Goal: Information Seeking & Learning: Learn about a topic

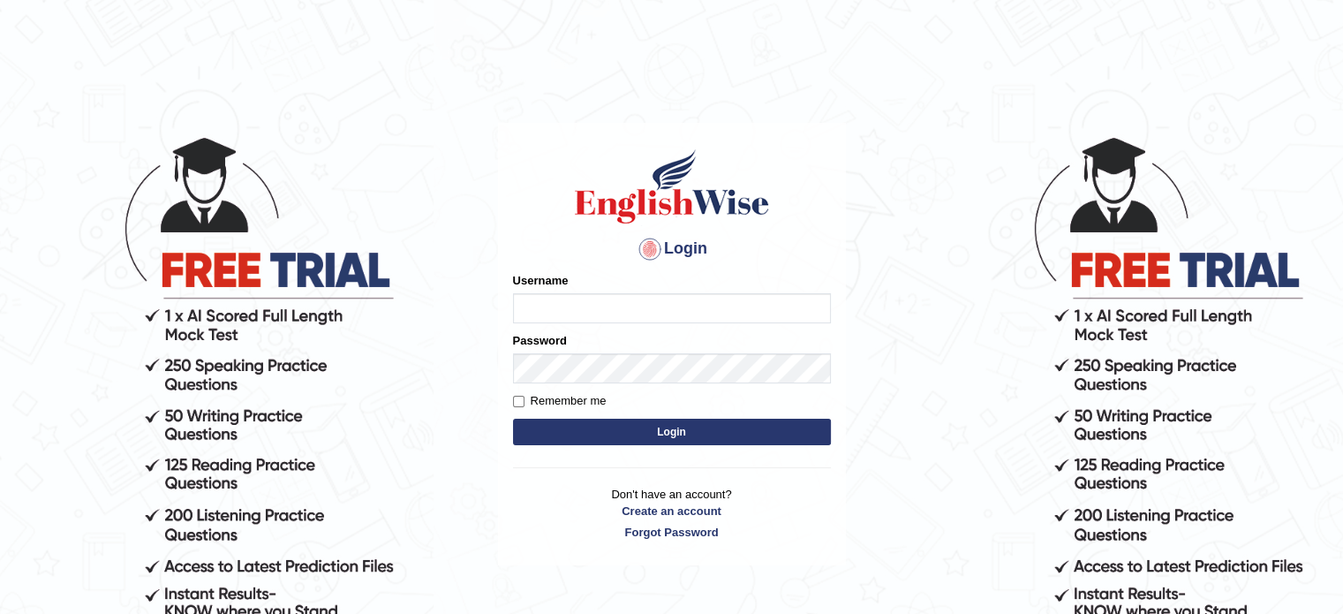
type input "Nigampatel"
click at [646, 439] on button "Login" at bounding box center [672, 431] width 318 height 26
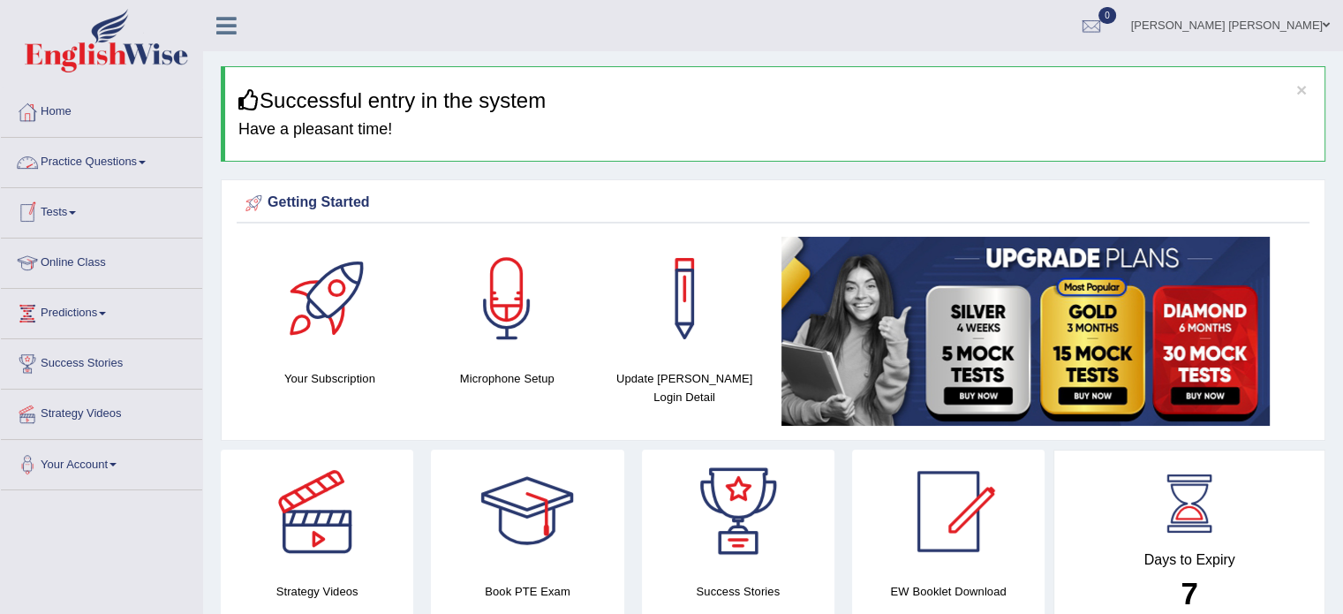
click at [117, 165] on link "Practice Questions" at bounding box center [101, 160] width 201 height 44
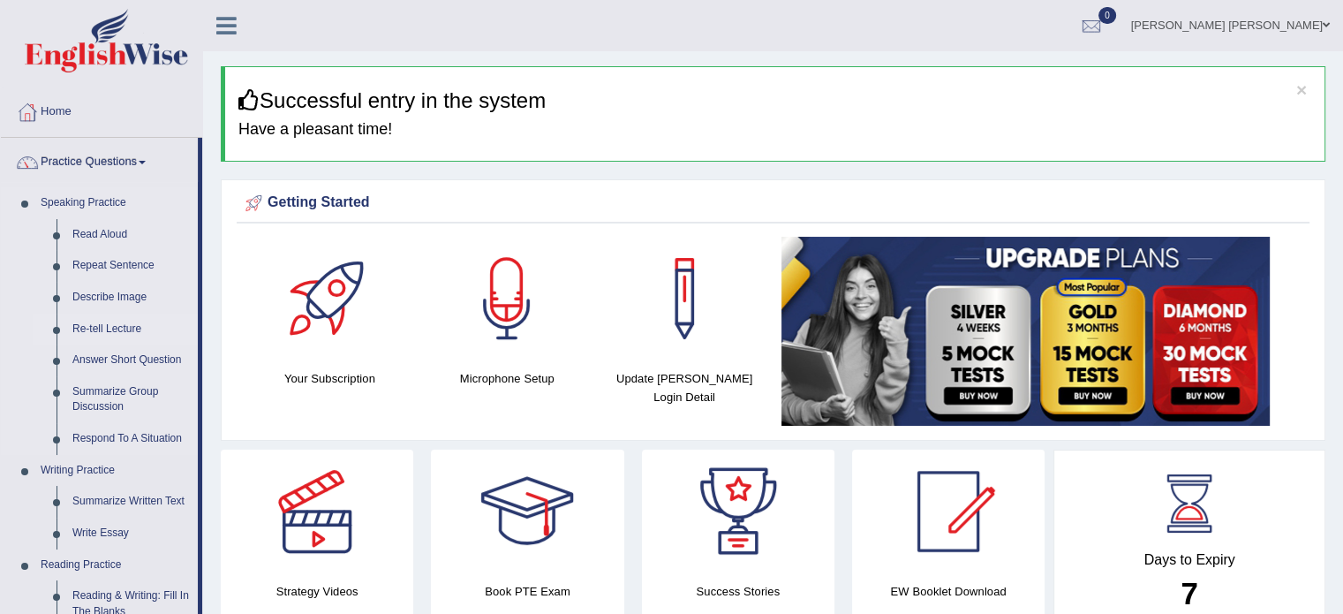
click at [74, 331] on link "Re-tell Lecture" at bounding box center [130, 329] width 133 height 32
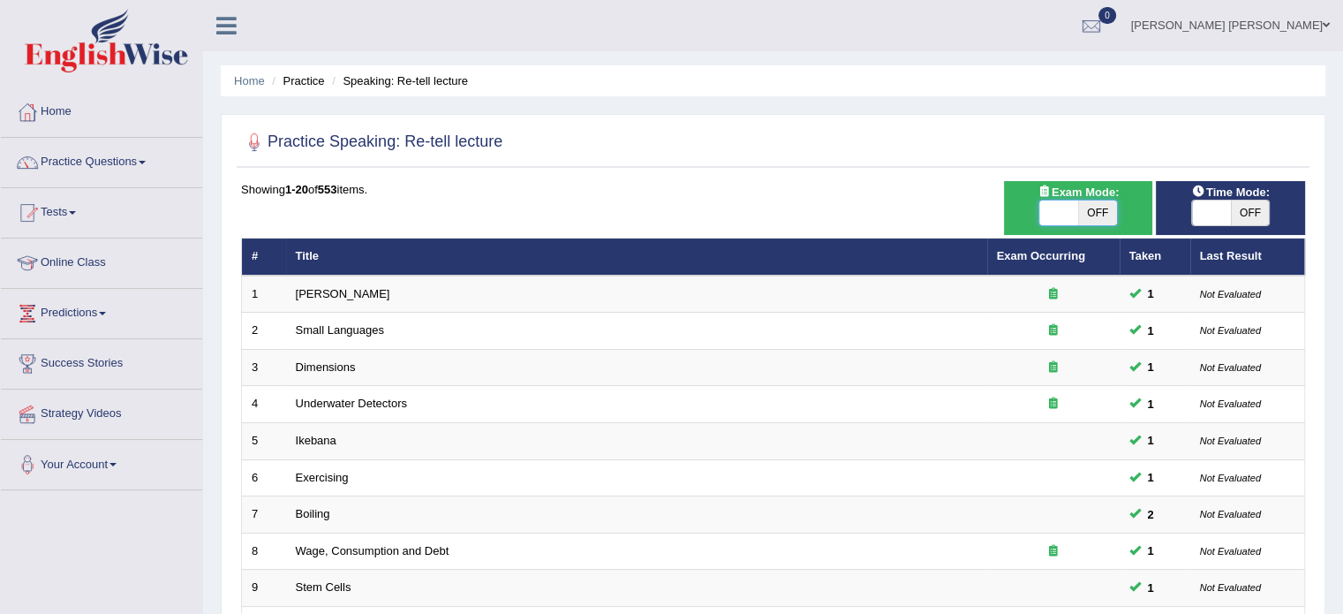
click at [1048, 215] on span at bounding box center [1058, 212] width 39 height 25
checkbox input "true"
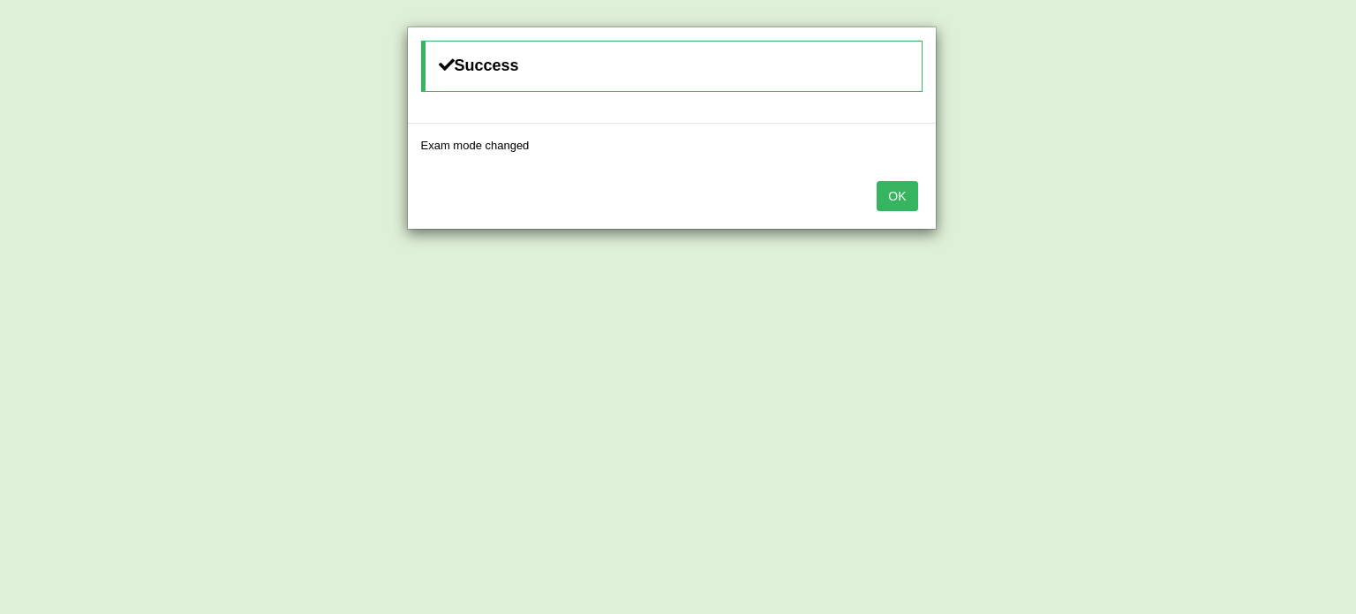
click at [906, 196] on button "OK" at bounding box center [897, 196] width 41 height 30
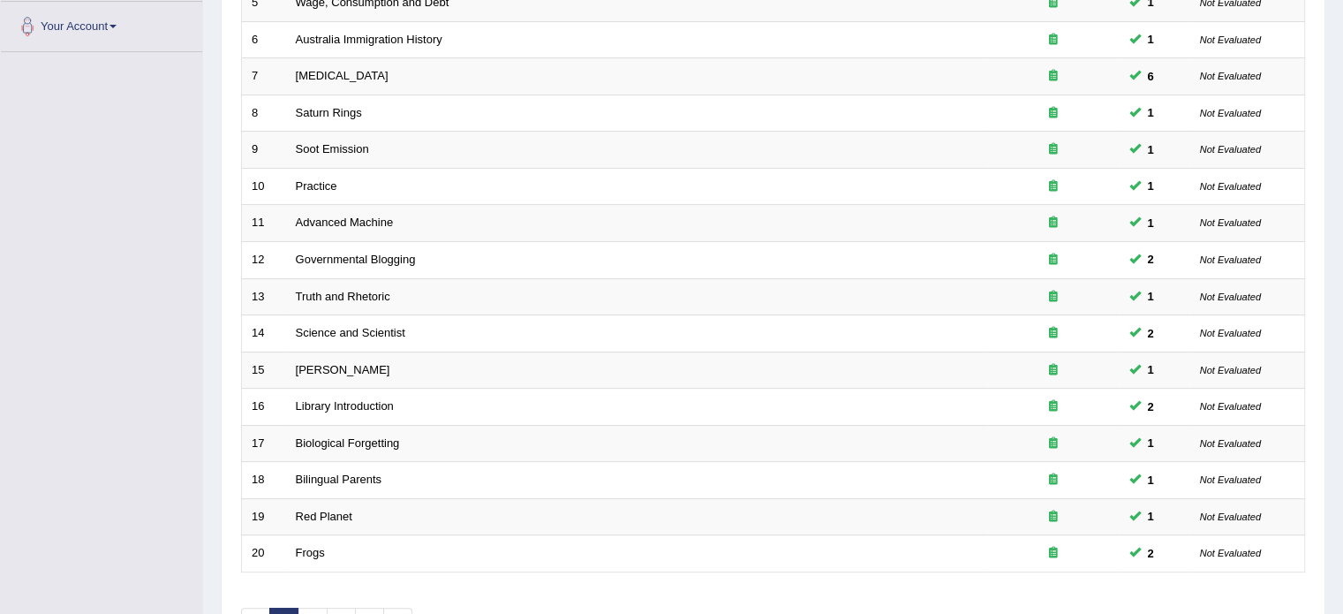
scroll to position [494, 0]
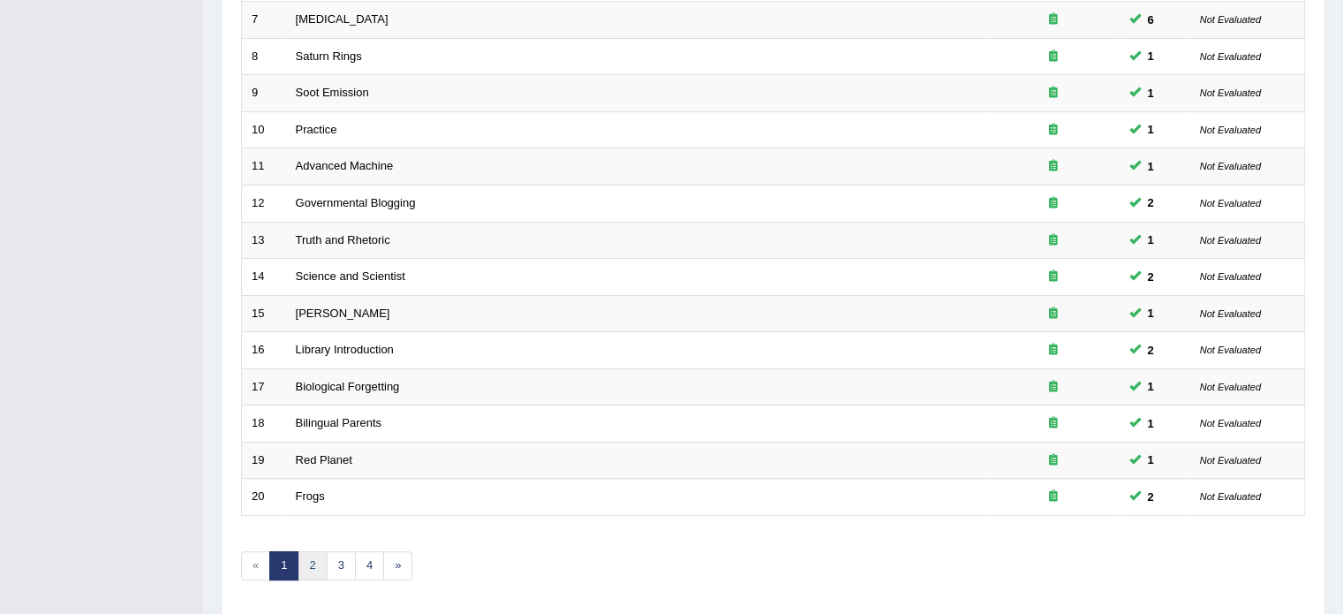
click at [308, 570] on link "2" at bounding box center [312, 565] width 29 height 29
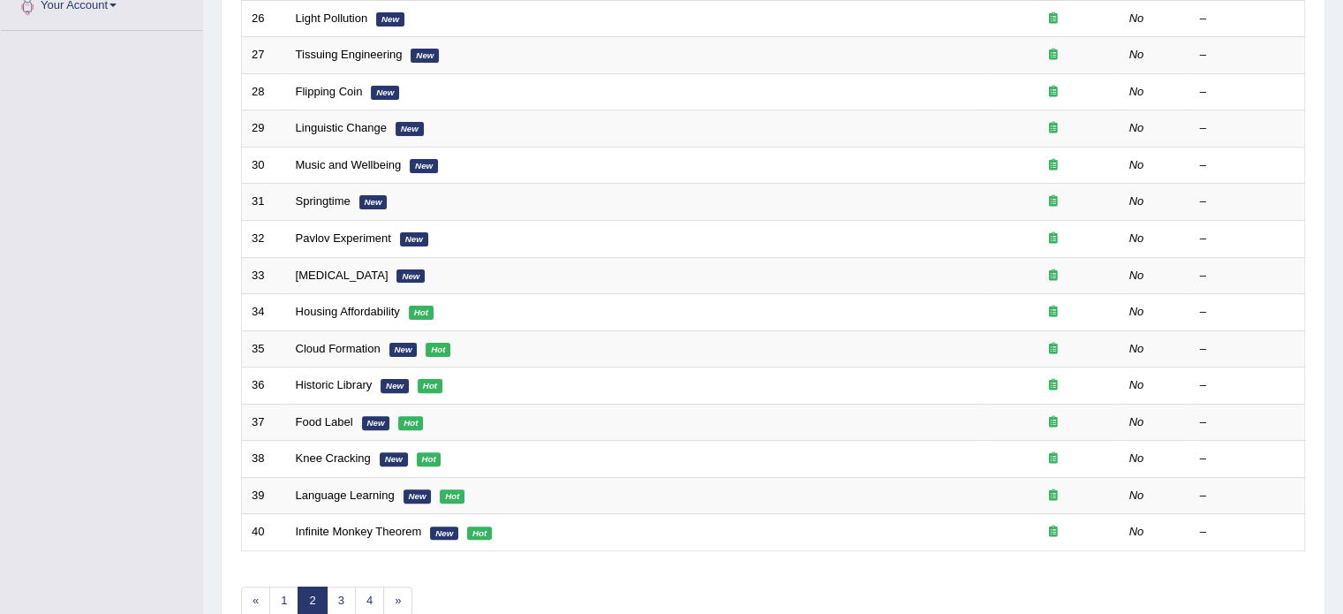
scroll to position [494, 0]
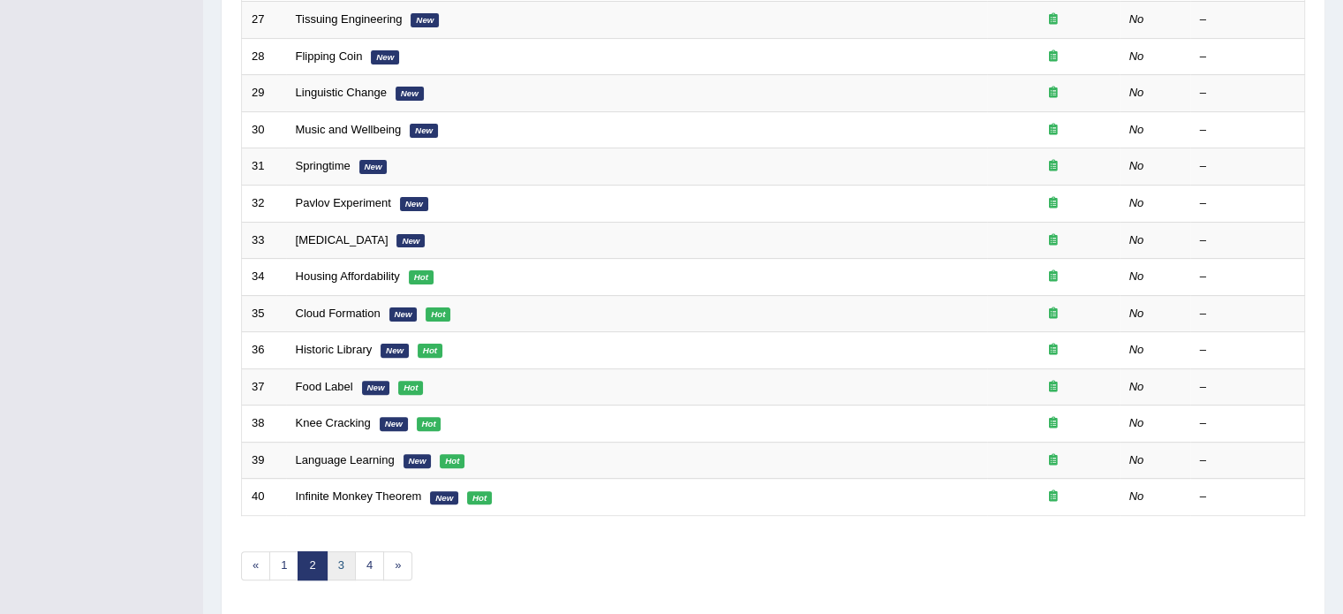
click at [339, 561] on link "3" at bounding box center [341, 565] width 29 height 29
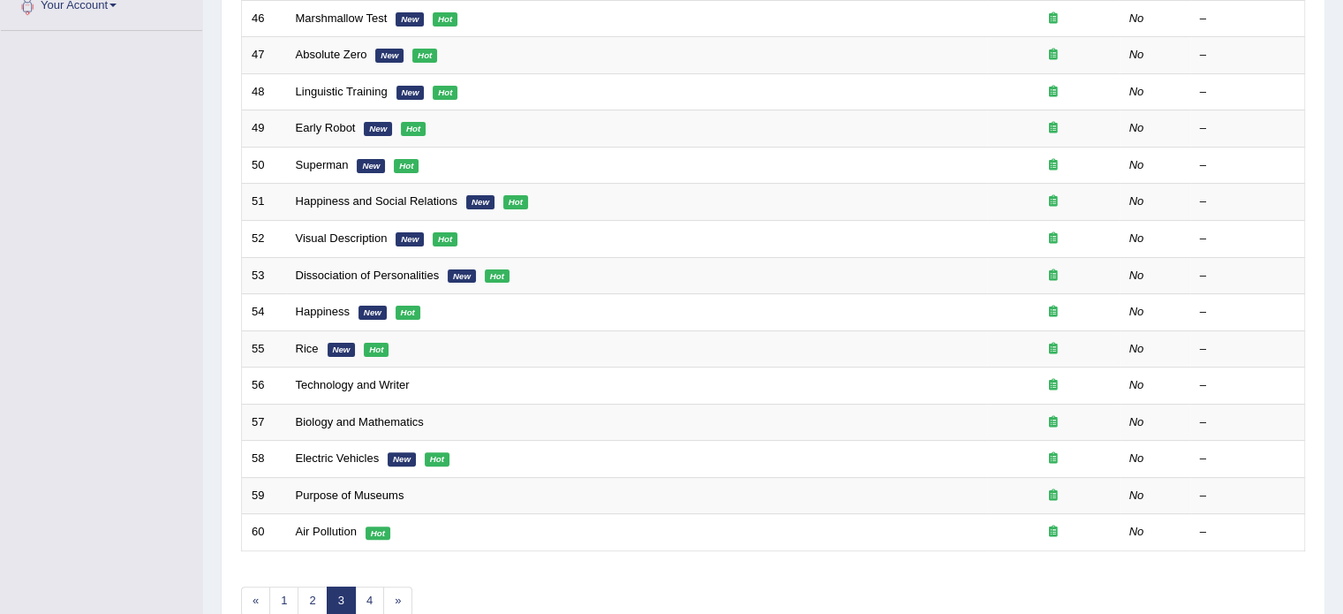
scroll to position [494, 0]
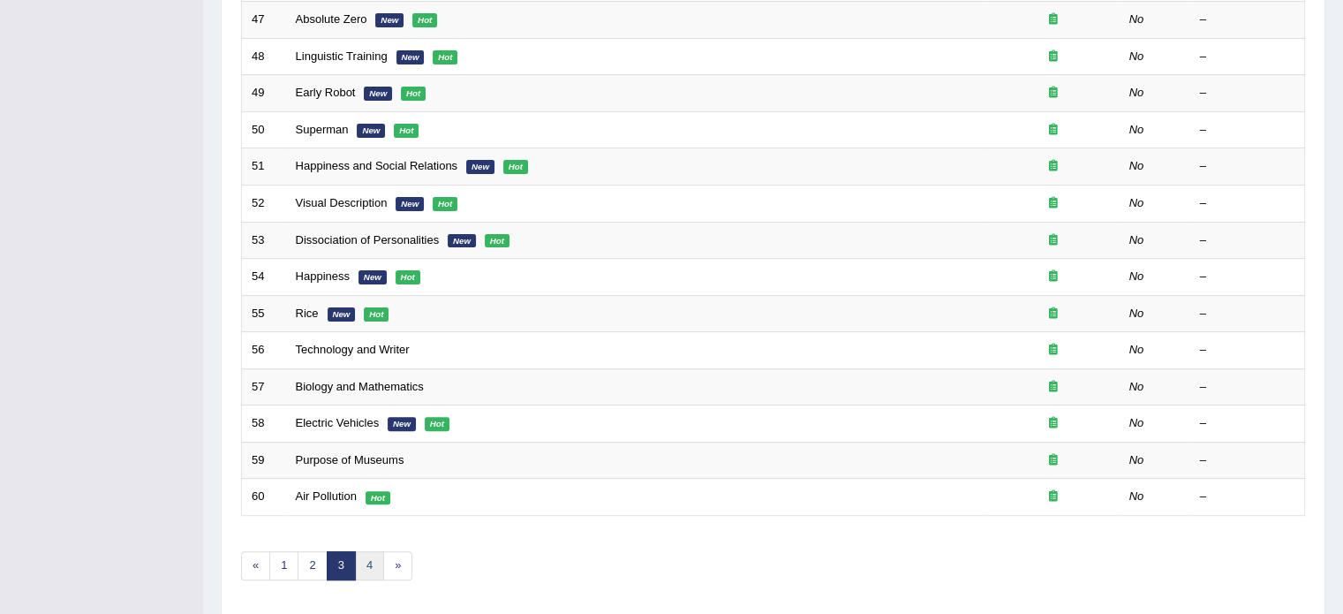
click at [360, 561] on link "4" at bounding box center [369, 565] width 29 height 29
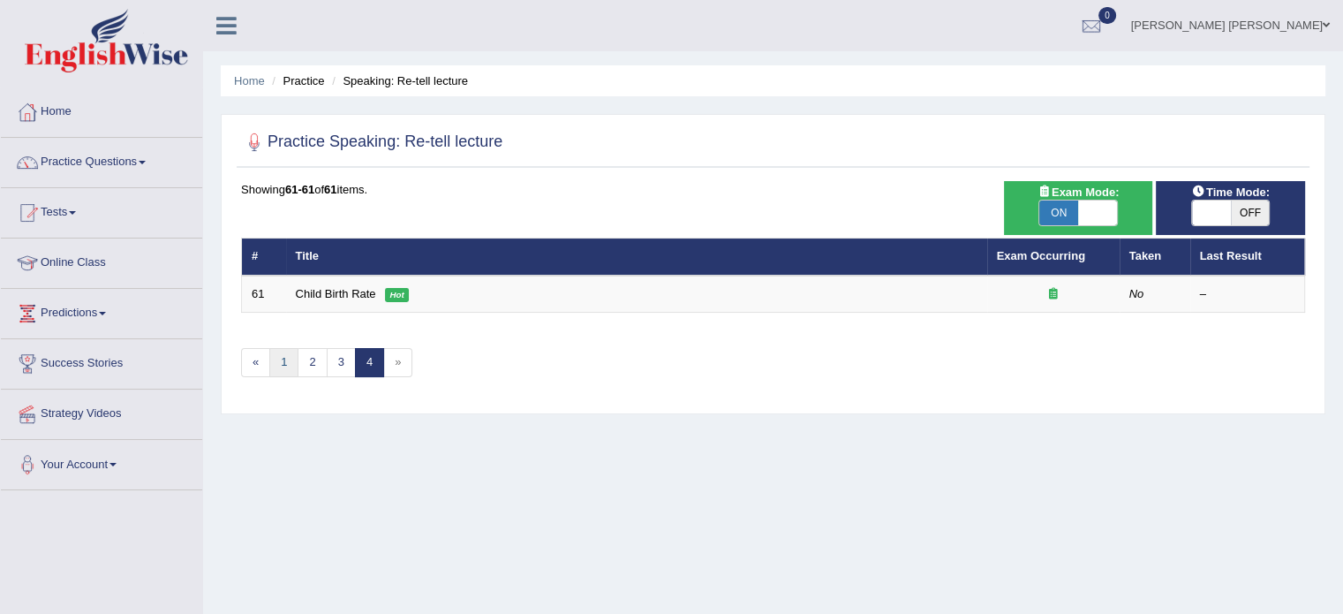
click at [288, 364] on link "1" at bounding box center [283, 362] width 29 height 29
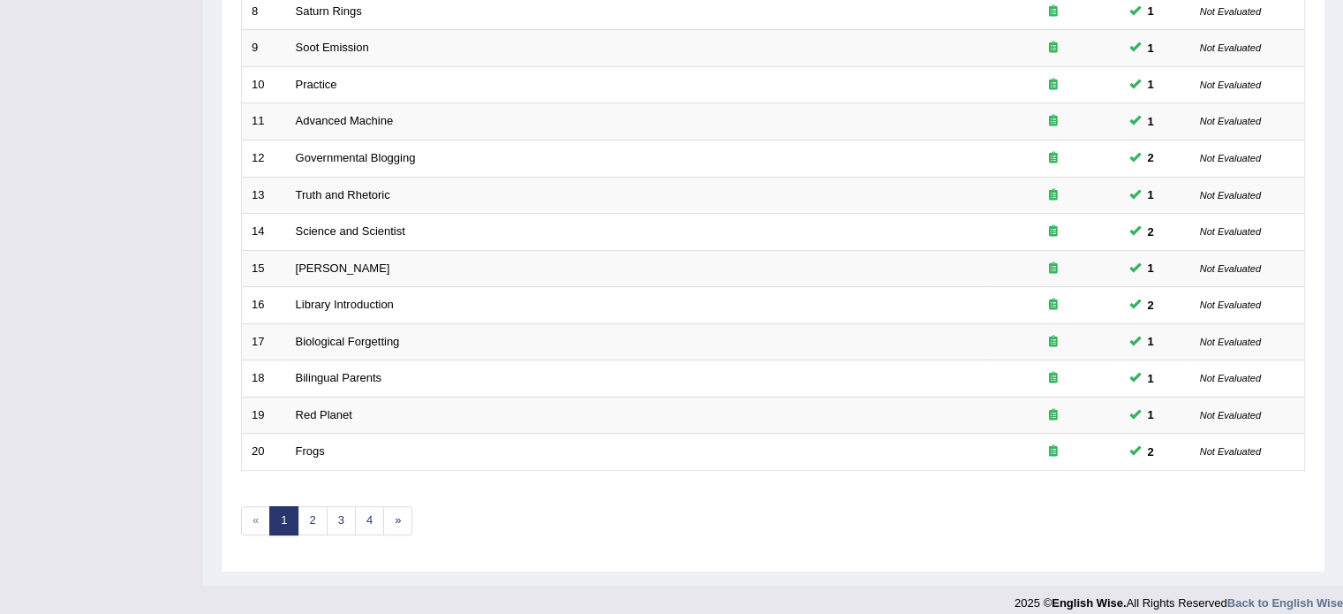
scroll to position [550, 0]
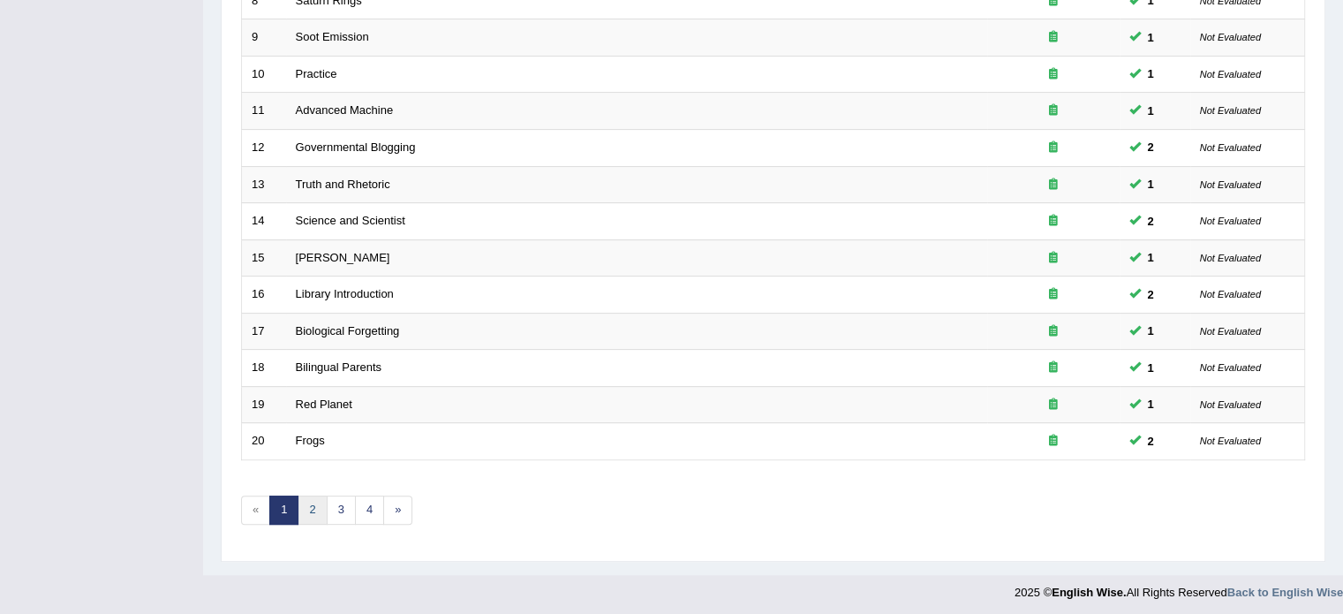
click at [311, 517] on link "2" at bounding box center [312, 509] width 29 height 29
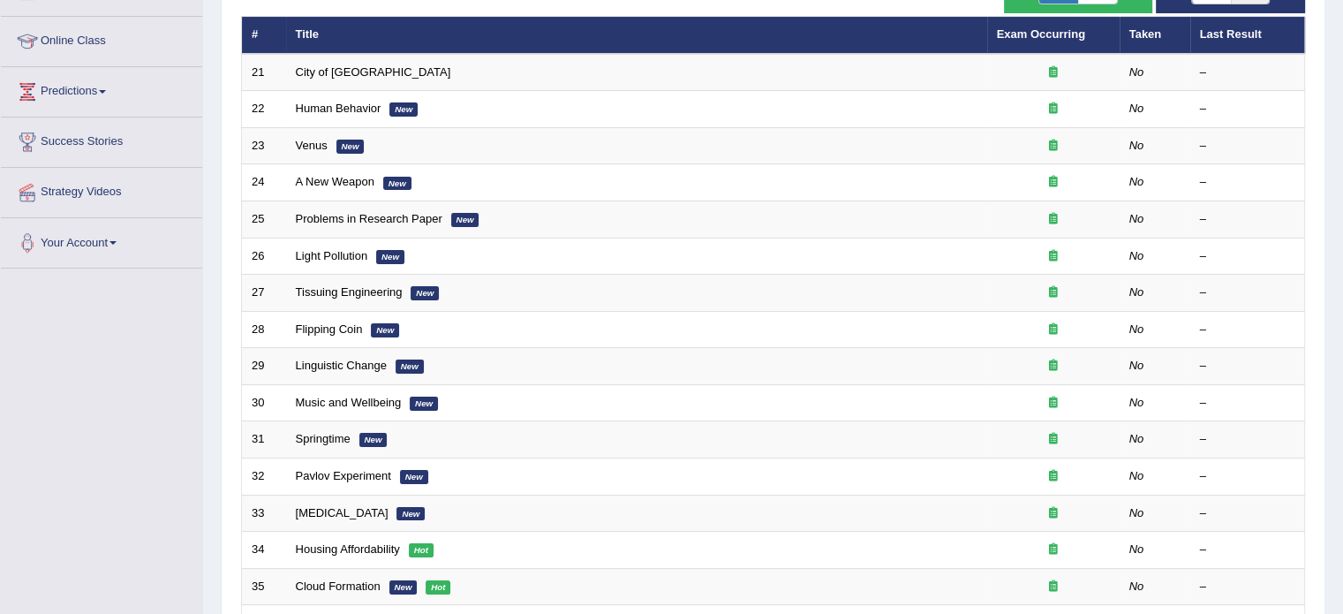
scroll to position [247, 0]
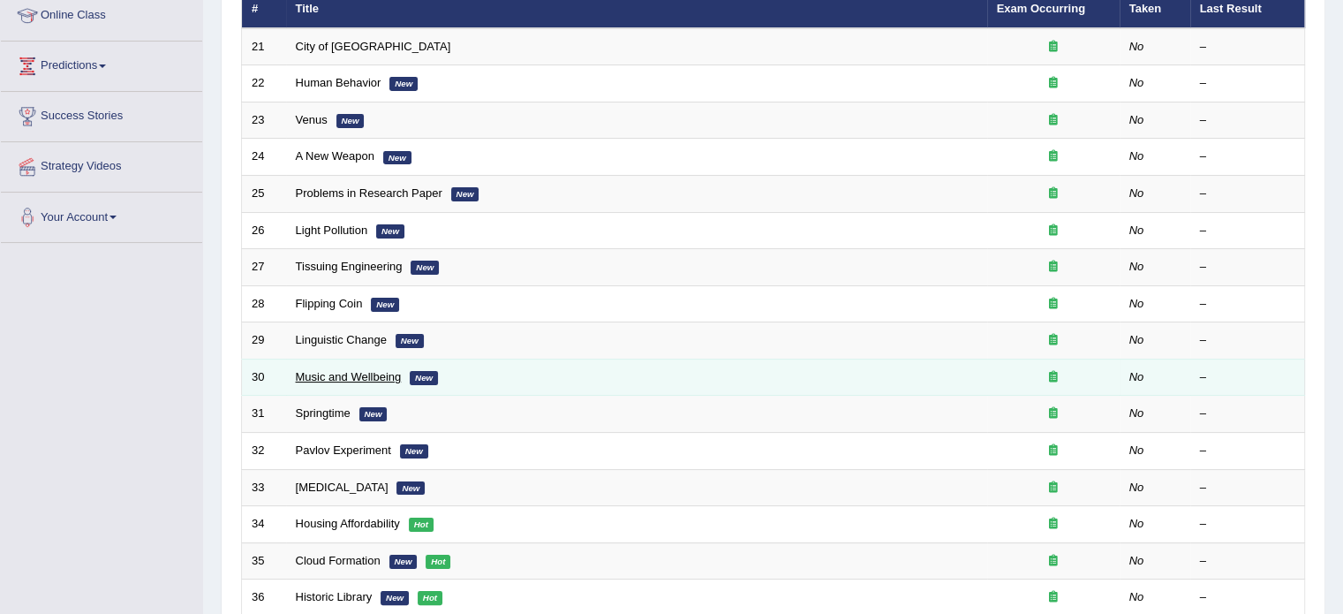
click at [365, 374] on link "Music and Wellbeing" at bounding box center [349, 376] width 106 height 13
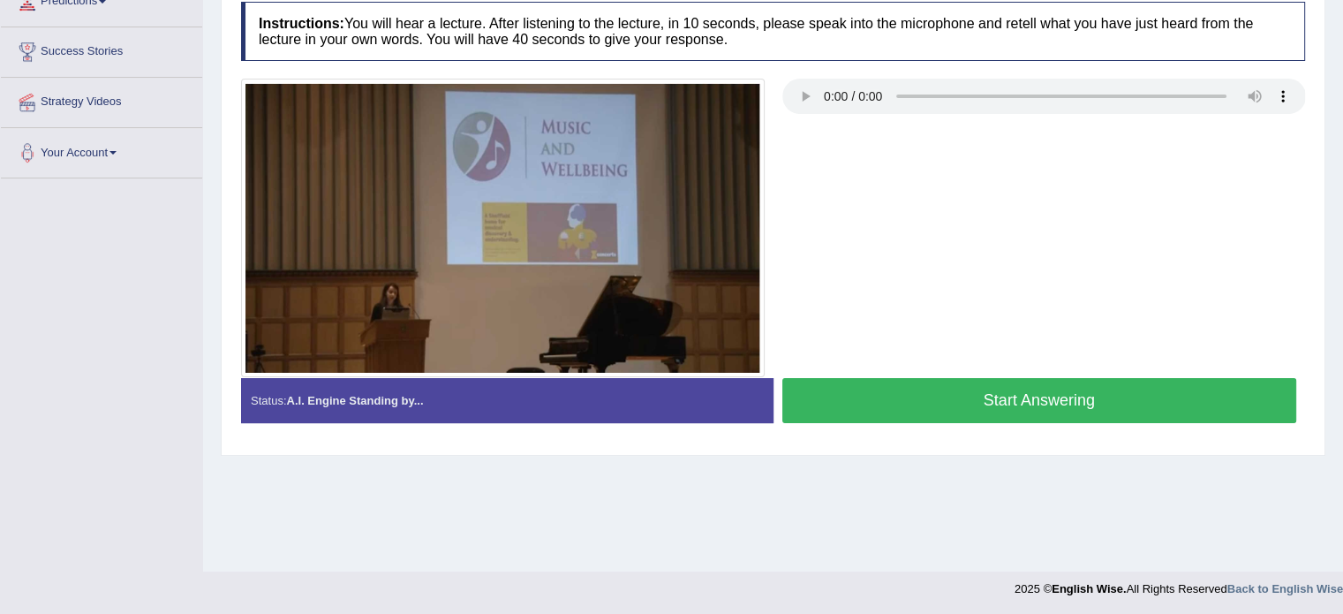
scroll to position [313, 0]
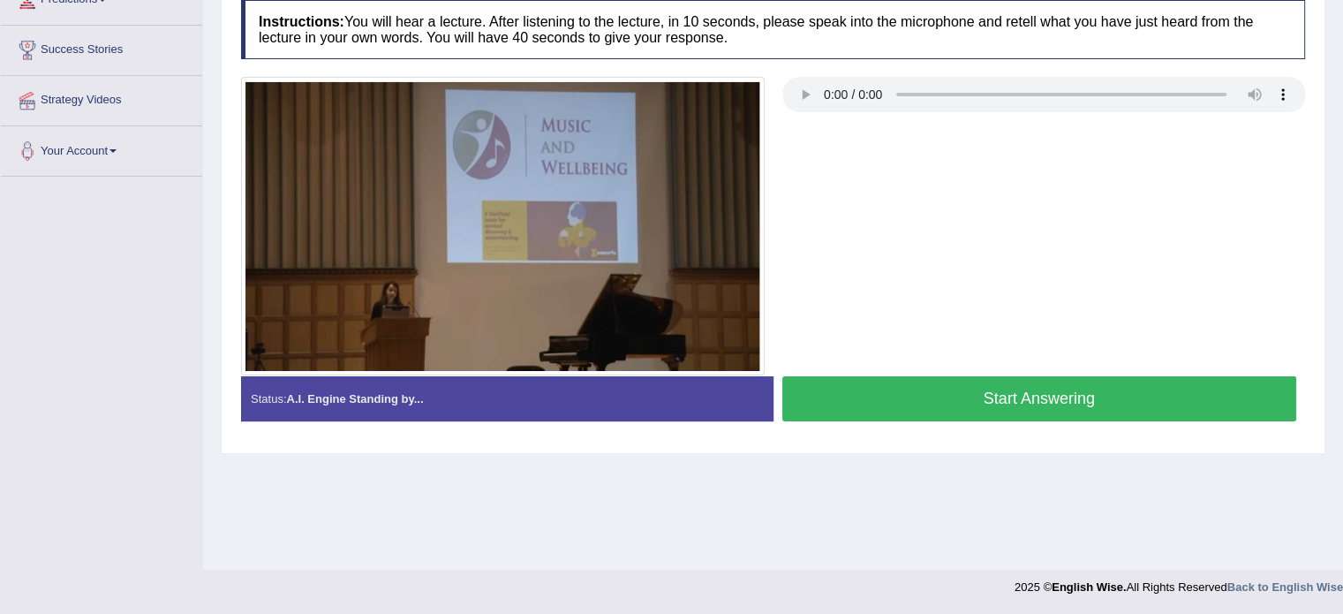
click at [826, 407] on button "Start Answering" at bounding box center [1039, 398] width 515 height 45
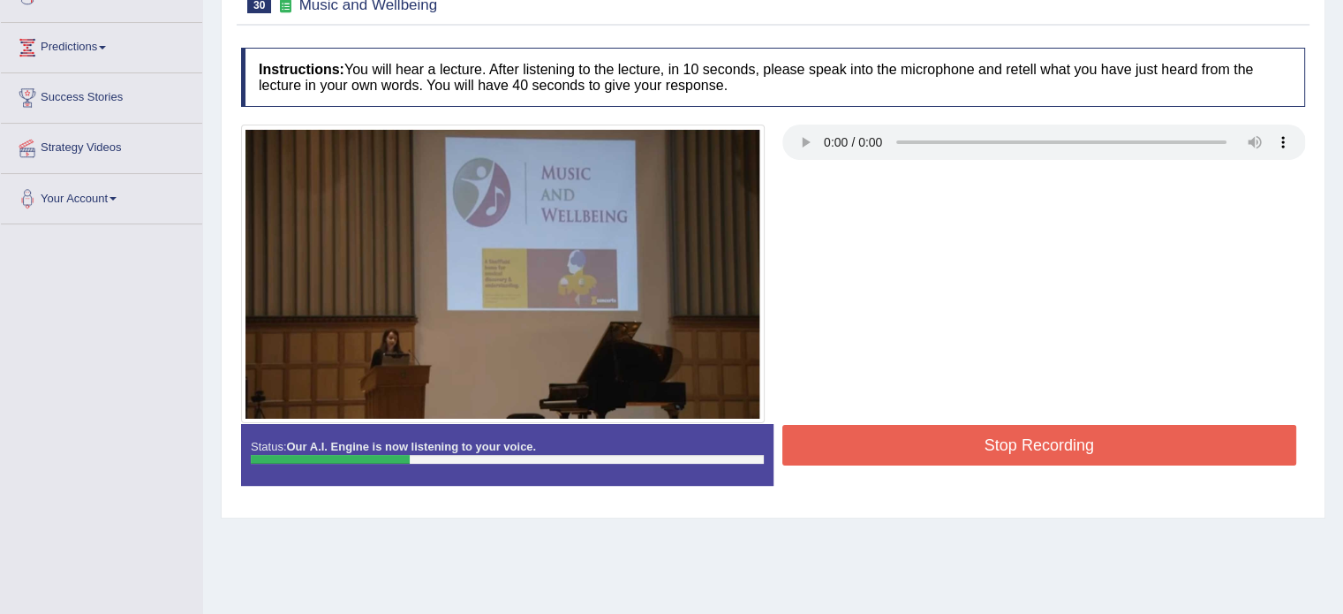
scroll to position [0, 0]
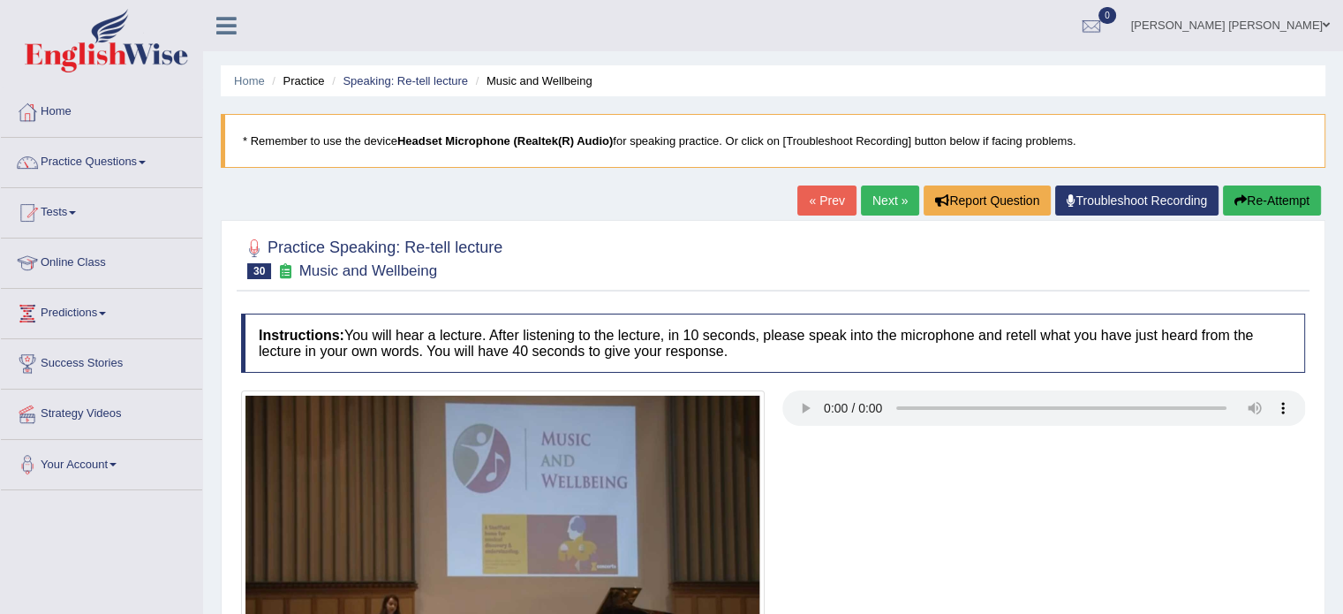
click at [1286, 200] on button "Re-Attempt" at bounding box center [1272, 200] width 98 height 30
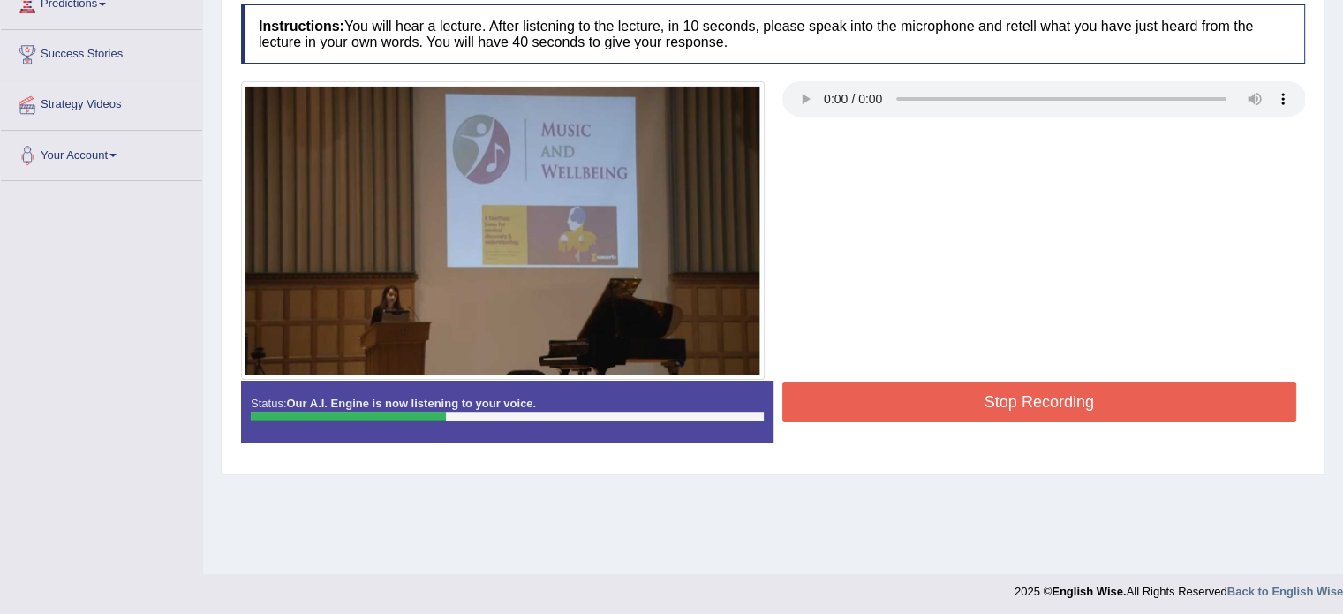
scroll to position [313, 0]
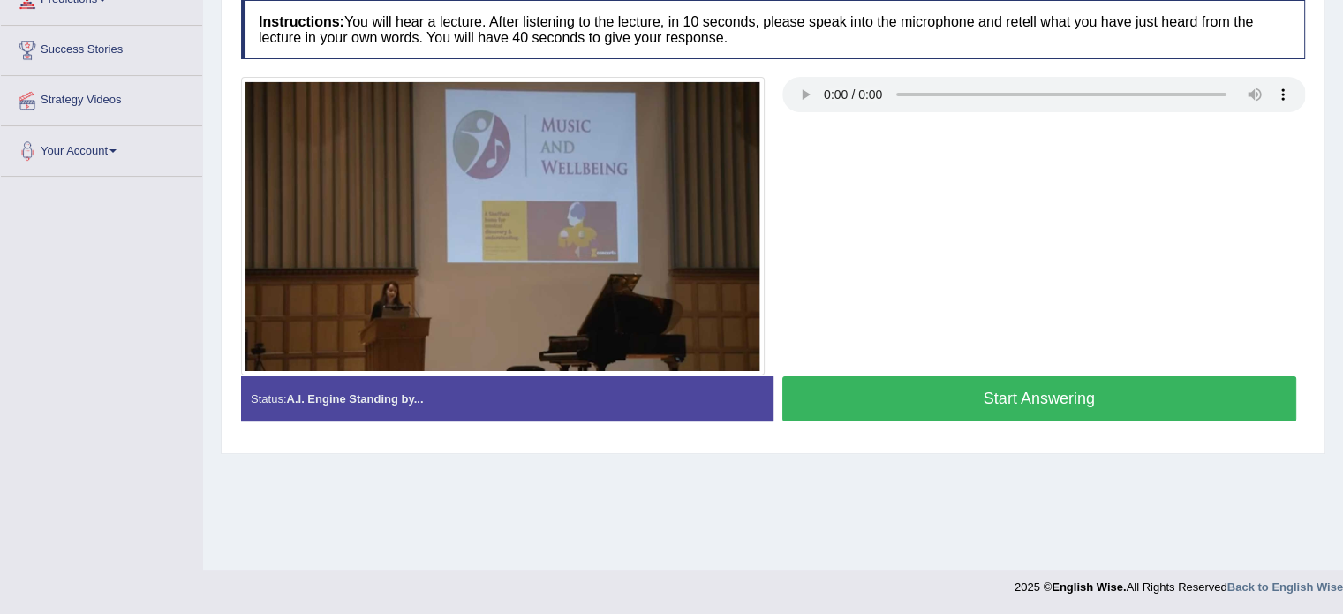
click at [1116, 405] on button "Start Answering" at bounding box center [1039, 398] width 515 height 45
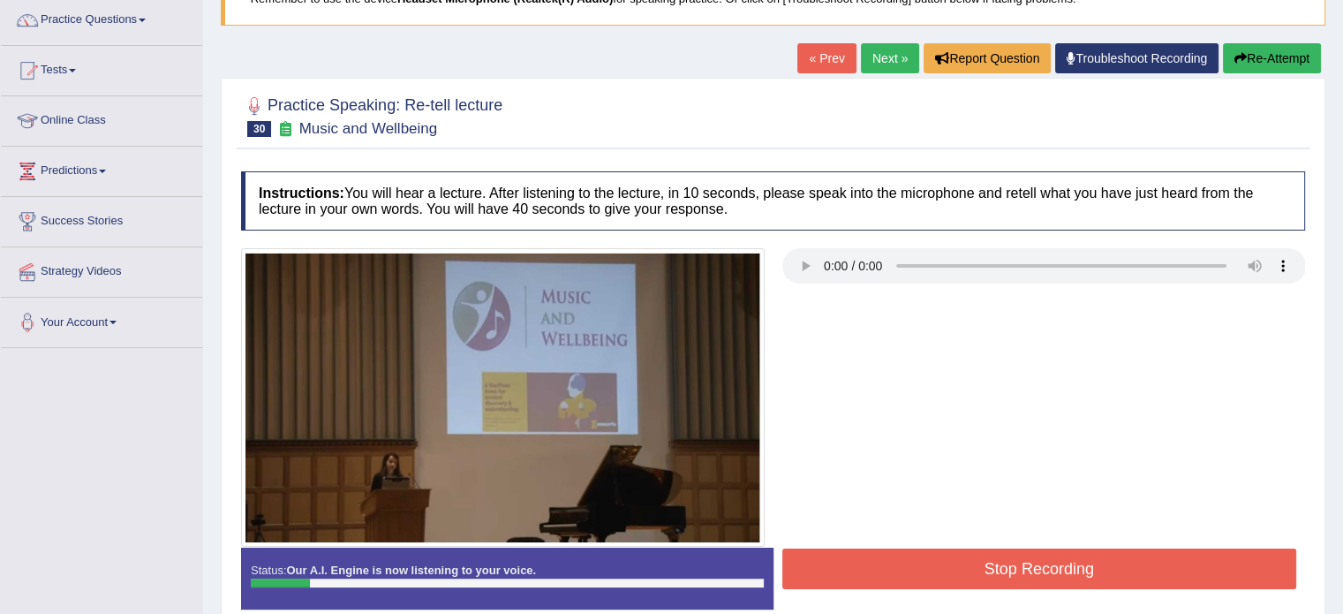
scroll to position [102, 0]
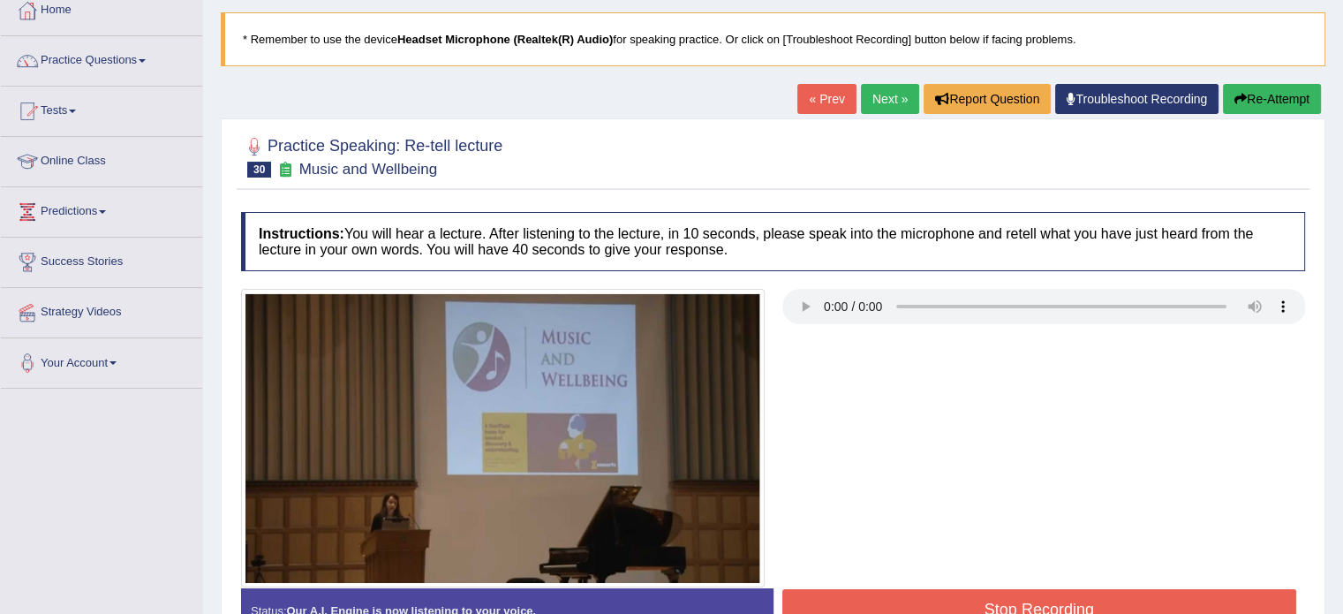
click at [1273, 94] on button "Re-Attempt" at bounding box center [1272, 99] width 98 height 30
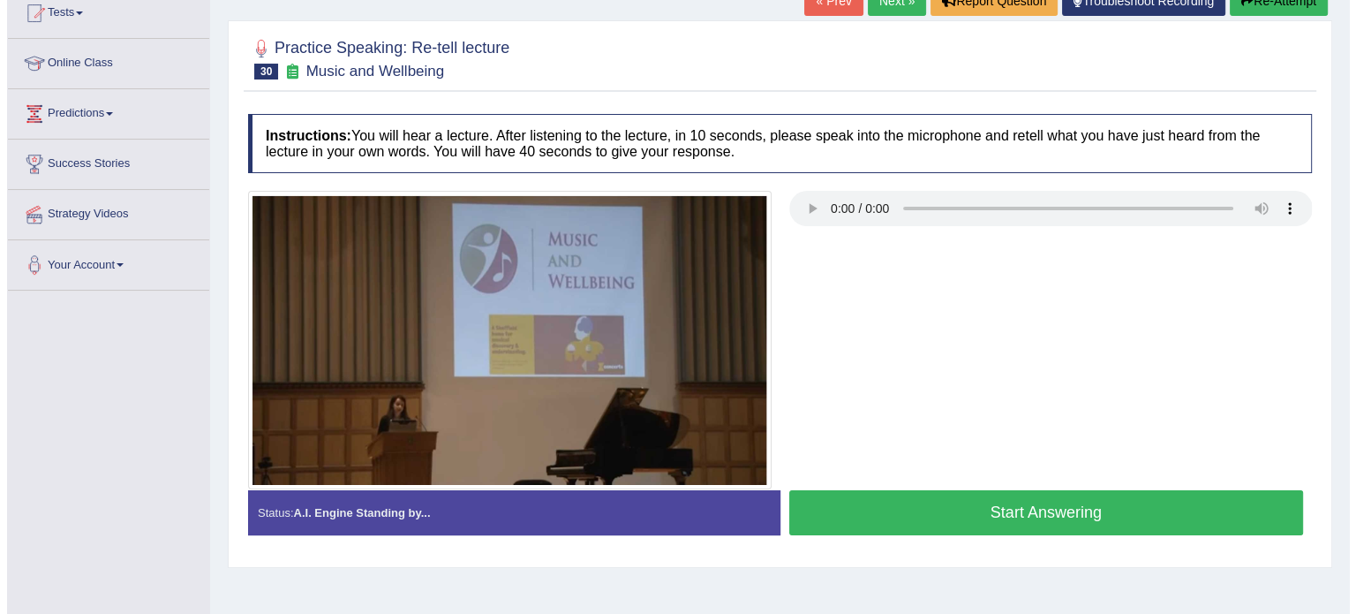
scroll to position [257, 0]
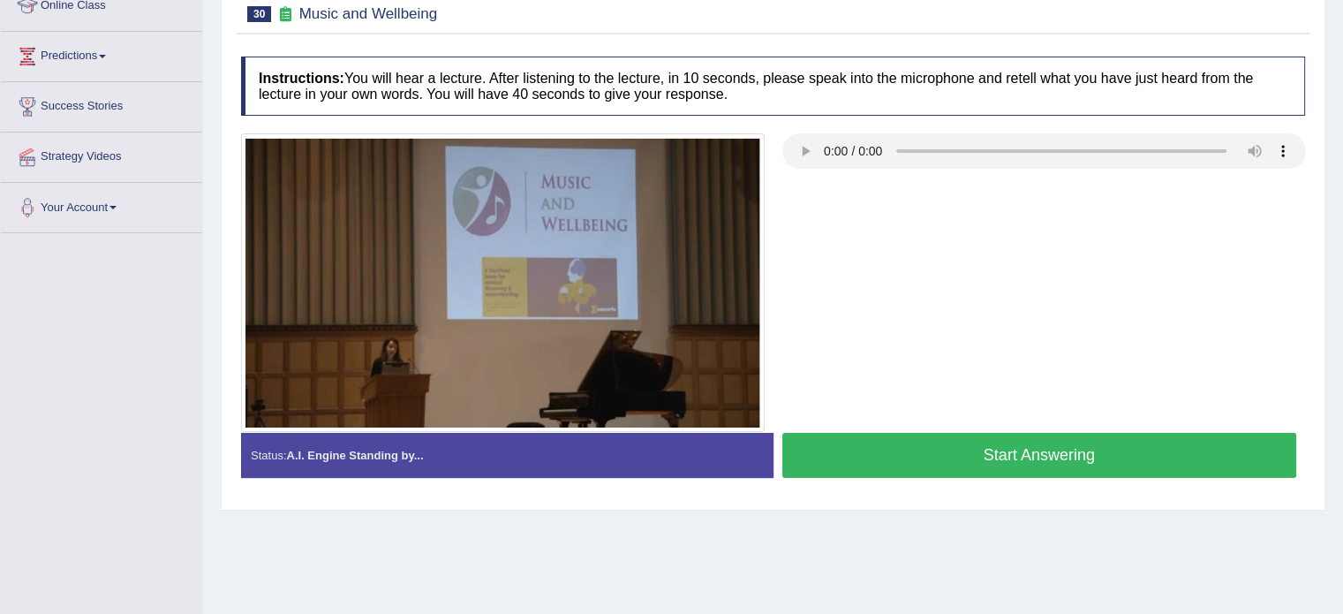
click at [1045, 445] on button "Start Answering" at bounding box center [1039, 455] width 515 height 45
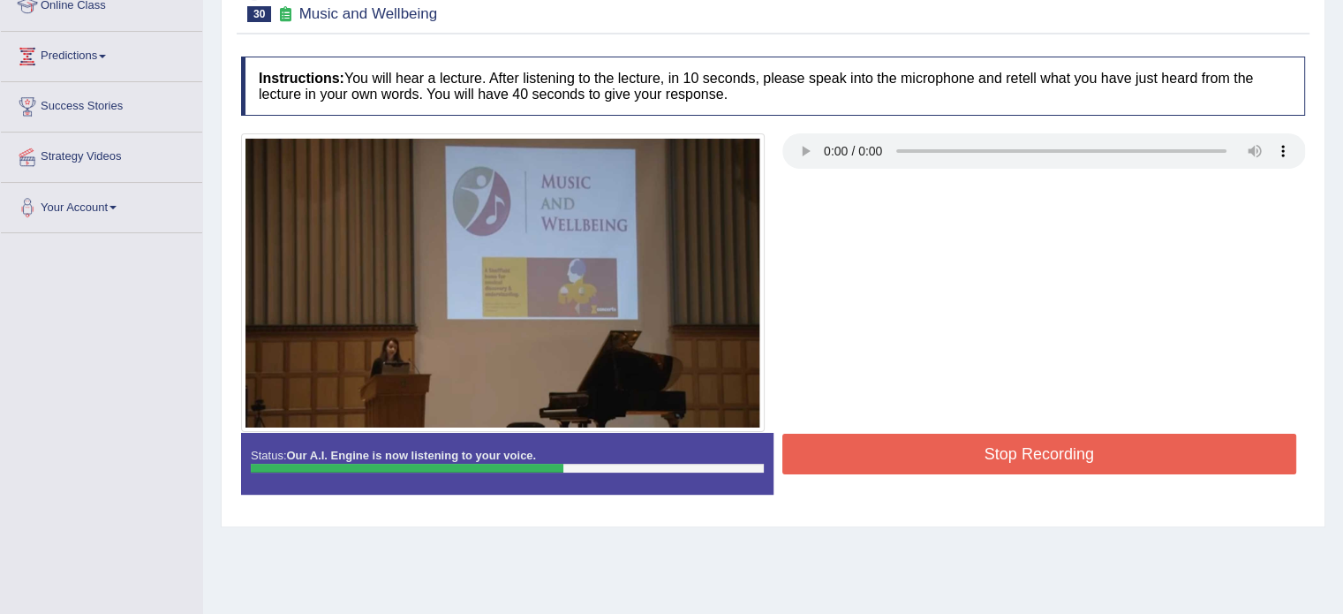
click at [1045, 445] on button "Stop Recording" at bounding box center [1039, 454] width 515 height 41
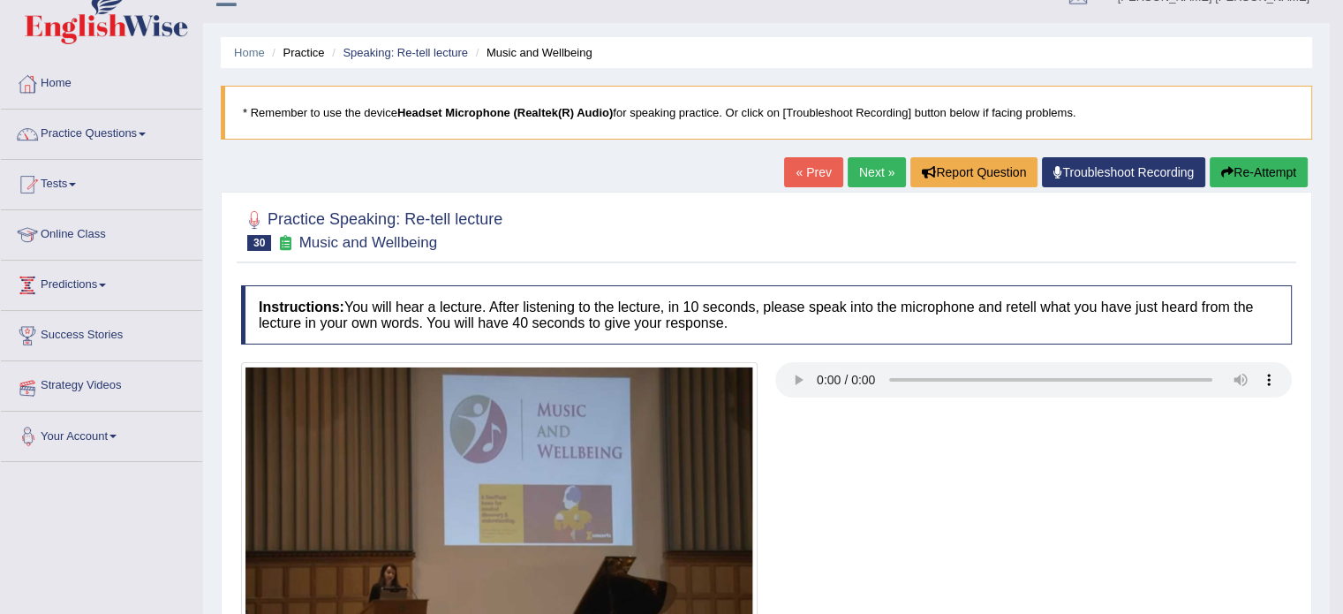
scroll to position [0, 0]
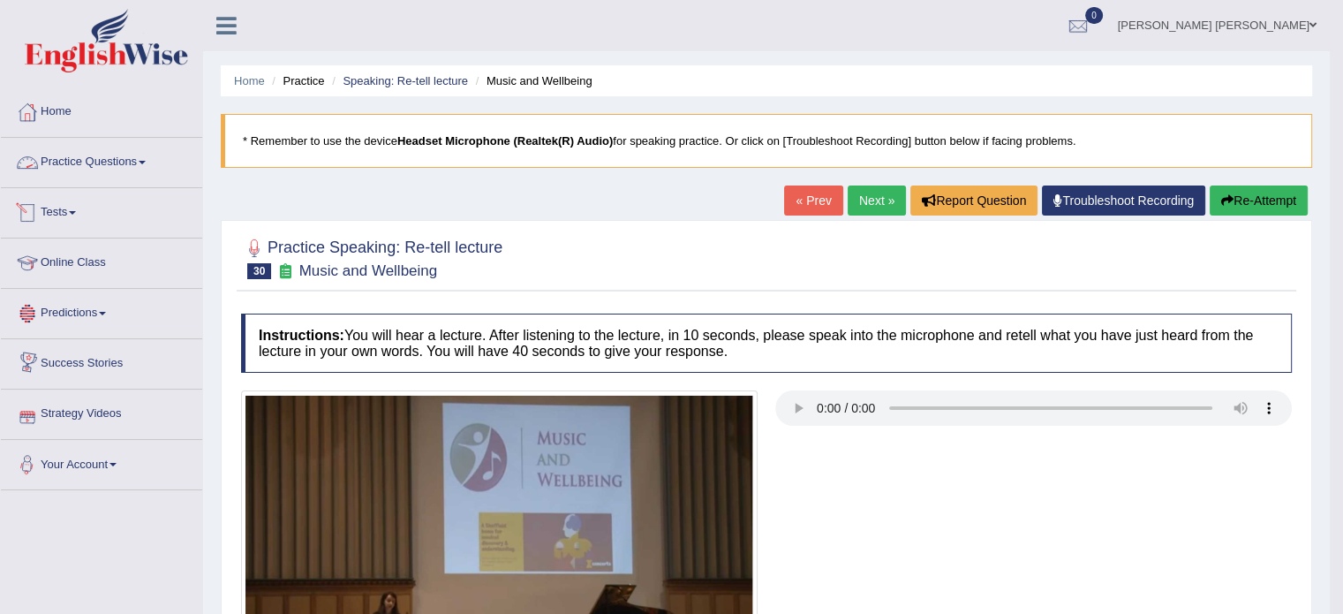
click at [145, 149] on link "Practice Questions" at bounding box center [101, 160] width 201 height 44
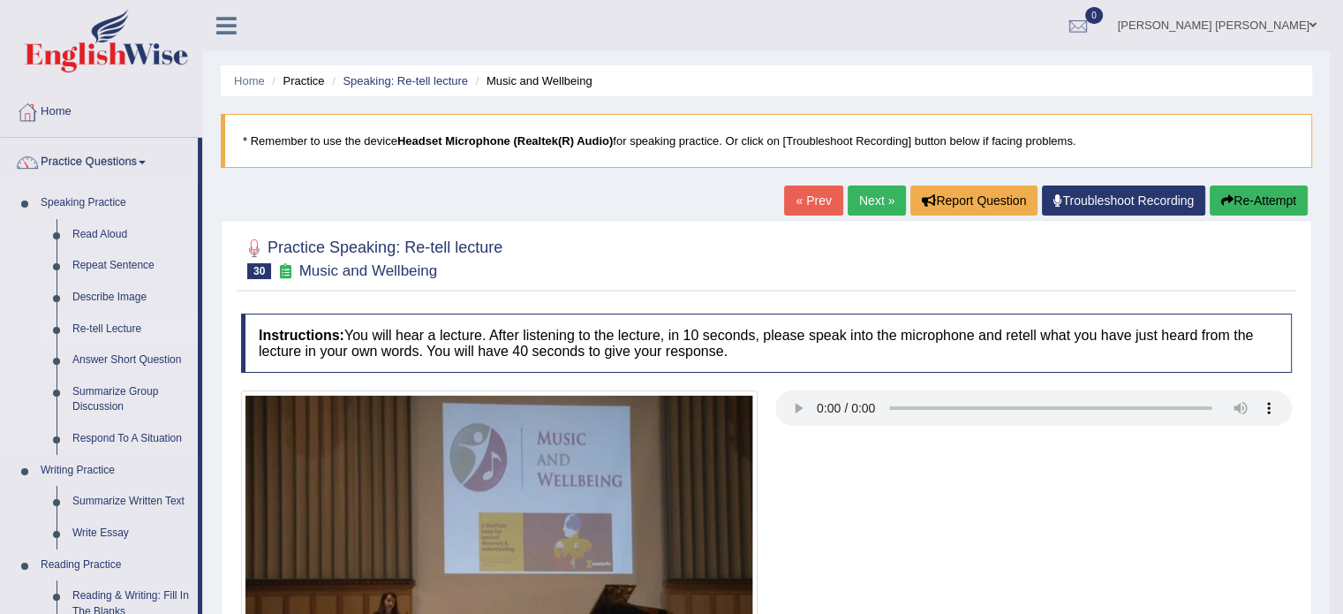
click at [113, 324] on link "Re-tell Lecture" at bounding box center [130, 329] width 133 height 32
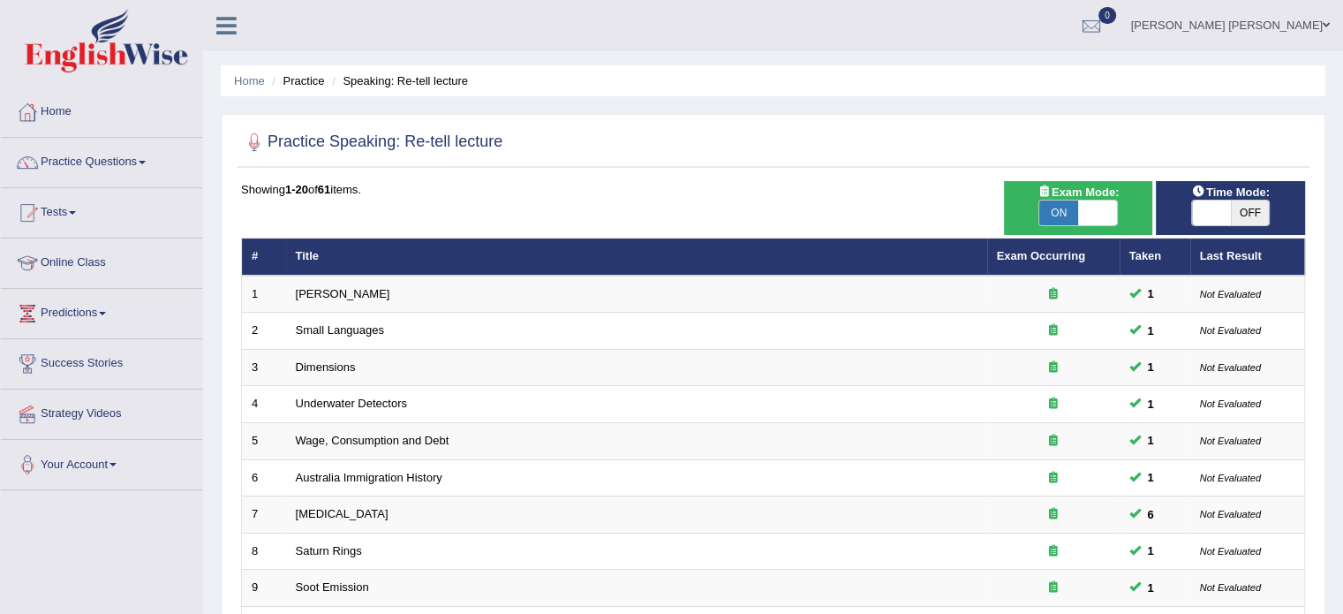
drag, startPoint x: 1183, startPoint y: 215, endPoint x: 1203, endPoint y: 211, distance: 19.7
click at [1203, 211] on div "ON OFF" at bounding box center [1231, 213] width 132 height 26
click at [1203, 211] on span at bounding box center [1211, 212] width 39 height 25
checkbox input "true"
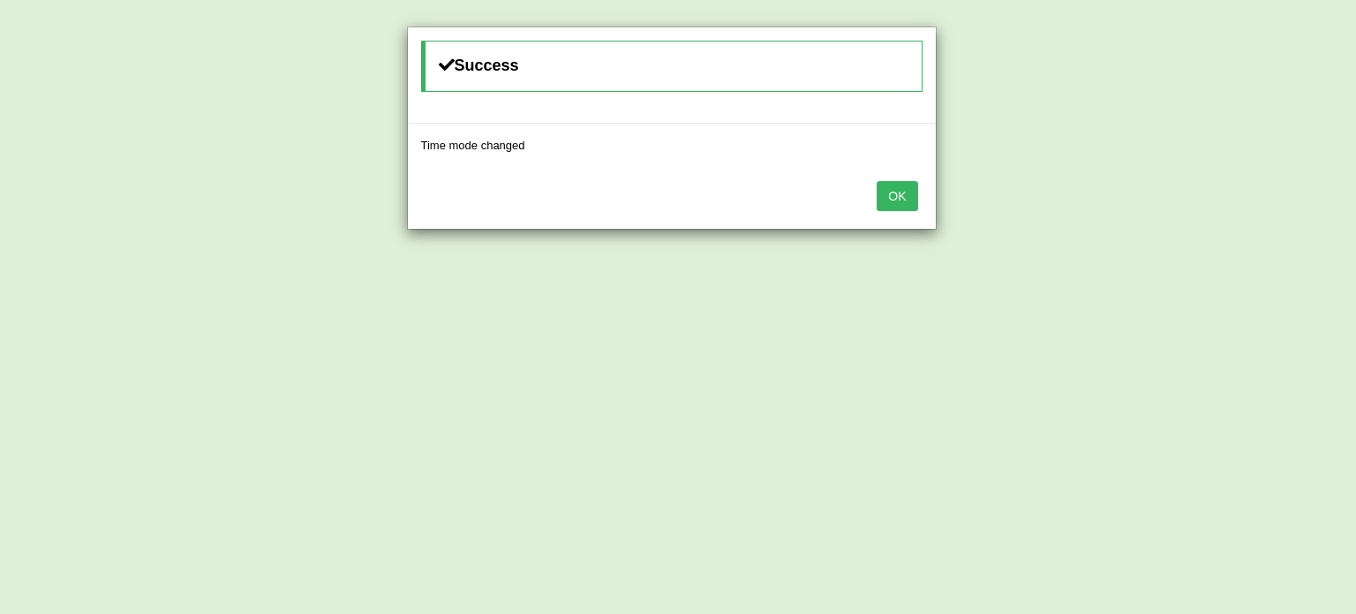
click at [885, 189] on button "OK" at bounding box center [897, 196] width 41 height 30
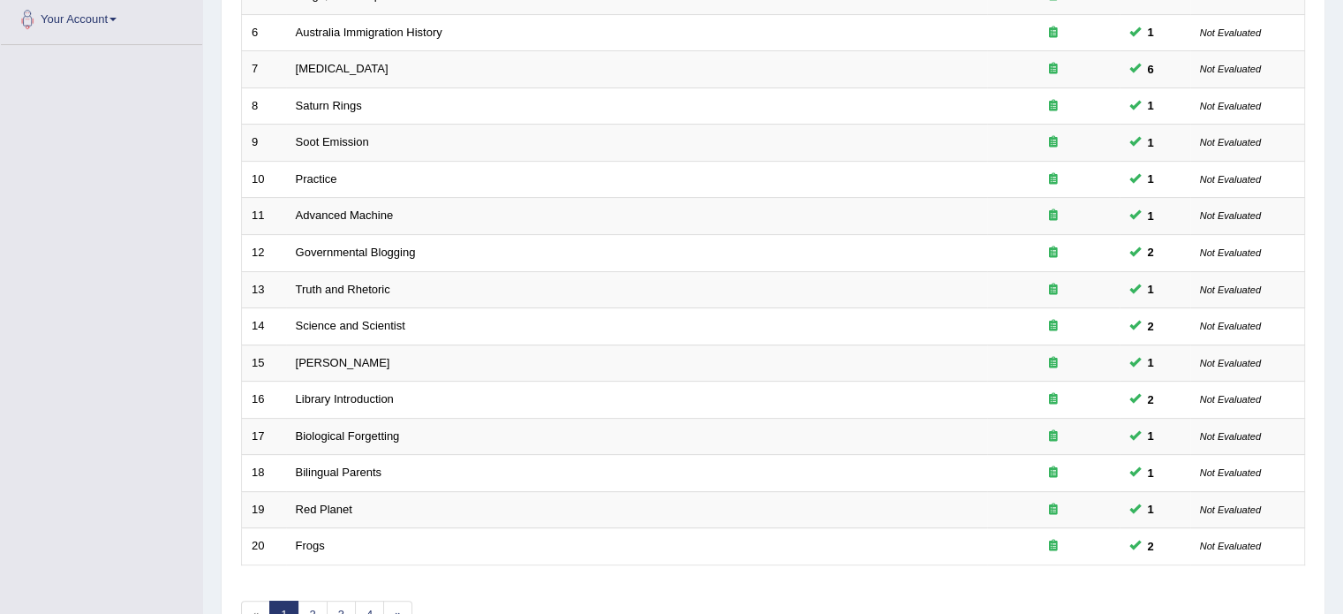
scroll to position [550, 0]
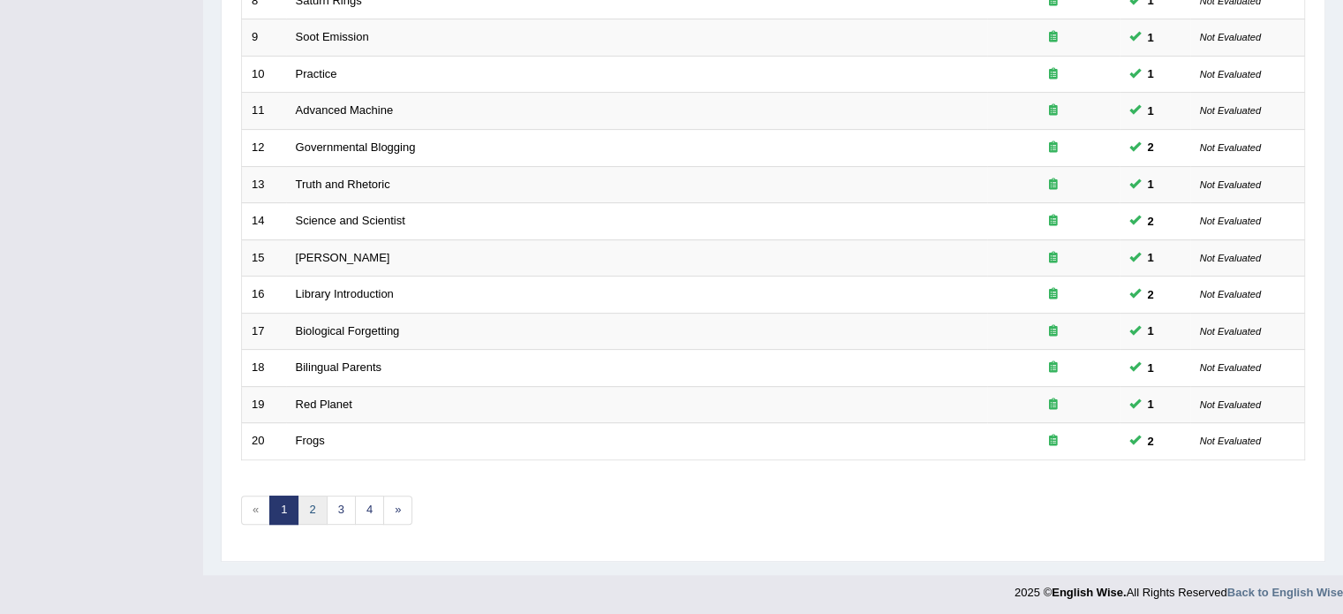
click at [320, 509] on link "2" at bounding box center [312, 509] width 29 height 29
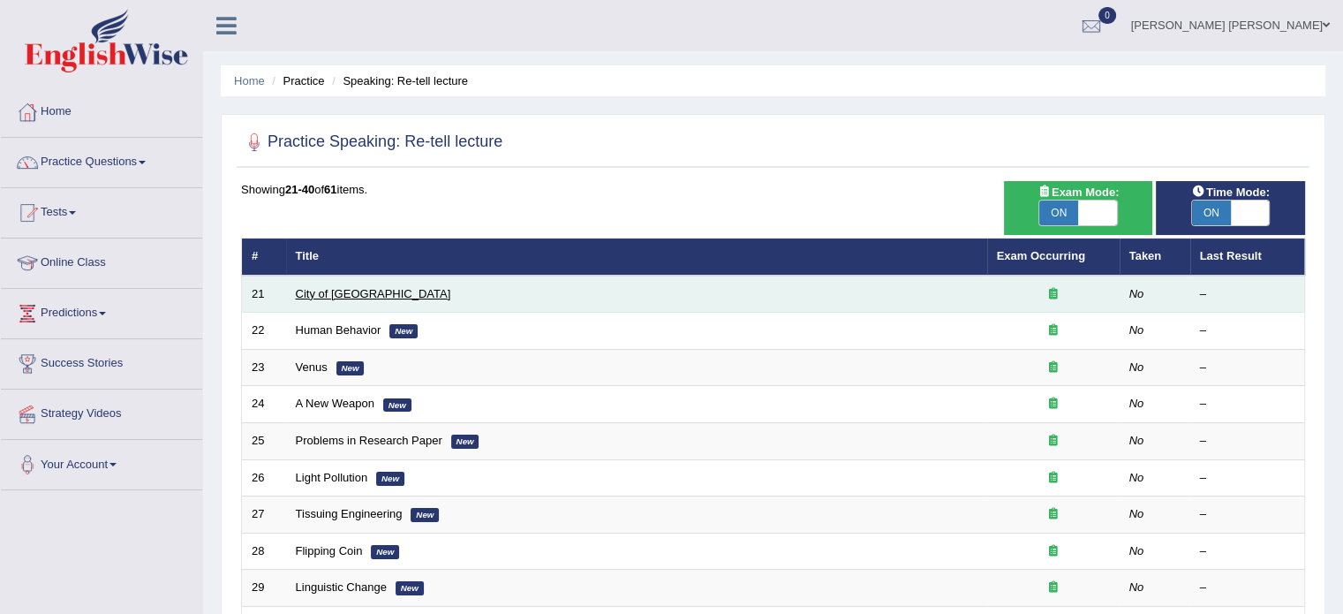
click at [321, 288] on link "City of [GEOGRAPHIC_DATA]" at bounding box center [373, 293] width 155 height 13
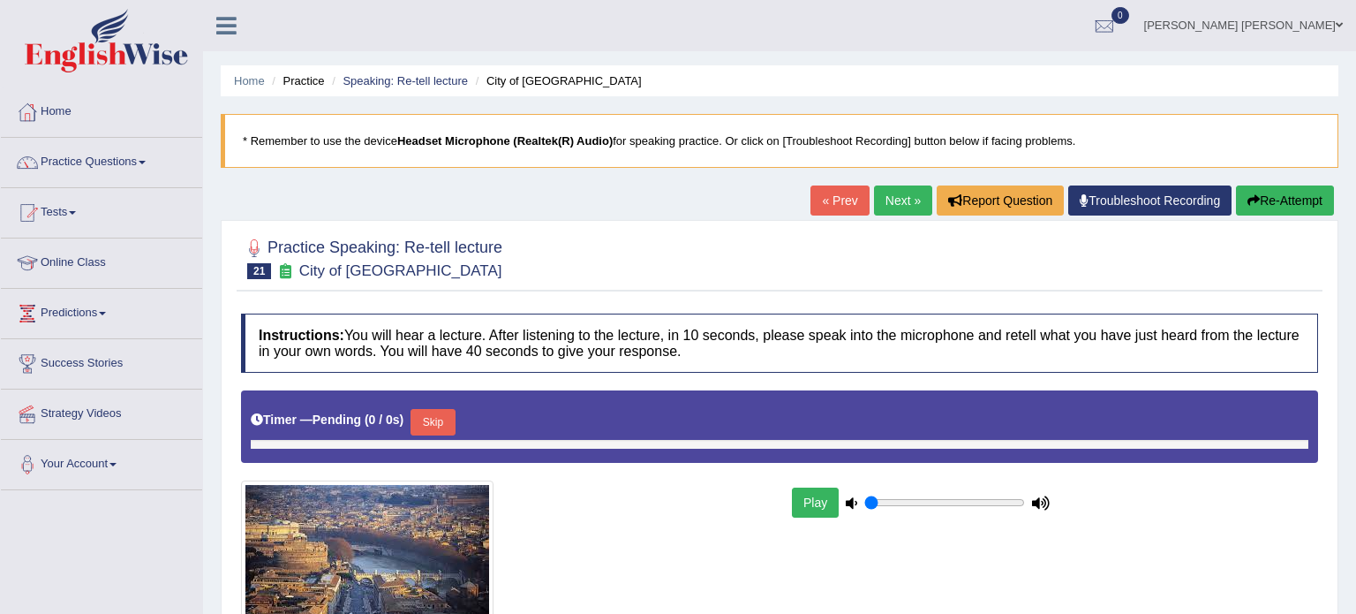
type input "0.65"
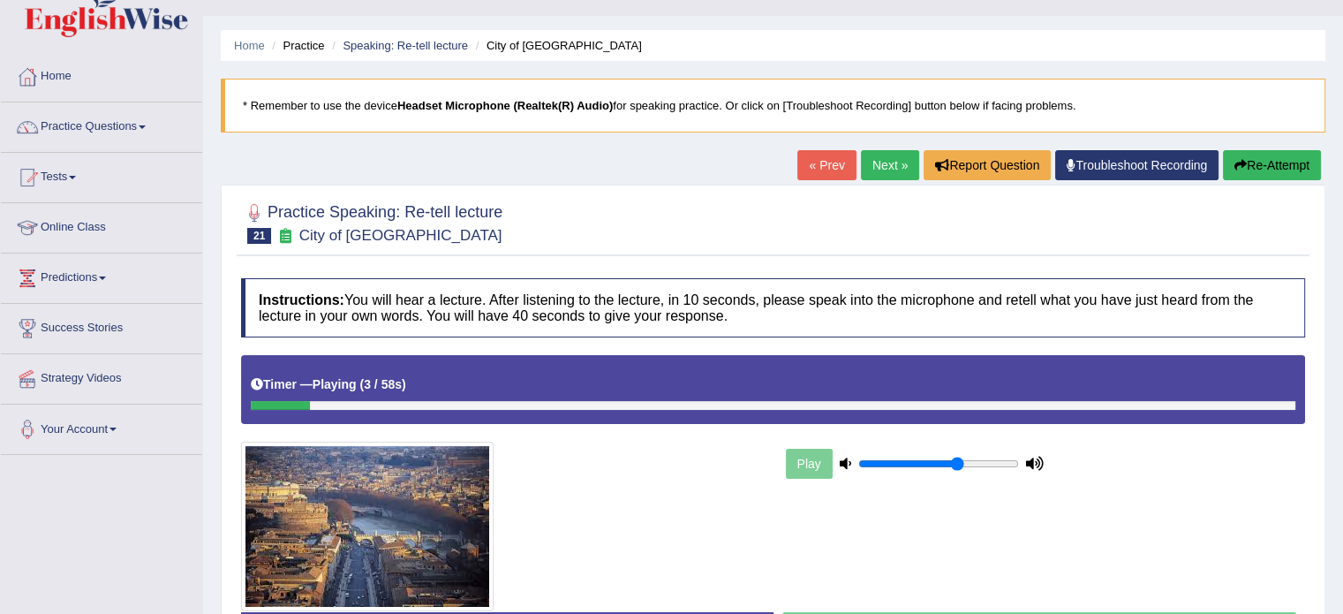
scroll to position [106, 0]
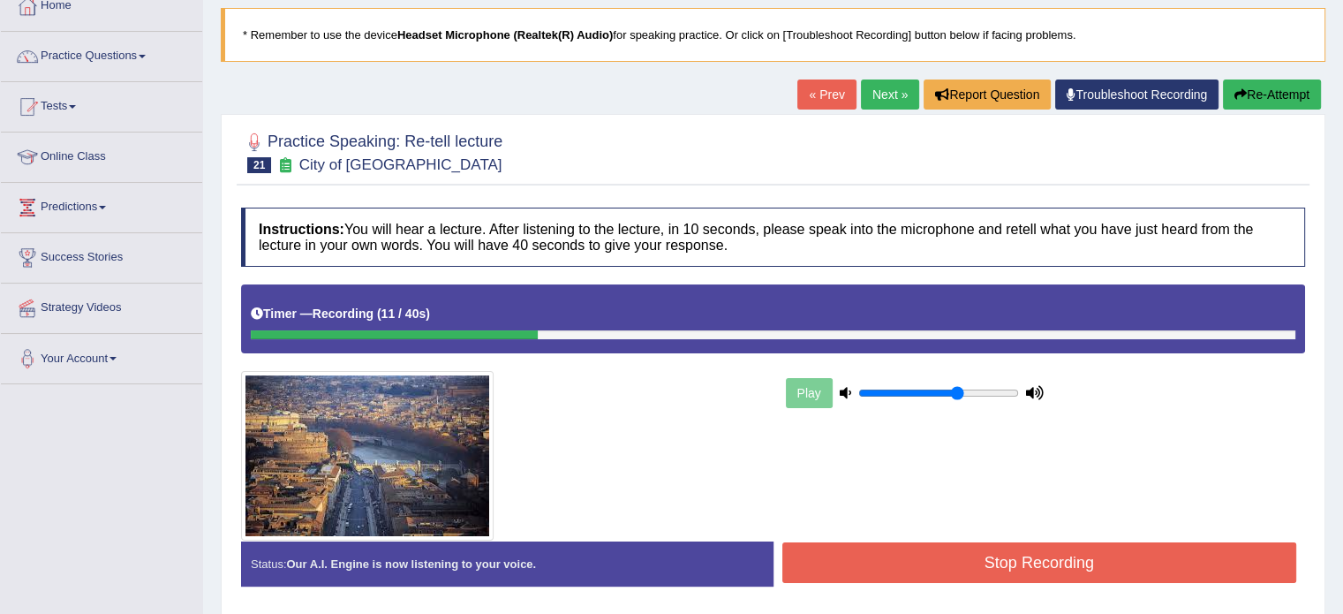
click at [1243, 90] on button "Re-Attempt" at bounding box center [1272, 94] width 98 height 30
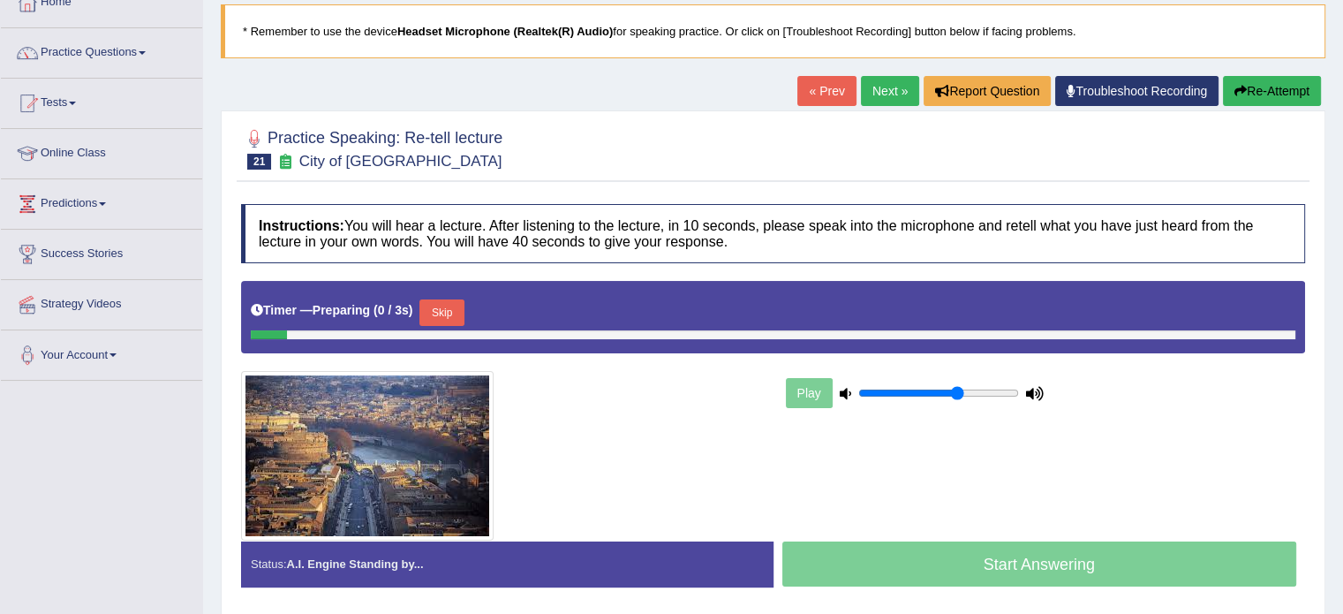
scroll to position [106, 0]
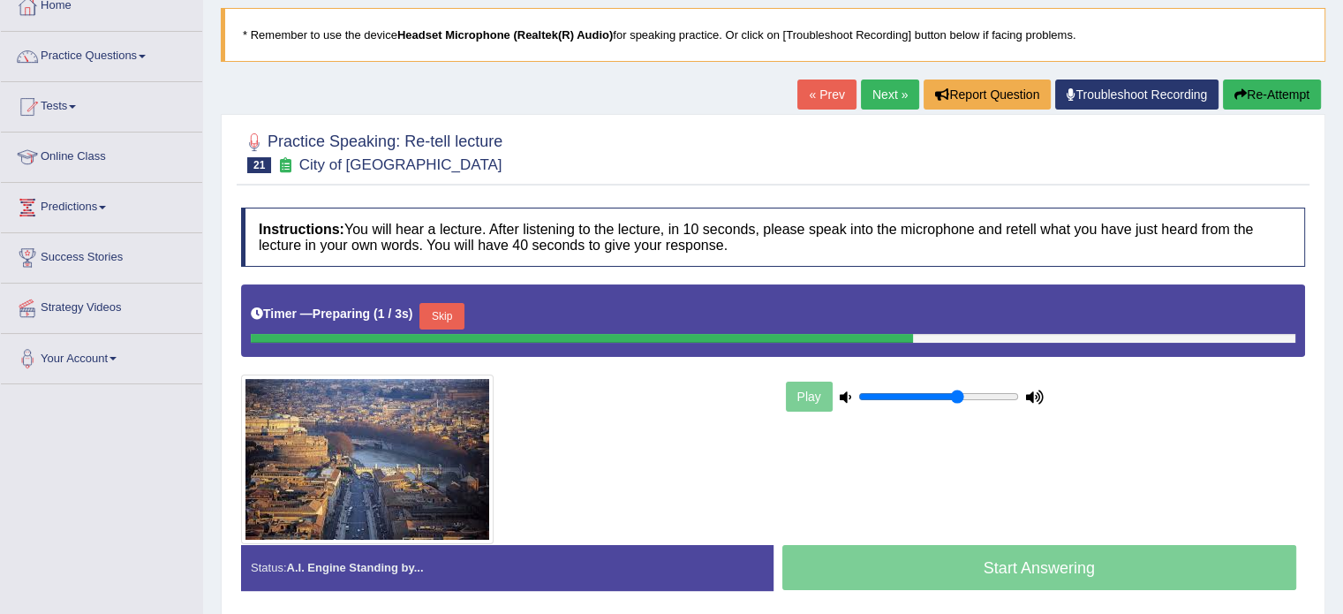
click at [453, 307] on button "Skip" at bounding box center [441, 316] width 44 height 26
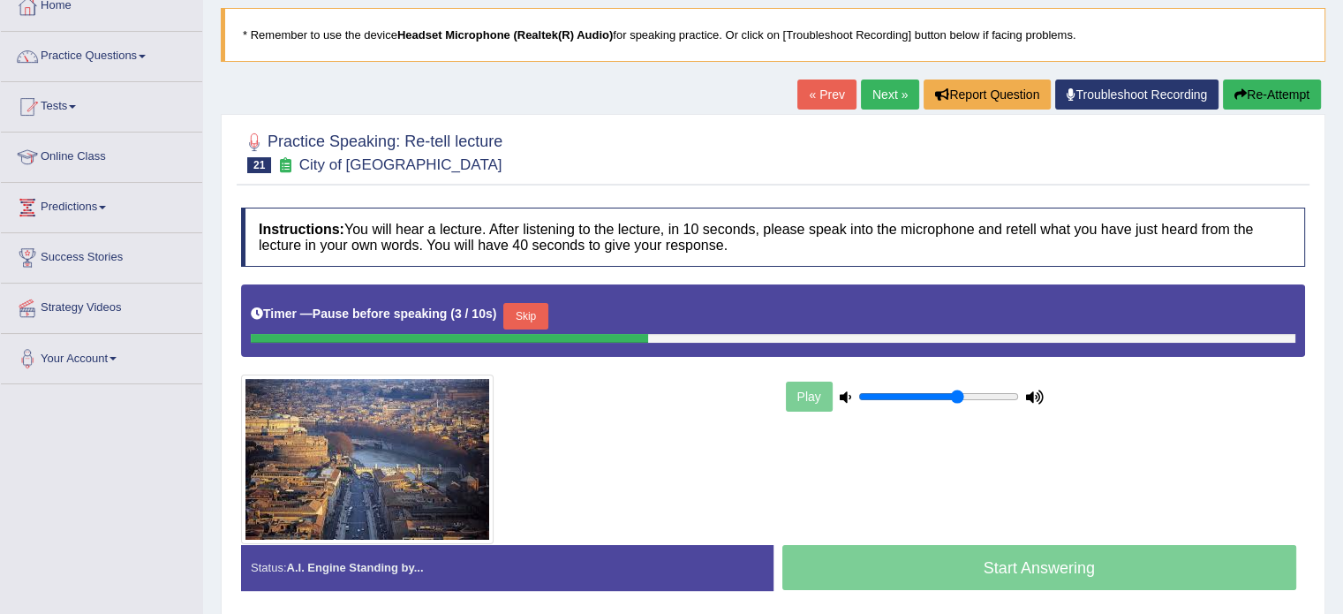
click at [542, 320] on button "Skip" at bounding box center [525, 316] width 44 height 26
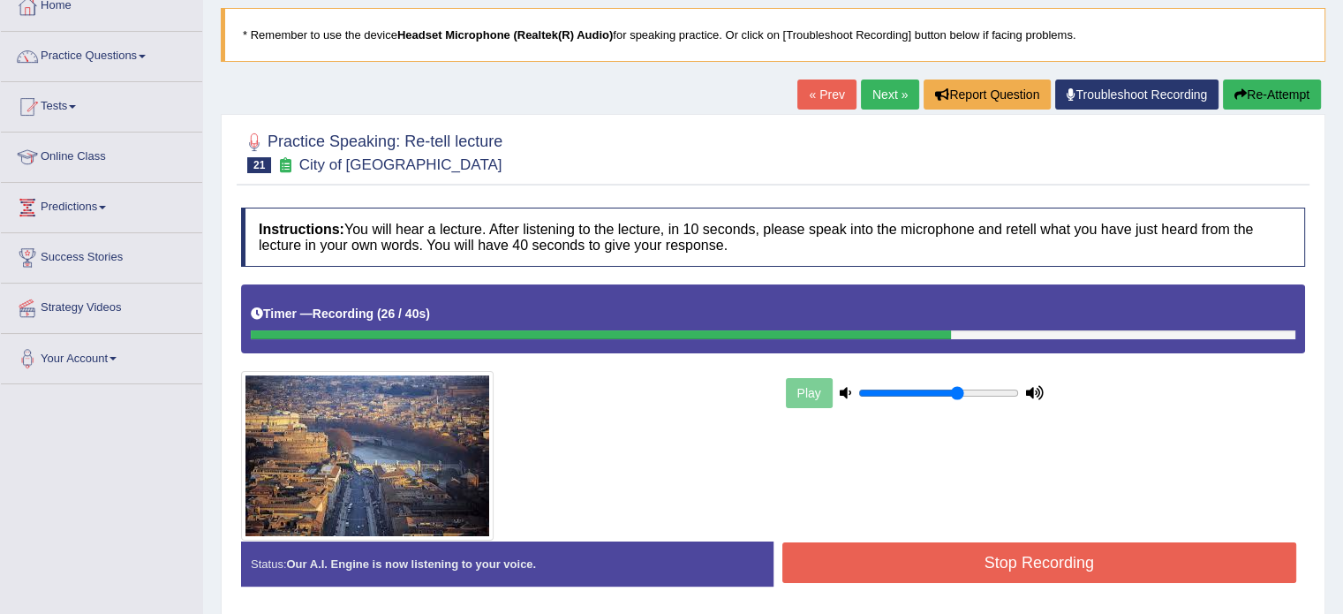
click at [837, 547] on button "Stop Recording" at bounding box center [1039, 562] width 515 height 41
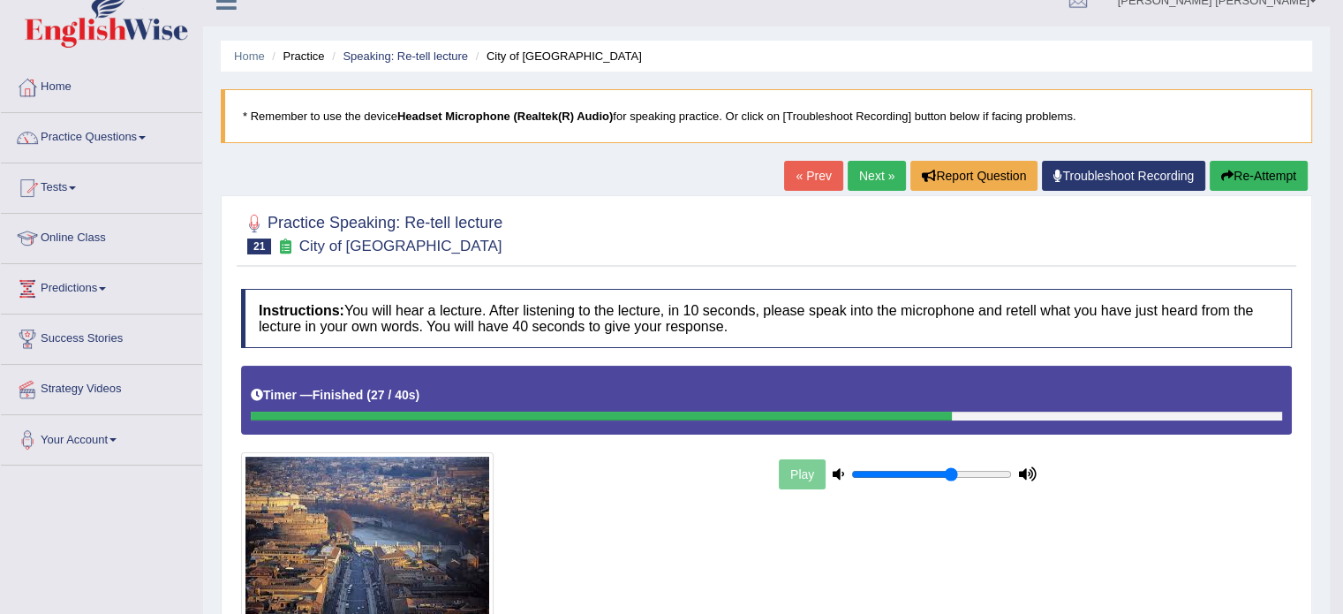
scroll to position [0, 0]
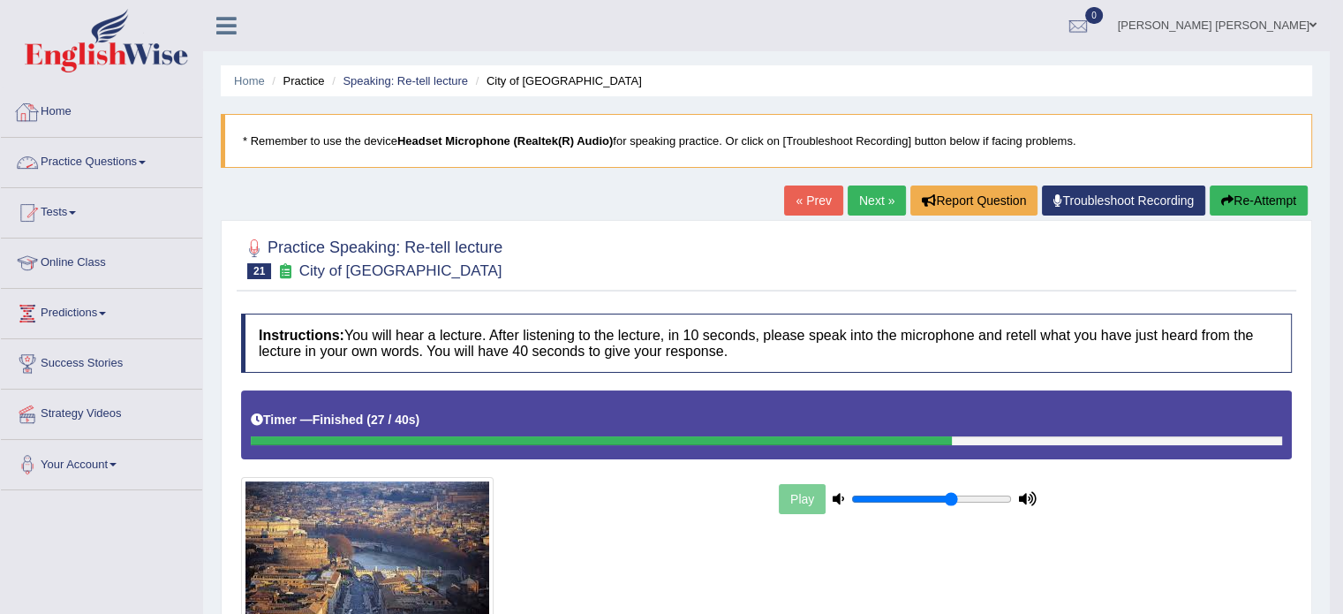
click at [102, 164] on link "Practice Questions" at bounding box center [101, 160] width 201 height 44
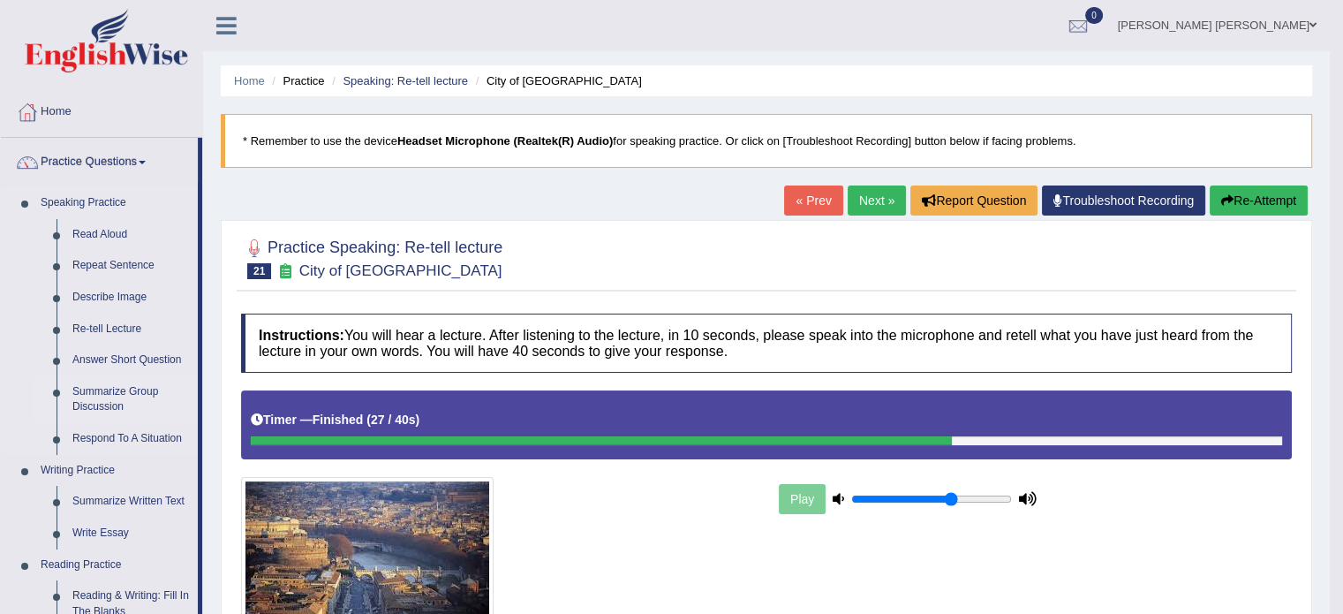
click at [114, 394] on link "Summarize Group Discussion" at bounding box center [130, 399] width 133 height 47
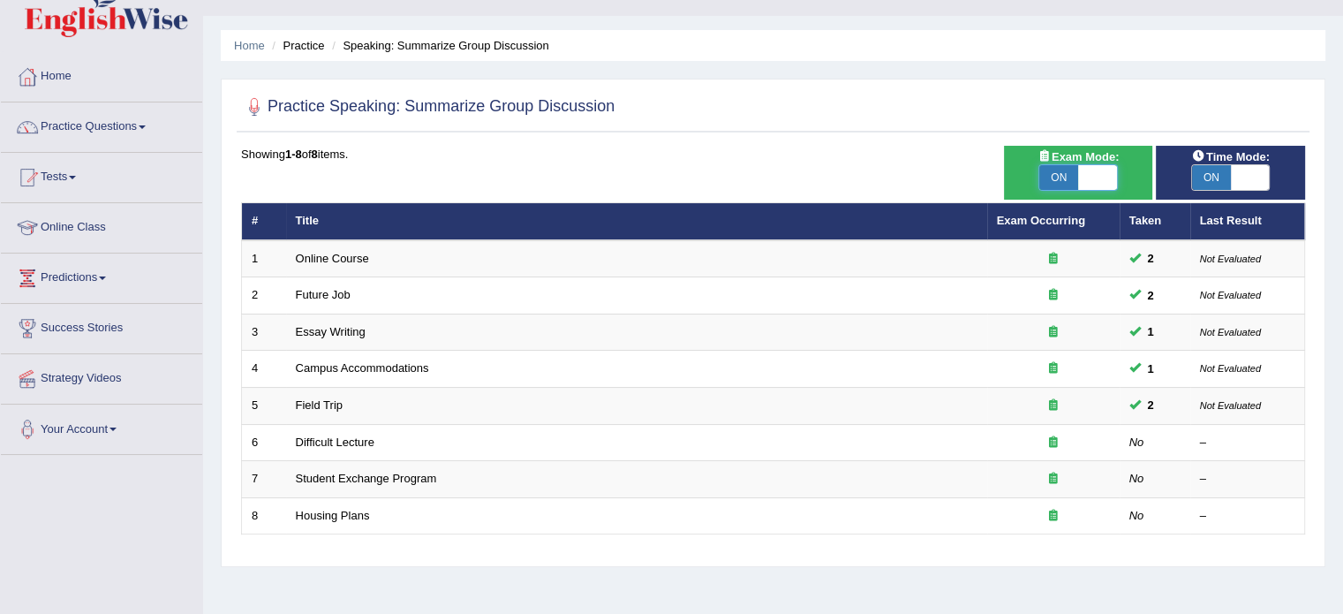
click at [1095, 178] on span at bounding box center [1097, 177] width 39 height 25
checkbox input "false"
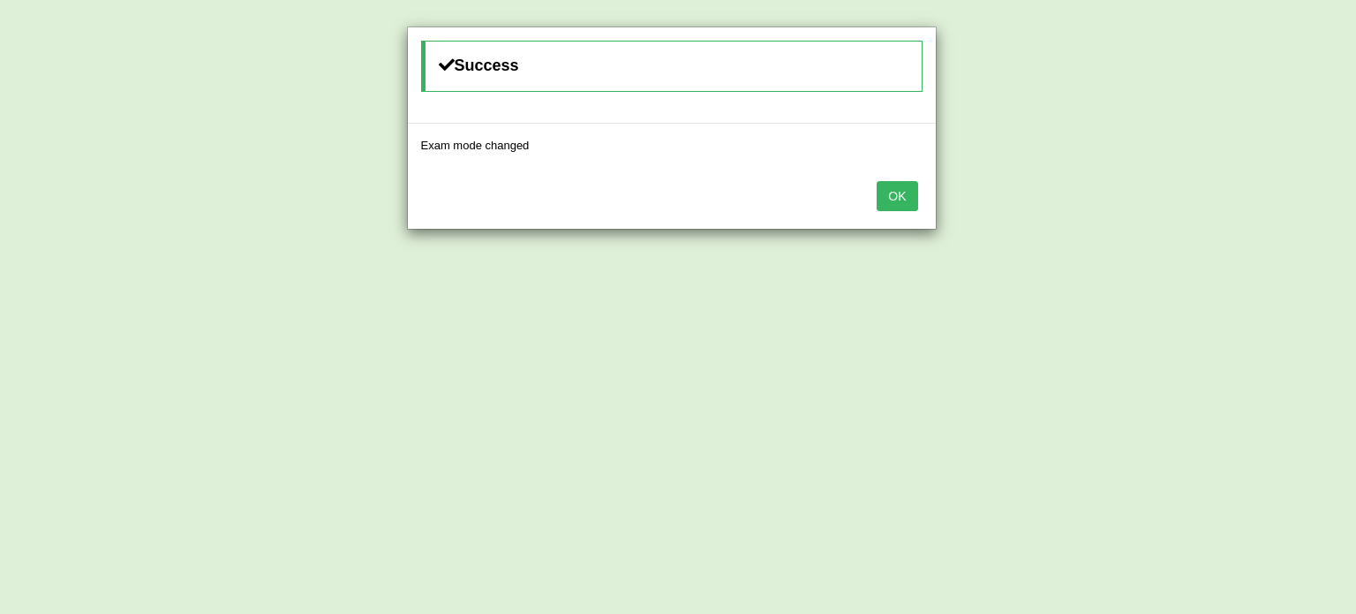
click at [878, 201] on button "OK" at bounding box center [897, 196] width 41 height 30
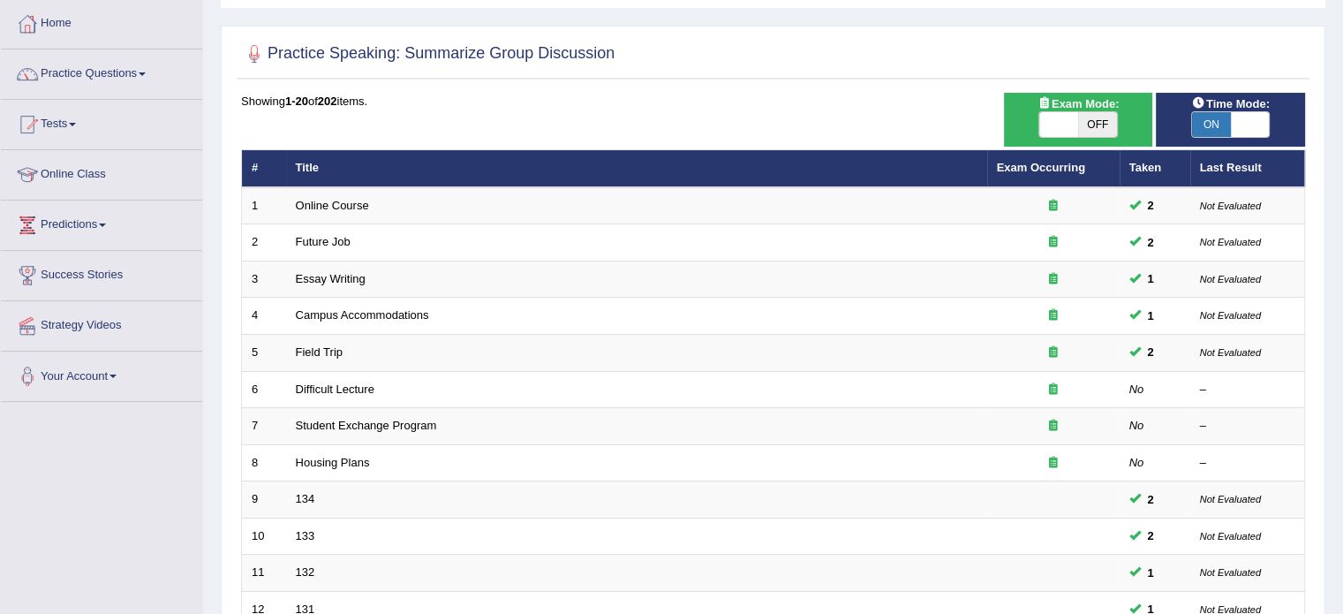
scroll to position [56, 0]
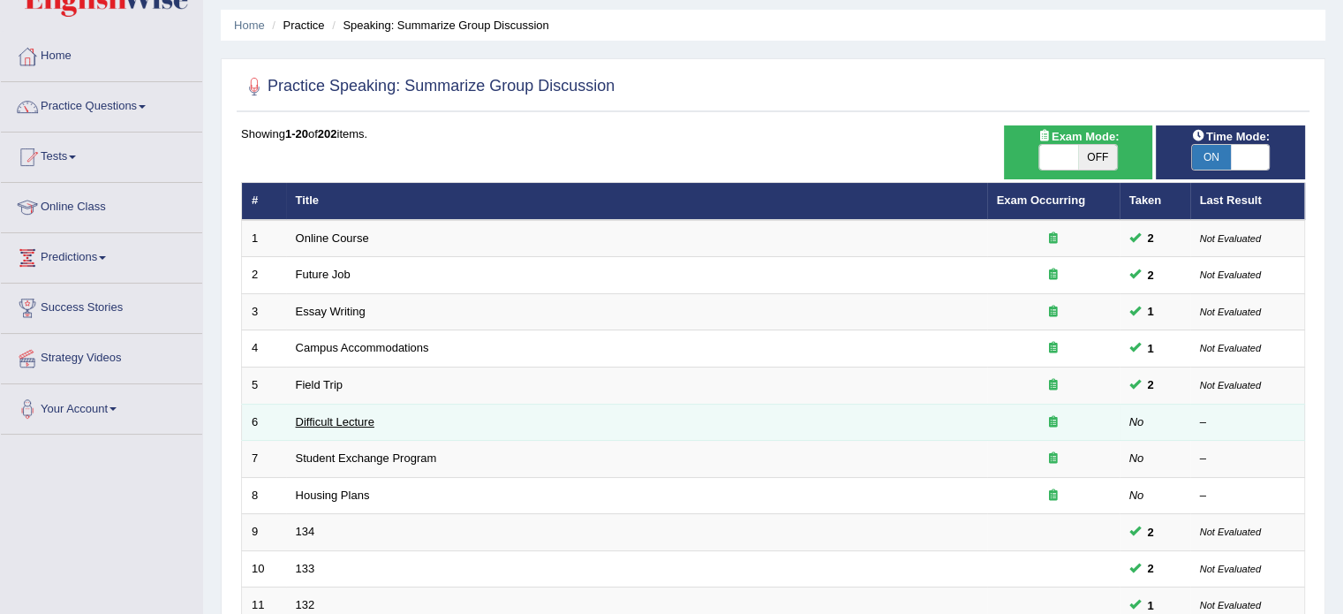
click at [343, 421] on link "Difficult Lecture" at bounding box center [335, 421] width 79 height 13
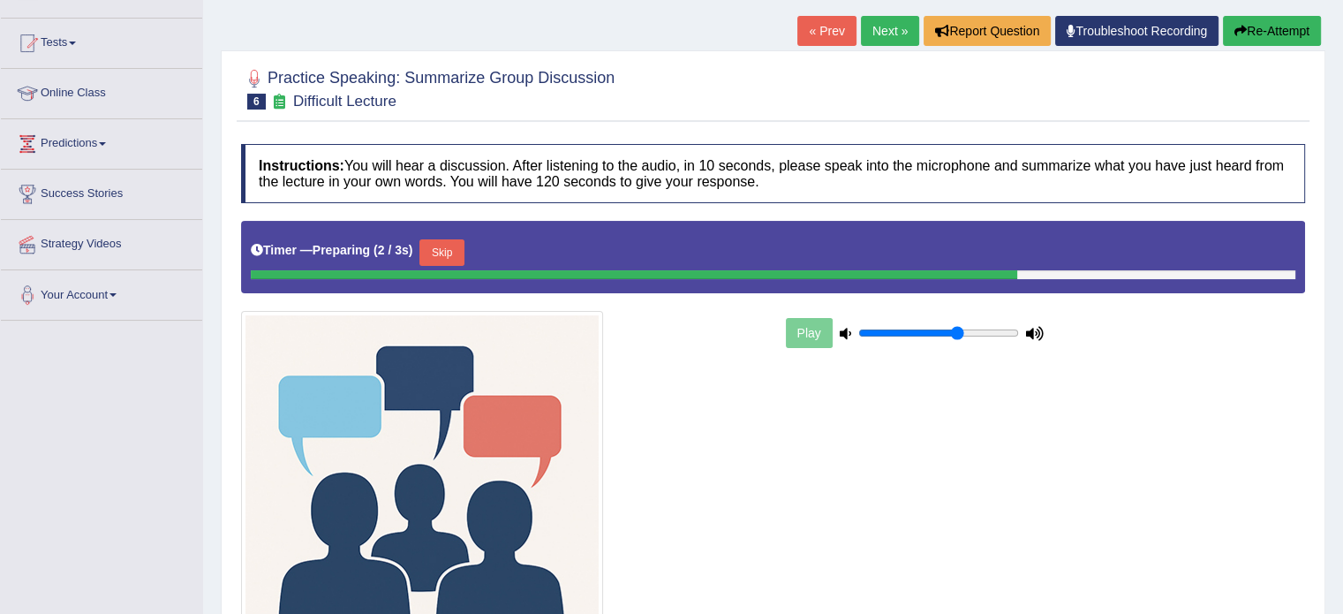
scroll to position [177, 0]
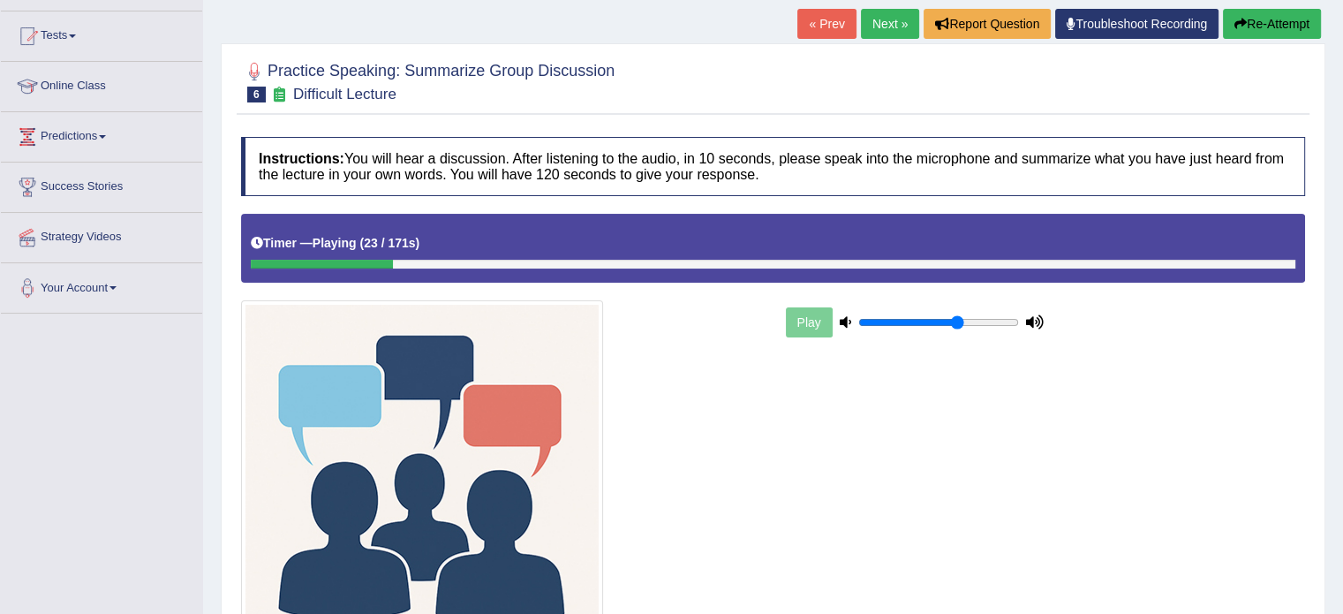
click at [1275, 20] on button "Re-Attempt" at bounding box center [1272, 24] width 98 height 30
drag, startPoint x: 0, startPoint y: 0, endPoint x: 1275, endPoint y: 20, distance: 1275.1
click at [1275, 20] on button "Re-Attempt" at bounding box center [1272, 24] width 98 height 30
click at [441, 254] on div "Timer — Click [Play] if audio doesn't automatically start... ( 0 / 171s ) Skip" at bounding box center [773, 243] width 1044 height 31
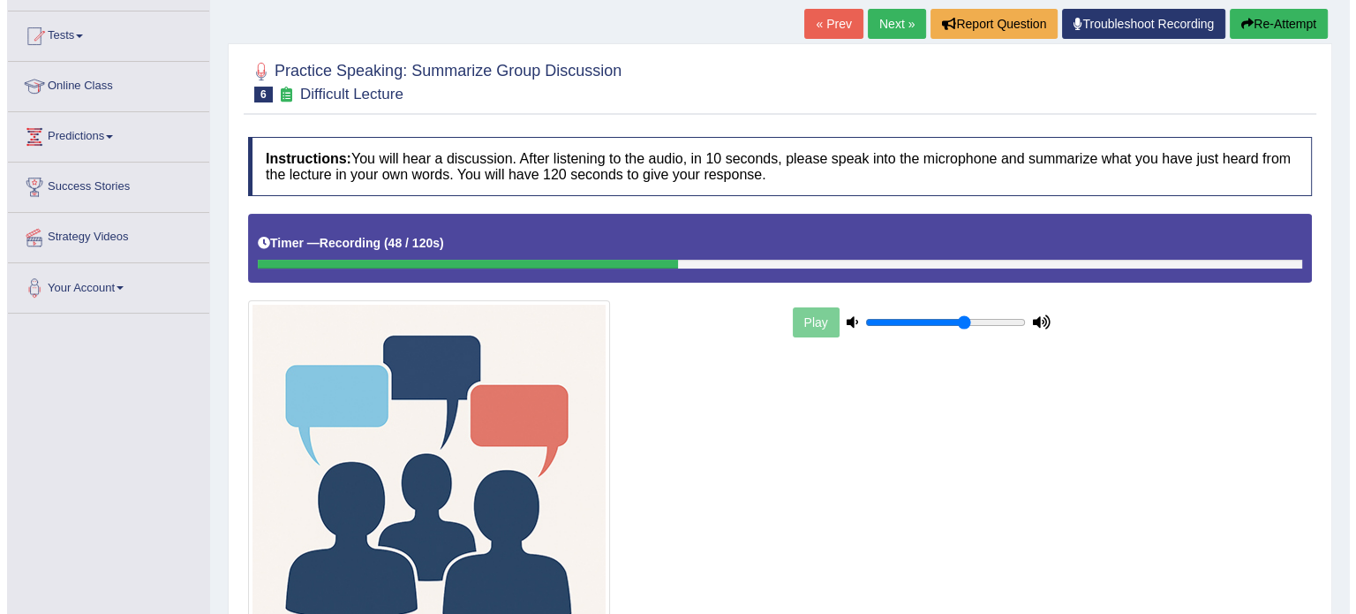
scroll to position [358, 0]
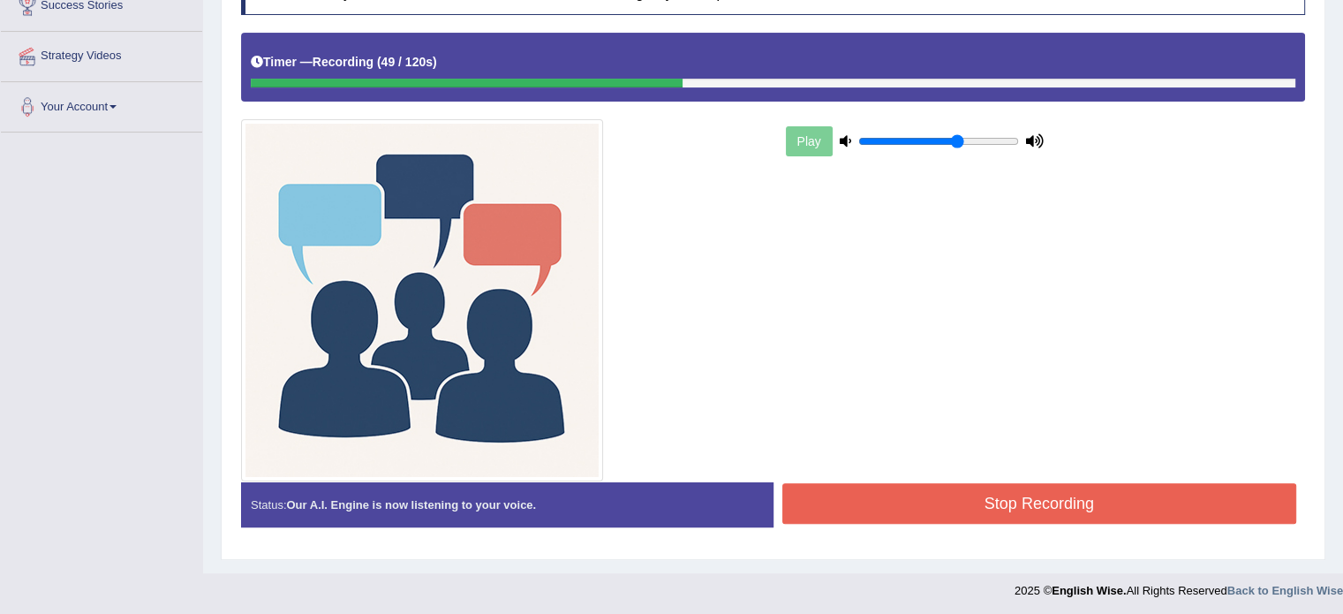
click at [784, 501] on button "Stop Recording" at bounding box center [1039, 503] width 515 height 41
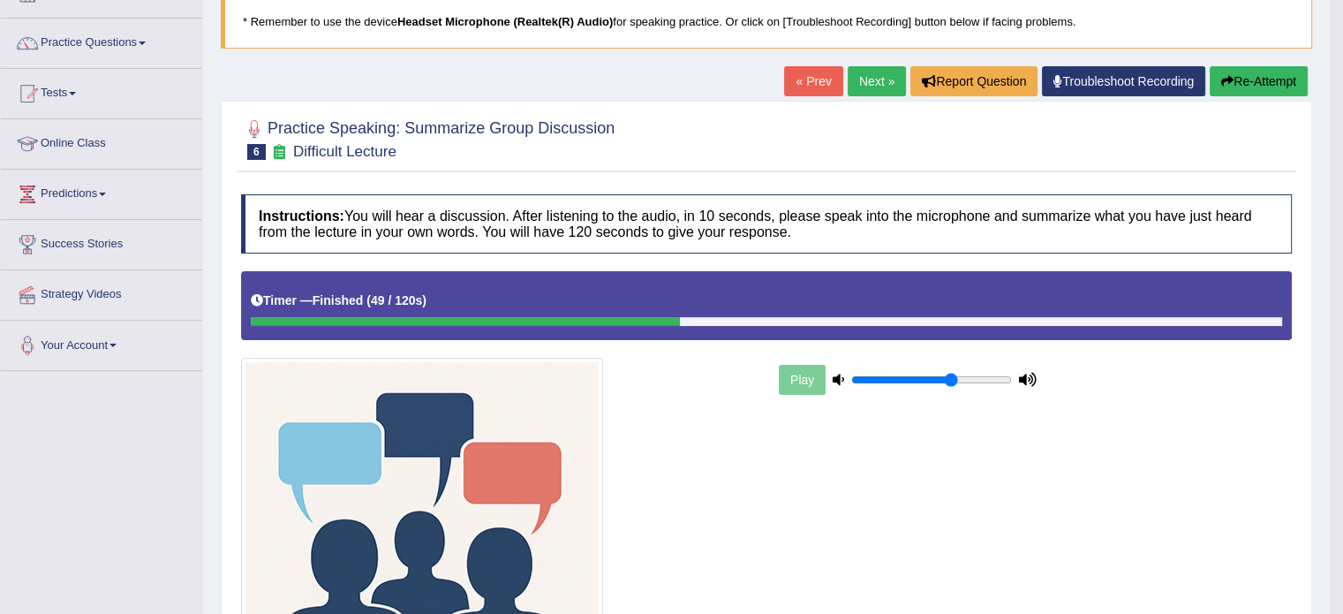
scroll to position [656, 0]
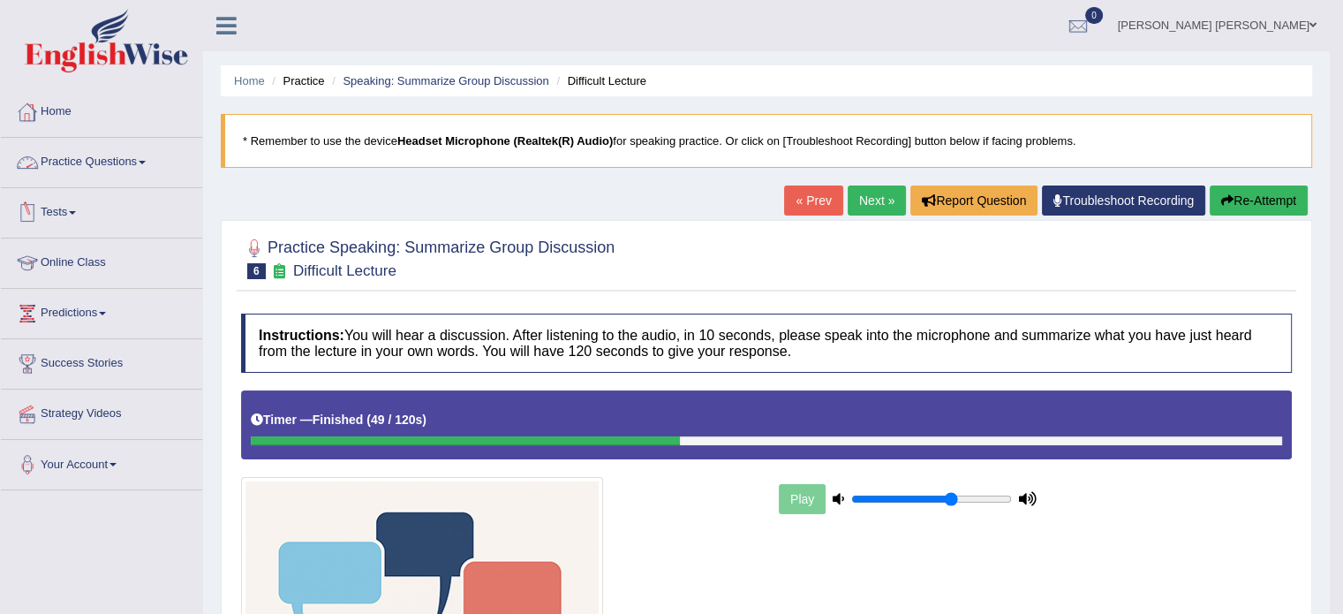
scroll to position [0, 0]
click at [132, 165] on link "Practice Questions" at bounding box center [101, 160] width 201 height 44
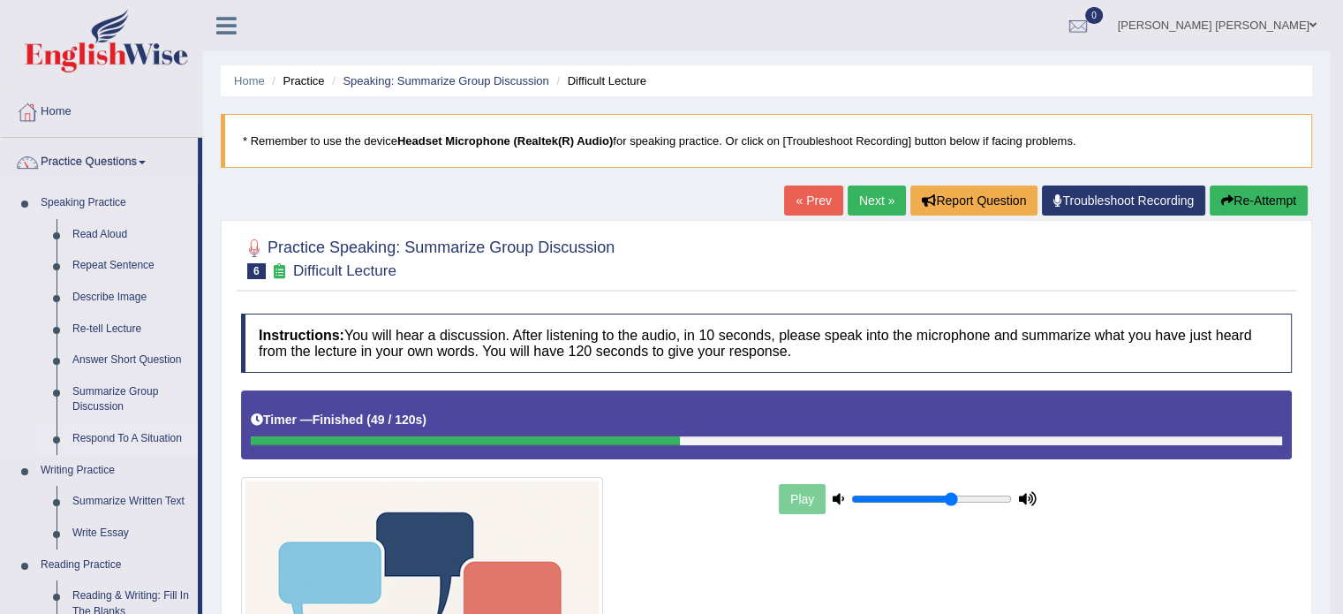
click at [166, 433] on link "Respond To A Situation" at bounding box center [130, 439] width 133 height 32
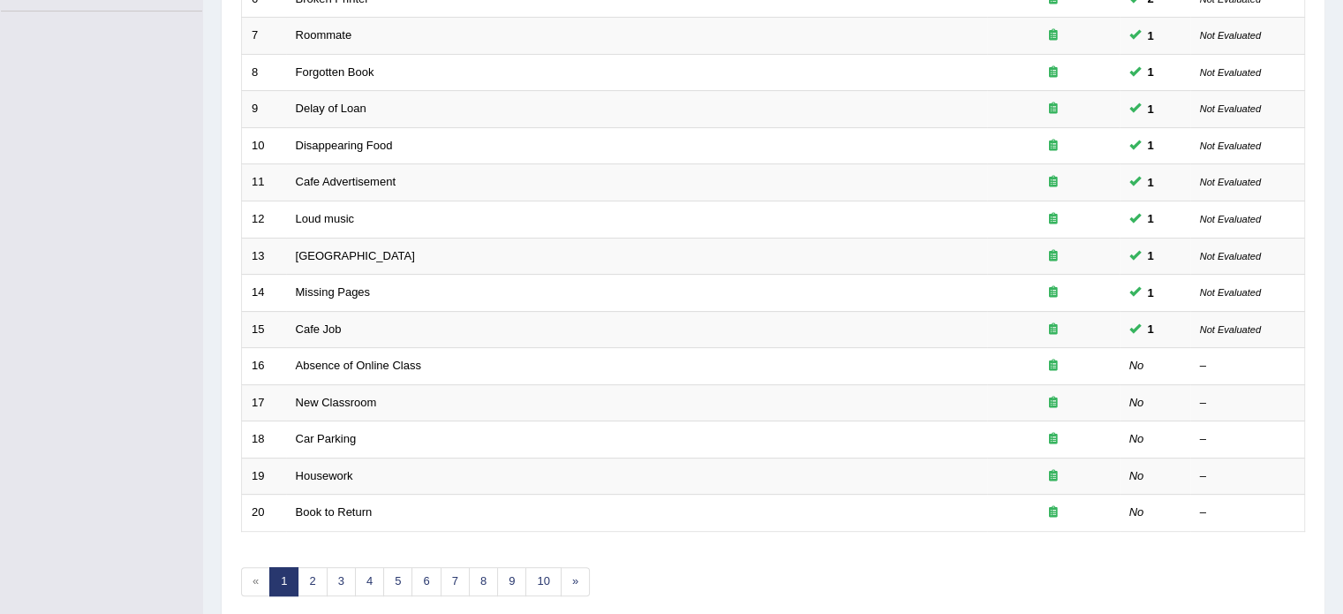
scroll to position [494, 0]
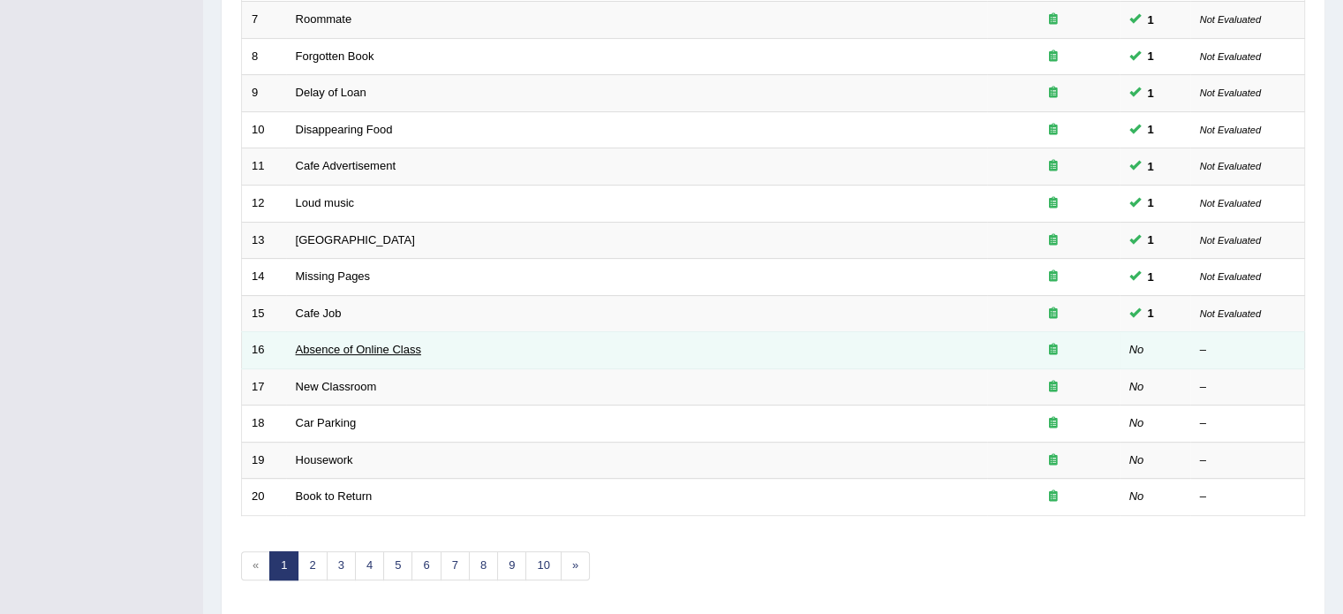
click at [313, 343] on link "Absence of Online Class" at bounding box center [358, 349] width 125 height 13
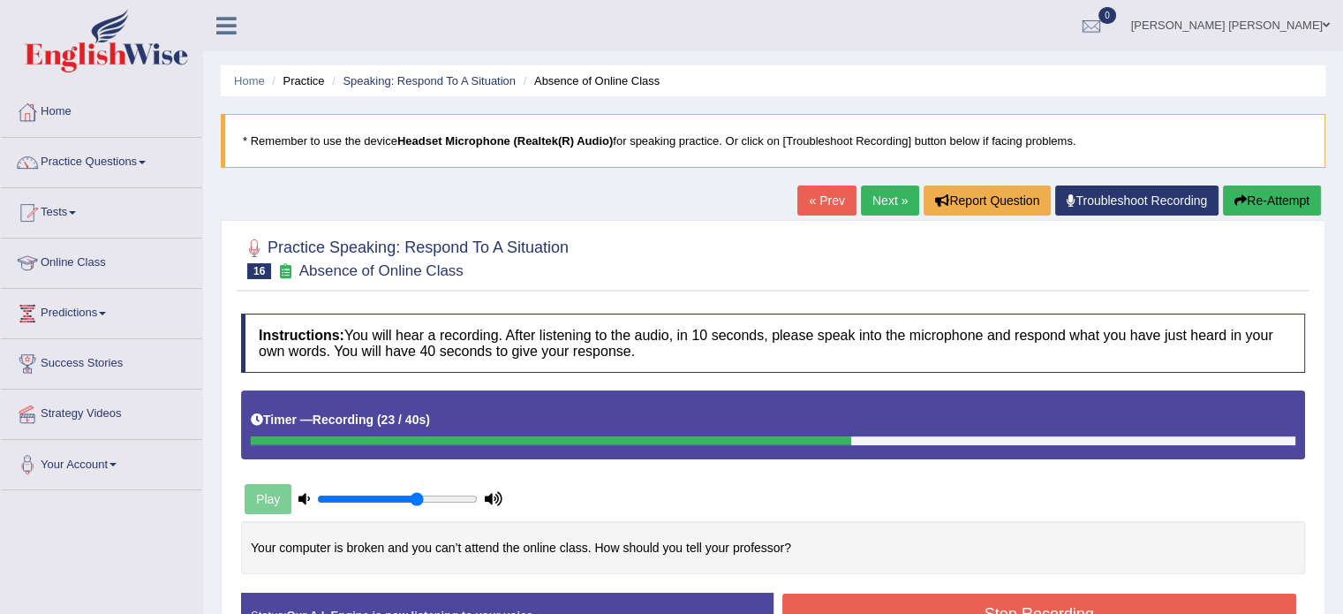
click at [1298, 211] on button "Re-Attempt" at bounding box center [1272, 200] width 98 height 30
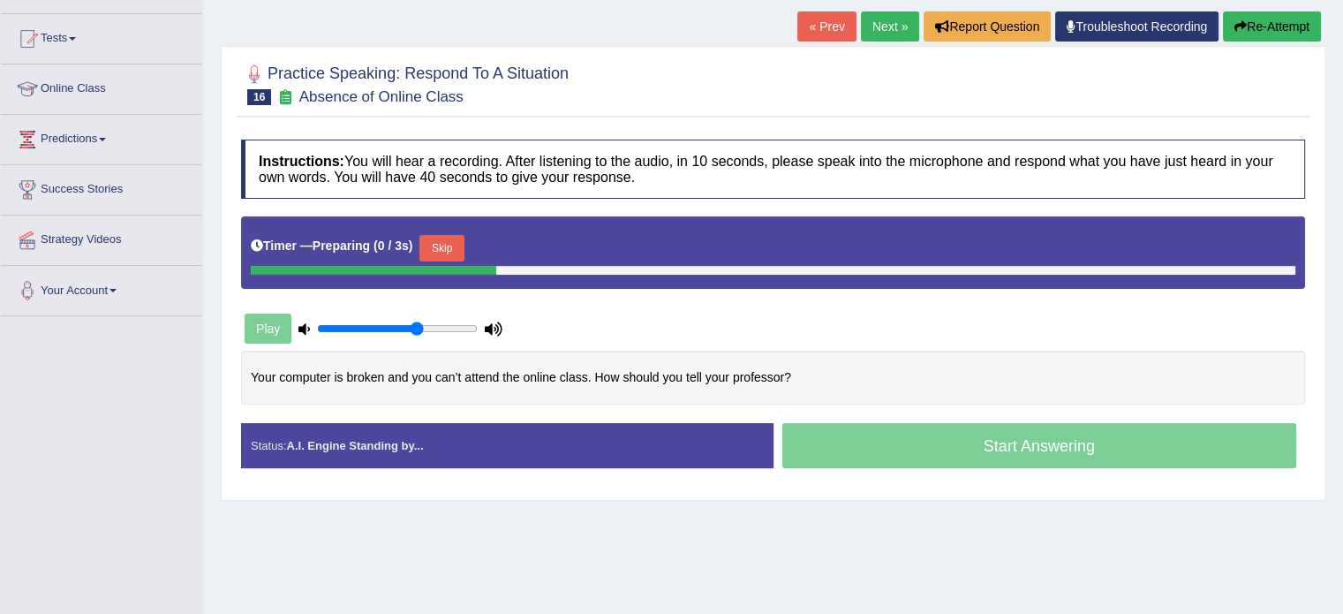
scroll to position [177, 0]
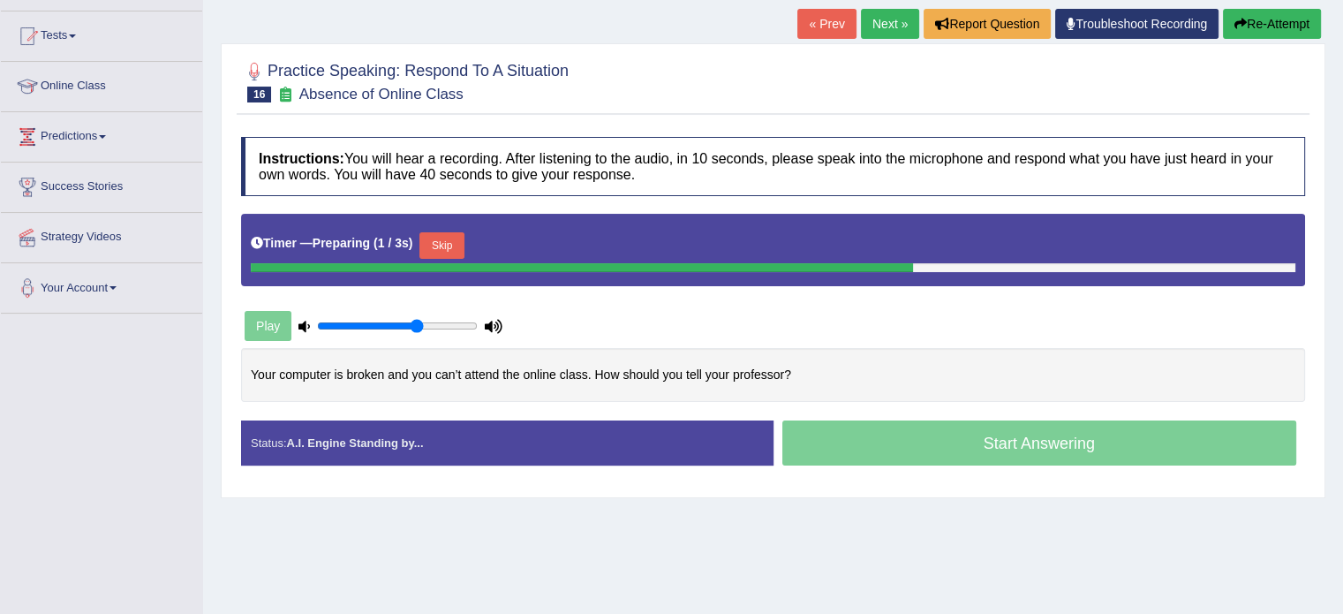
click at [457, 248] on button "Skip" at bounding box center [441, 245] width 44 height 26
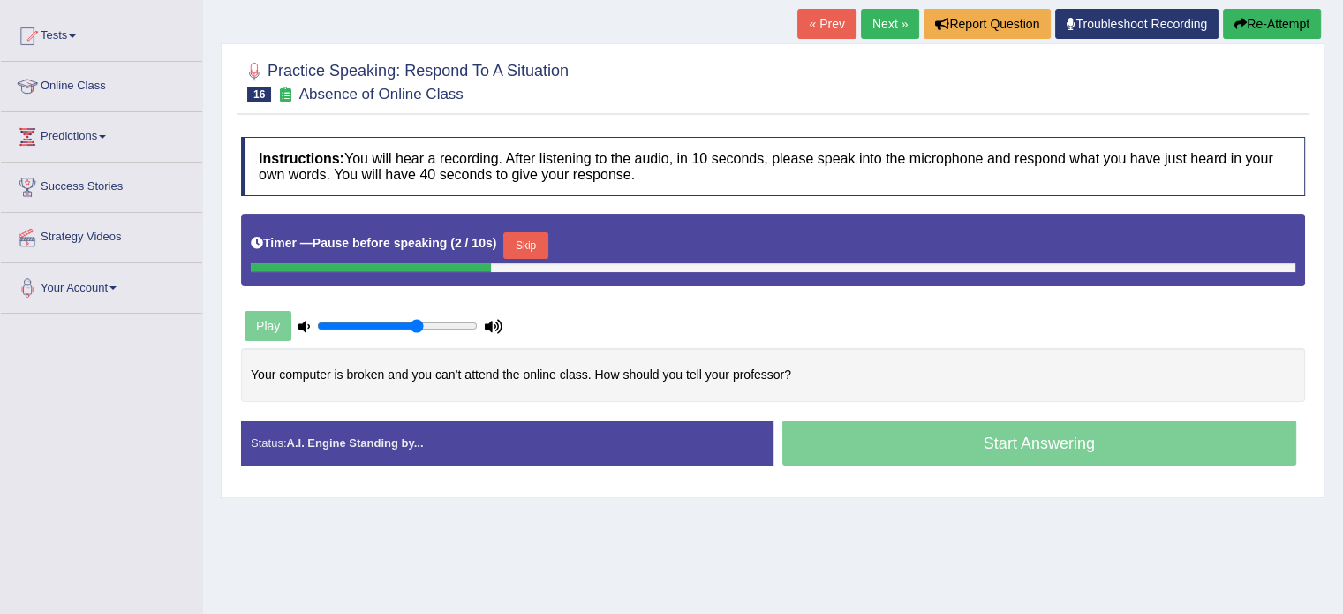
click at [541, 233] on button "Skip" at bounding box center [525, 245] width 44 height 26
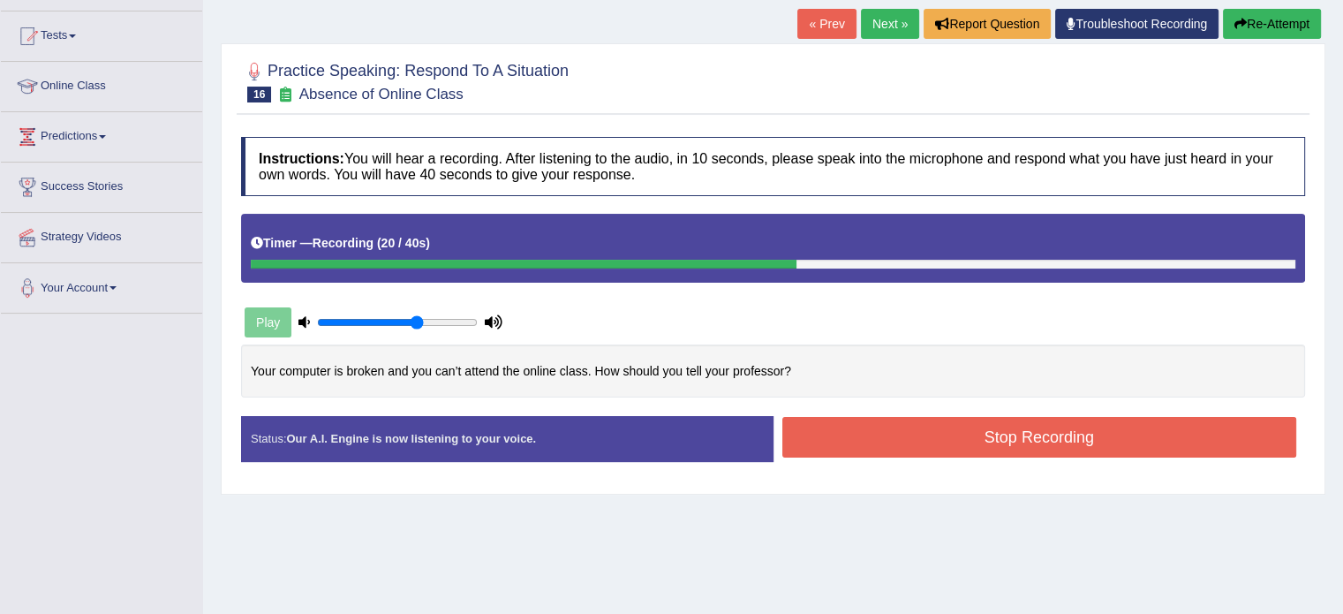
click at [839, 436] on button "Stop Recording" at bounding box center [1039, 437] width 515 height 41
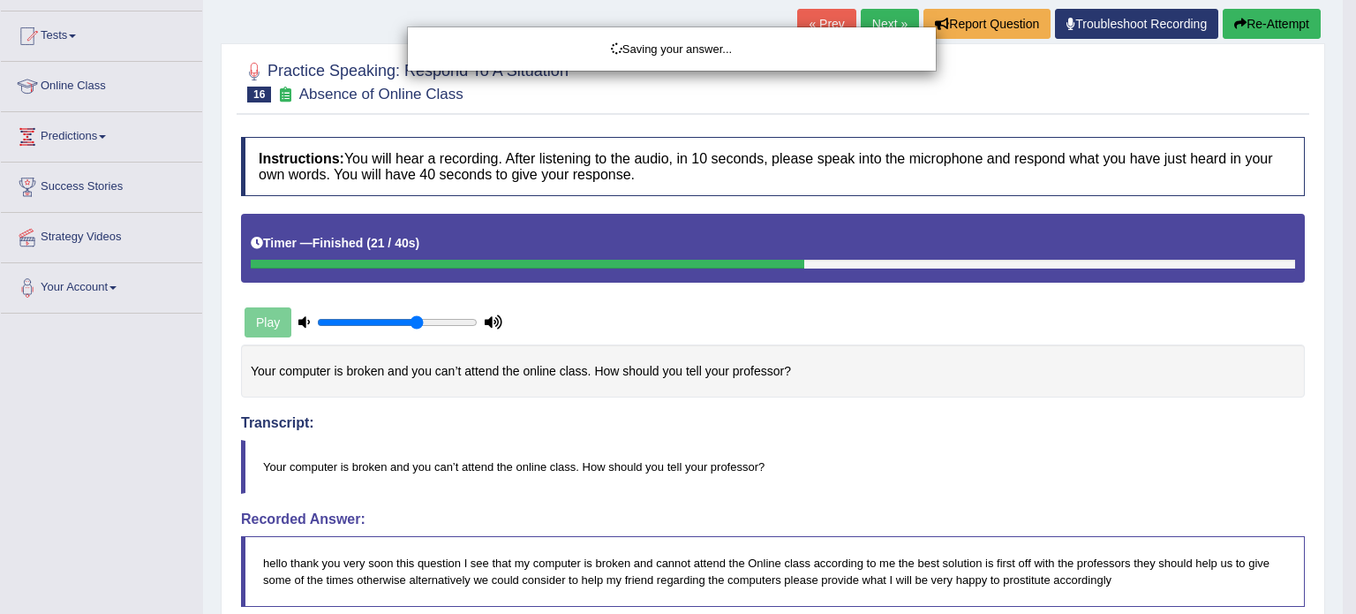
click at [1355, 465] on div "Saving your answer..." at bounding box center [678, 307] width 1356 height 614
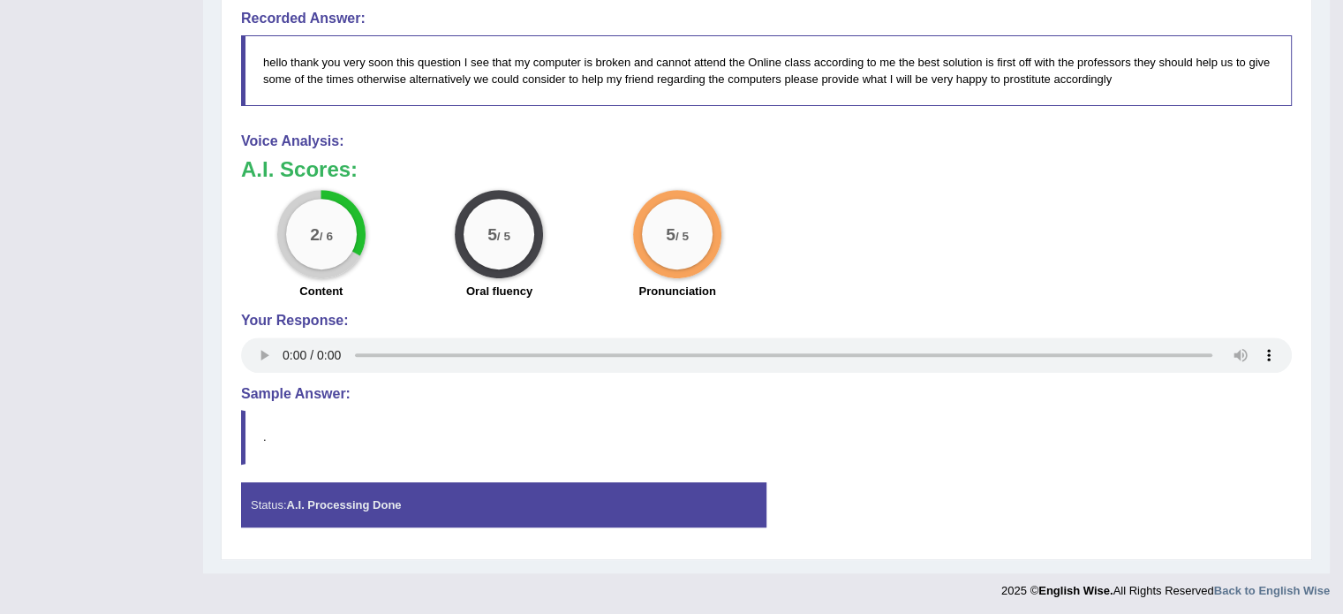
scroll to position [140, 0]
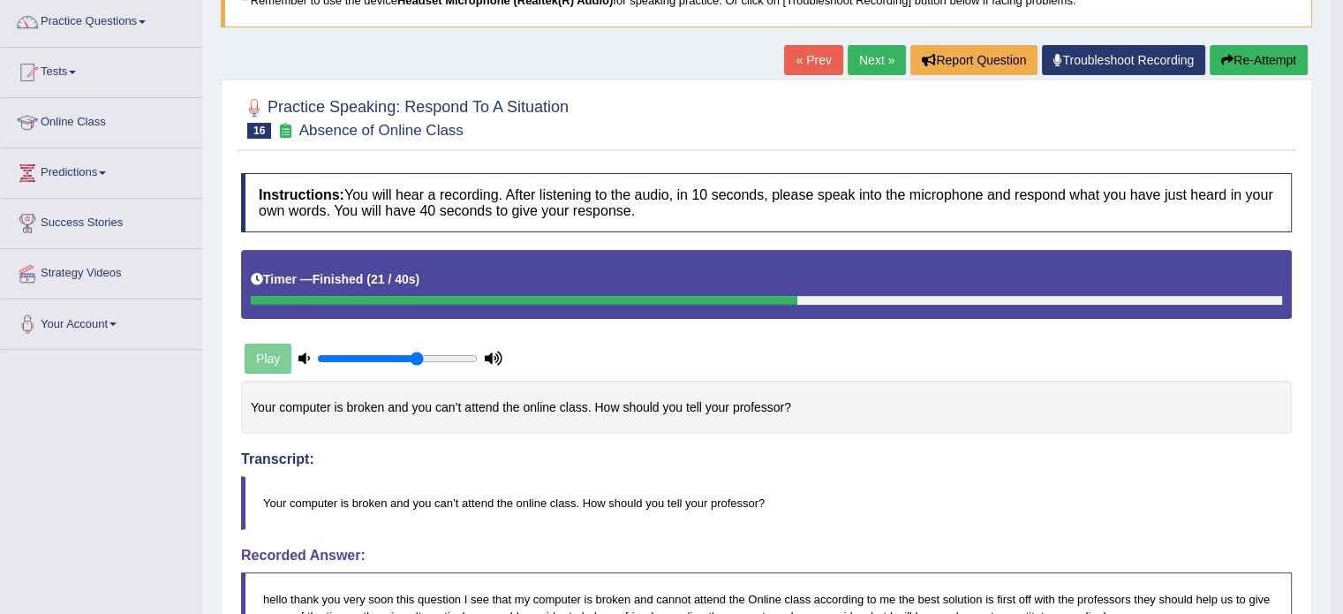
click at [1260, 66] on button "Re-Attempt" at bounding box center [1259, 60] width 98 height 30
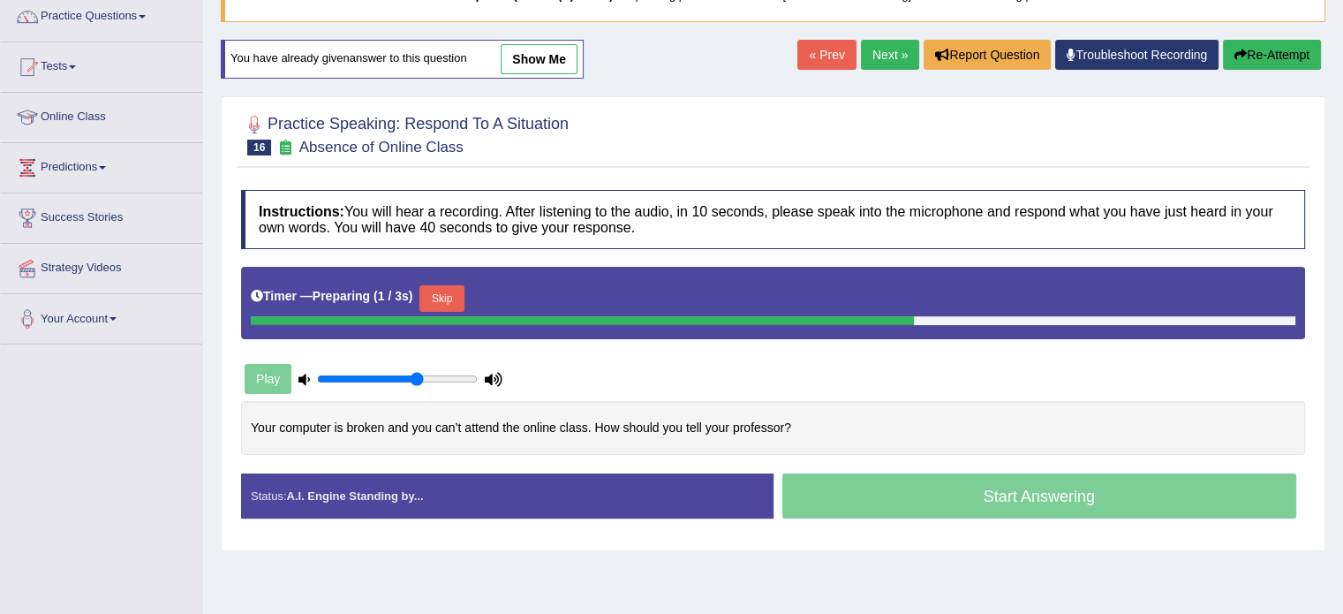
click at [441, 294] on button "Skip" at bounding box center [441, 298] width 44 height 26
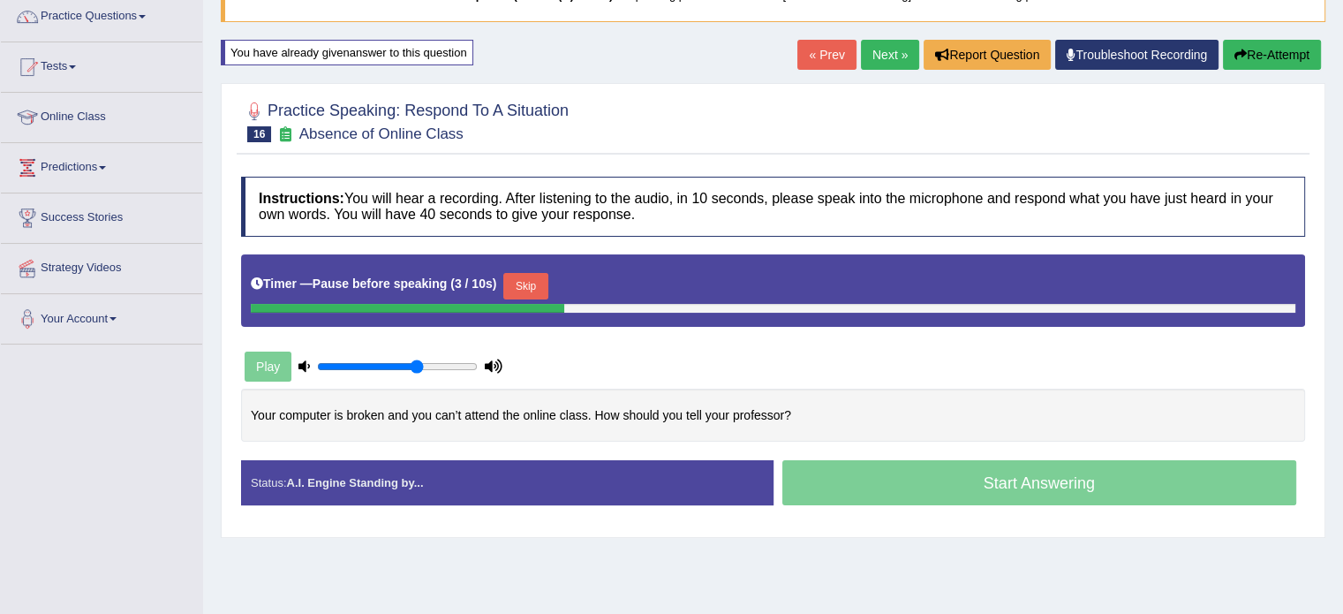
click at [519, 273] on button "Skip" at bounding box center [525, 286] width 44 height 26
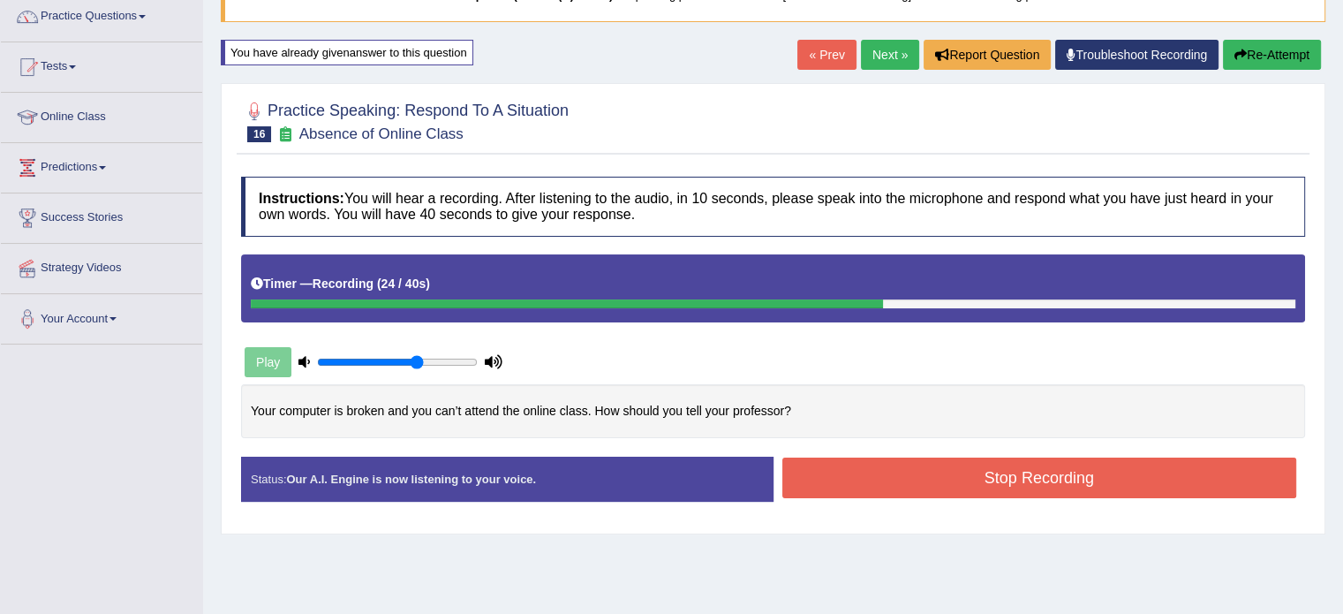
click at [848, 462] on button "Stop Recording" at bounding box center [1039, 477] width 515 height 41
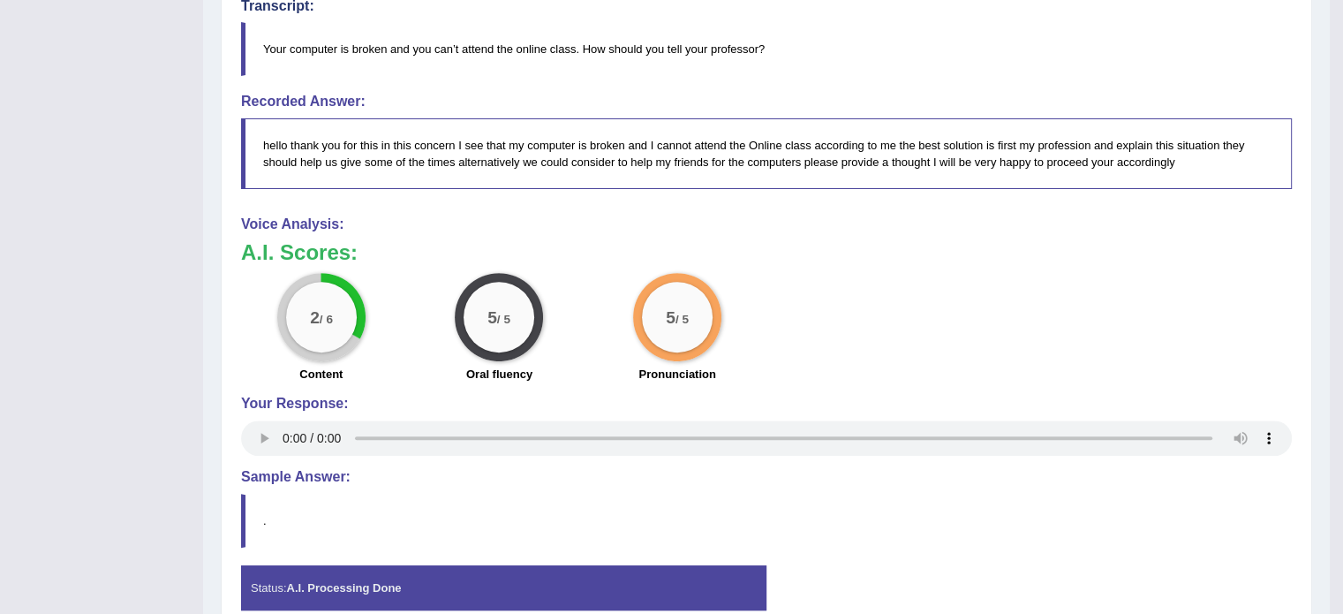
scroll to position [609, 0]
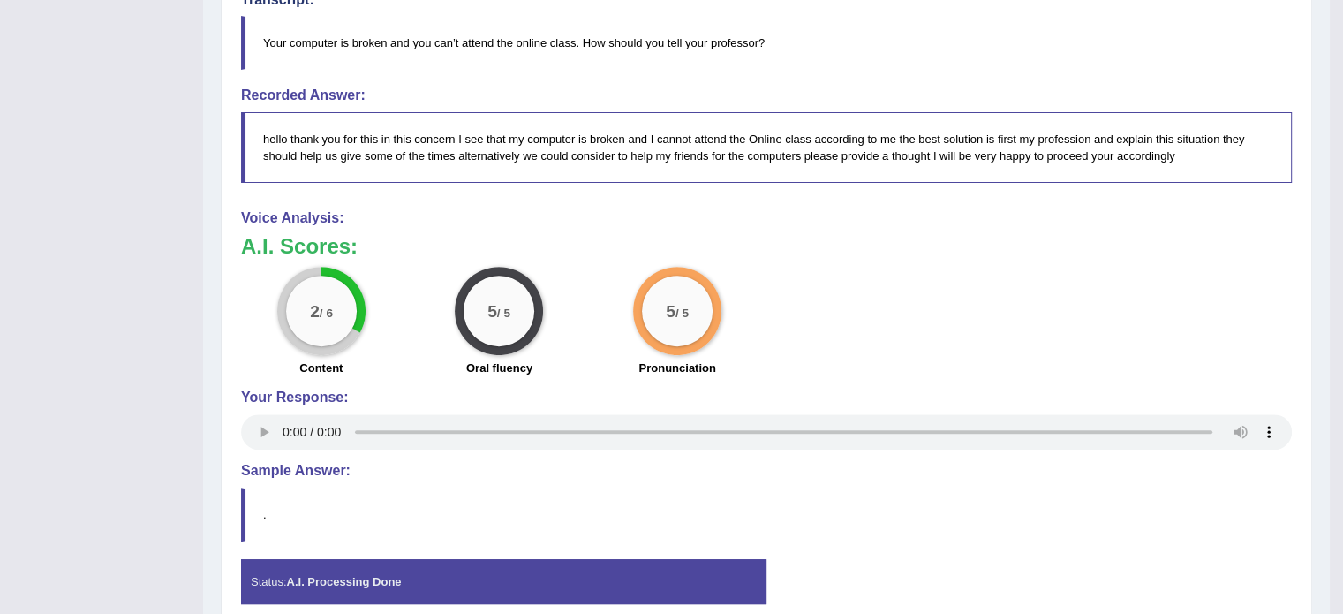
click at [724, 571] on div "Status: A.I. Processing Done" at bounding box center [503, 581] width 525 height 45
click at [320, 494] on blockquote "." at bounding box center [766, 514] width 1051 height 54
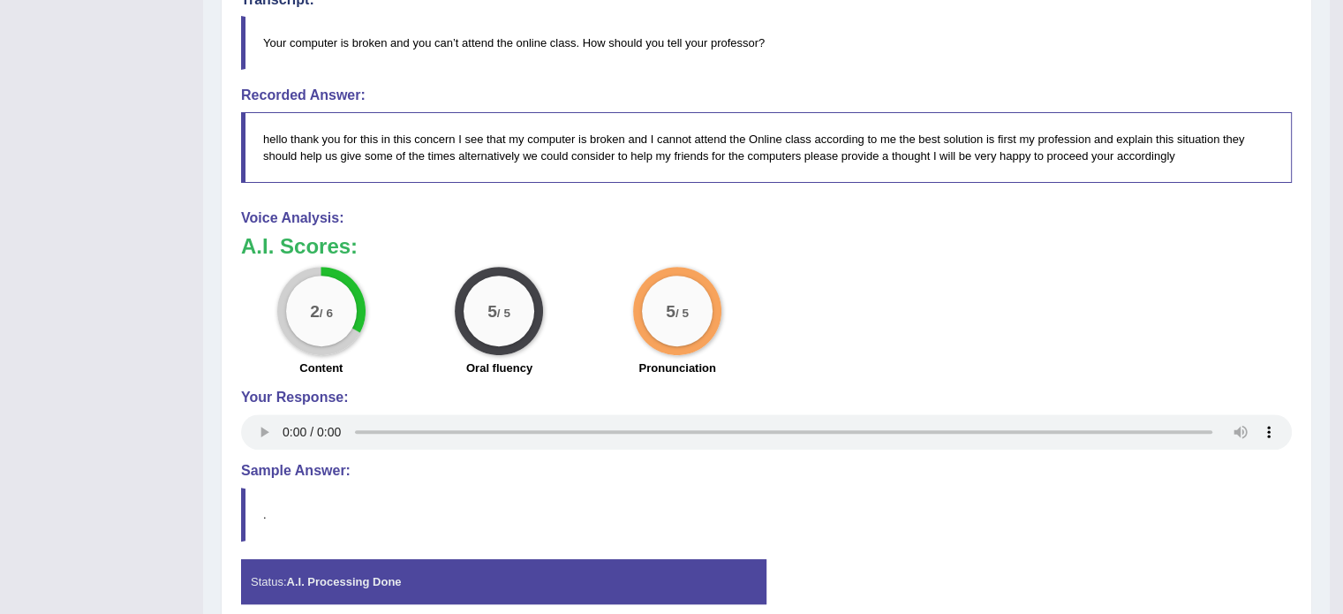
scroll to position [72, 0]
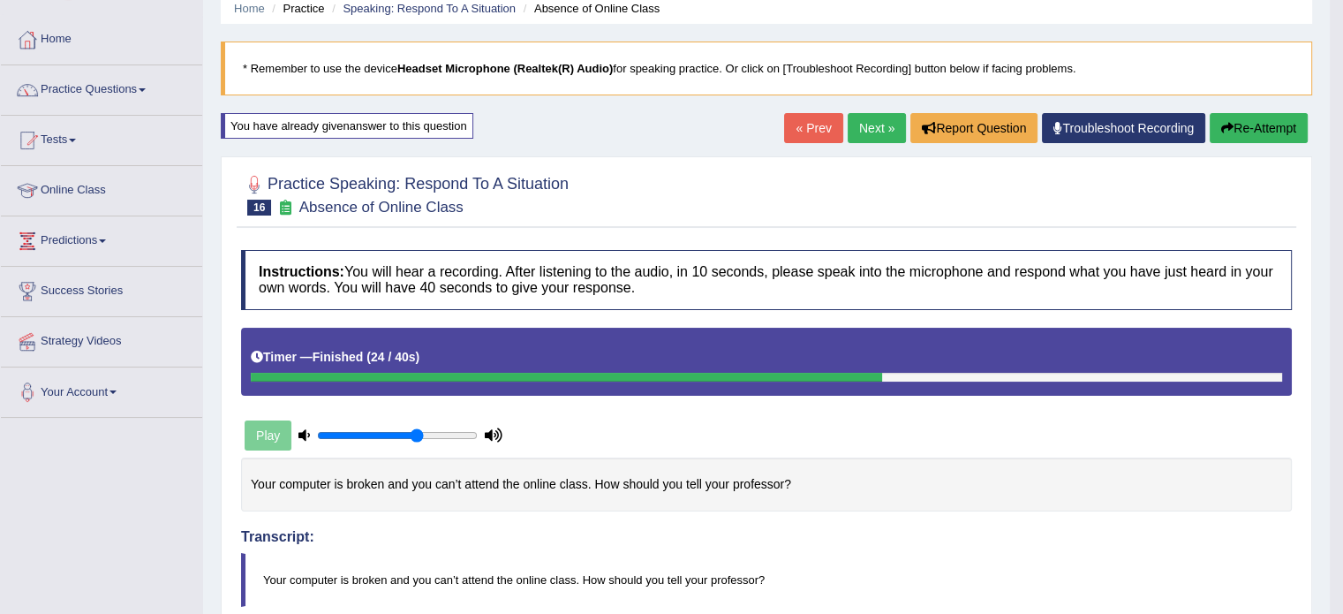
click at [1221, 130] on icon "button" at bounding box center [1227, 128] width 12 height 12
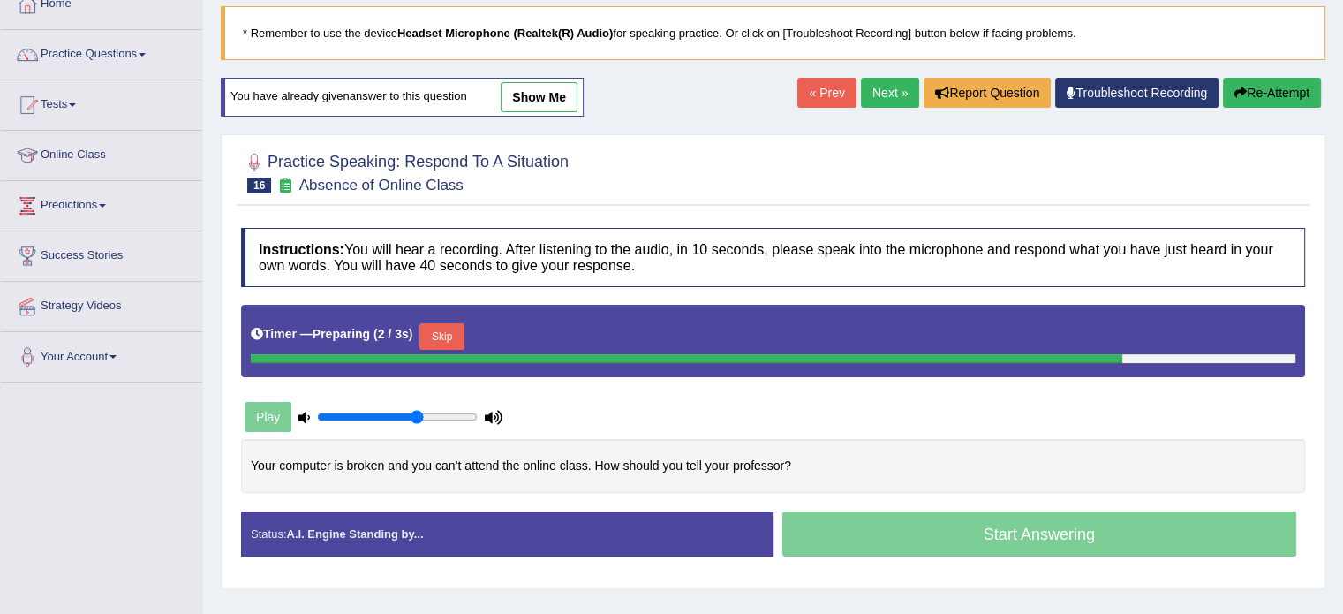
click at [454, 336] on button "Skip" at bounding box center [441, 336] width 44 height 26
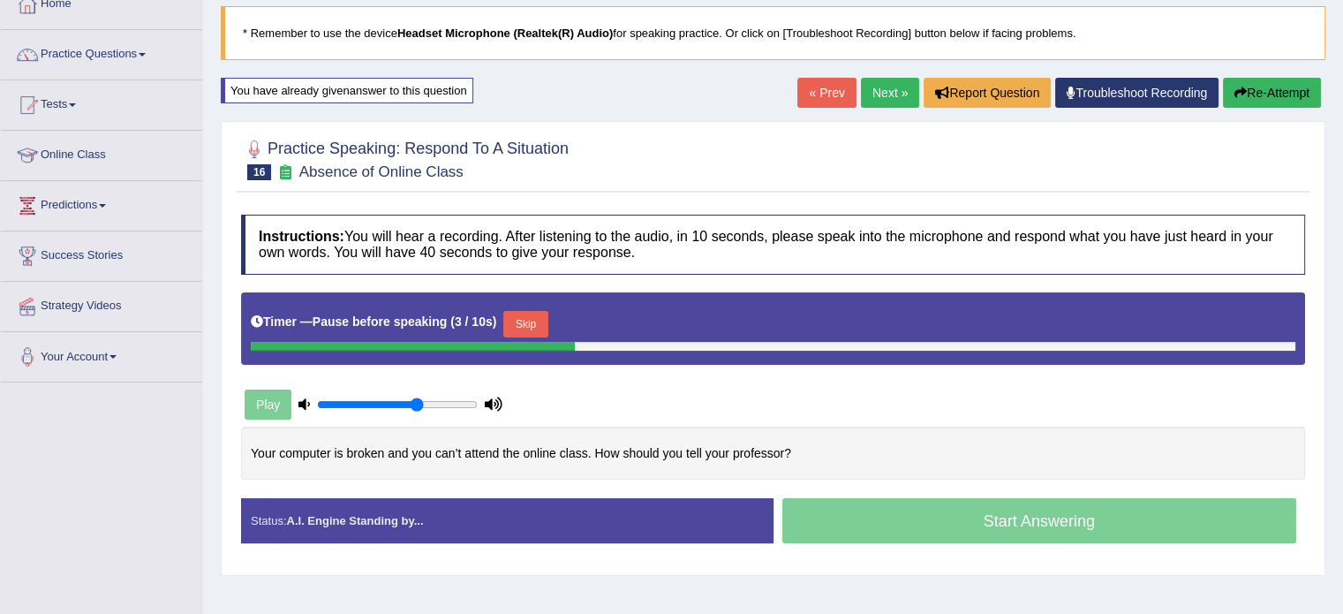
click at [520, 324] on button "Skip" at bounding box center [525, 324] width 44 height 26
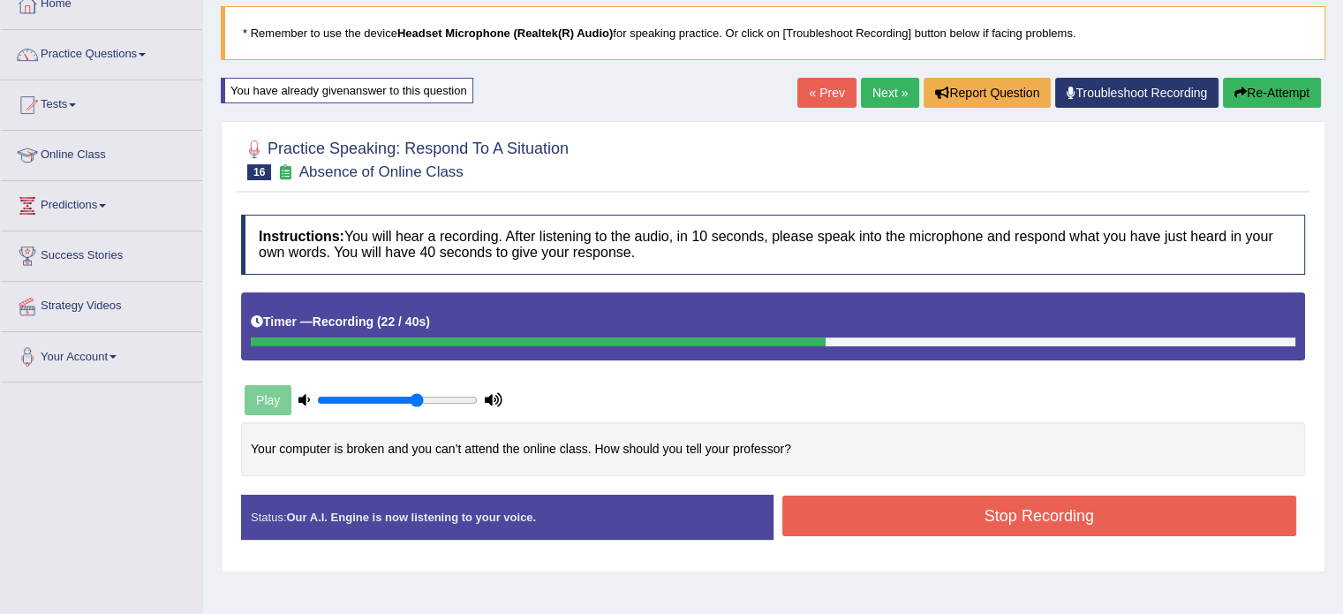
click at [903, 501] on button "Stop Recording" at bounding box center [1039, 515] width 515 height 41
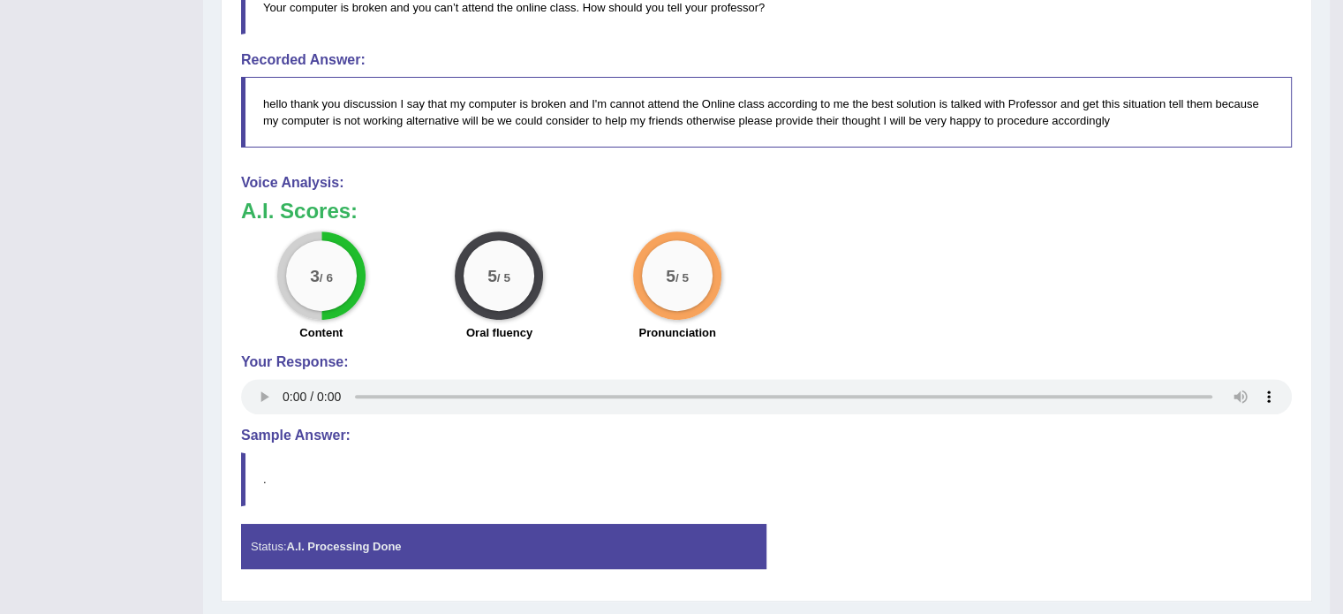
scroll to position [108, 0]
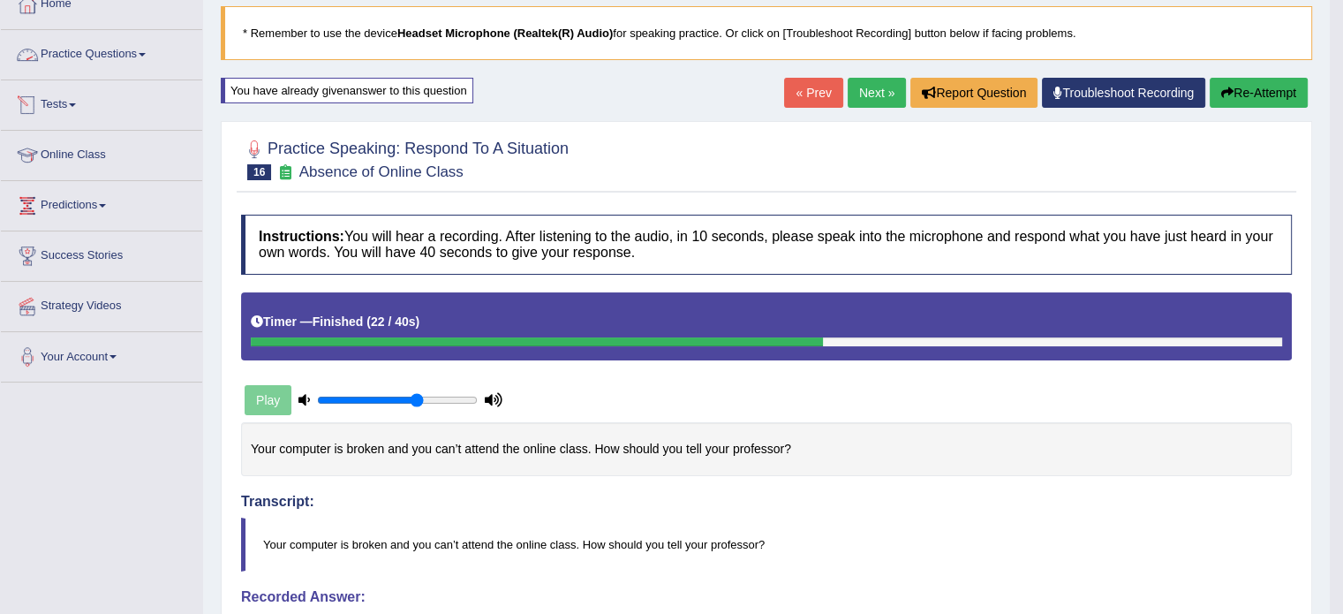
click at [159, 50] on link "Practice Questions" at bounding box center [101, 52] width 201 height 44
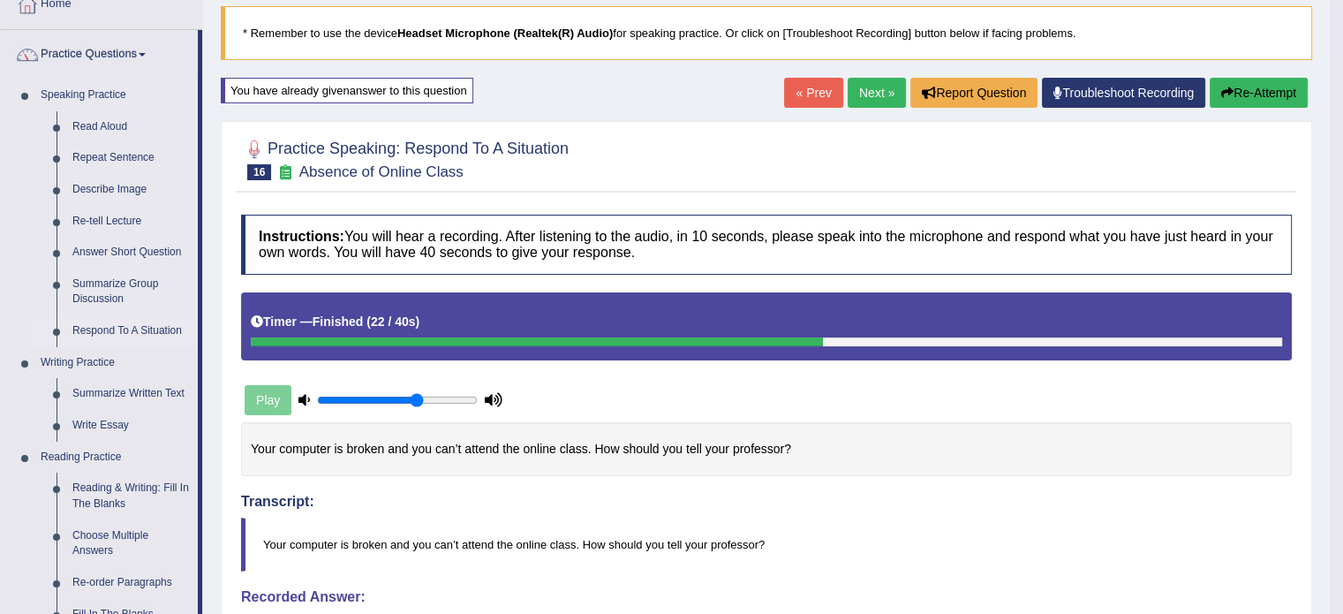
click at [106, 328] on link "Respond To A Situation" at bounding box center [130, 331] width 133 height 32
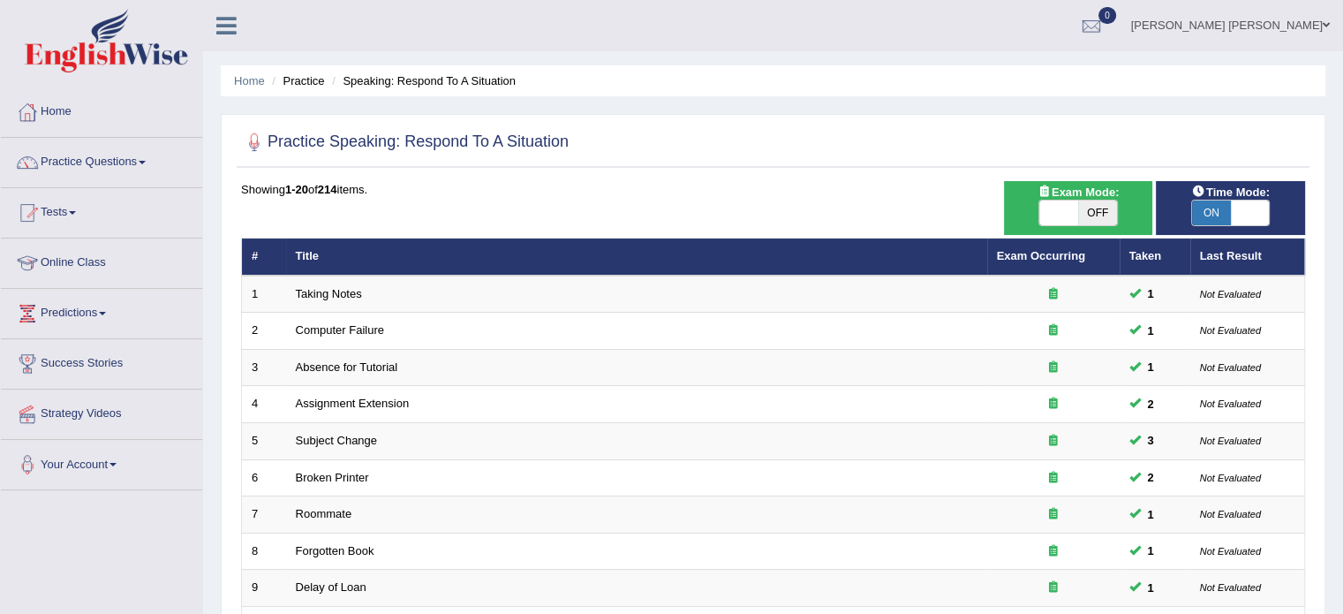
scroll to position [537, 0]
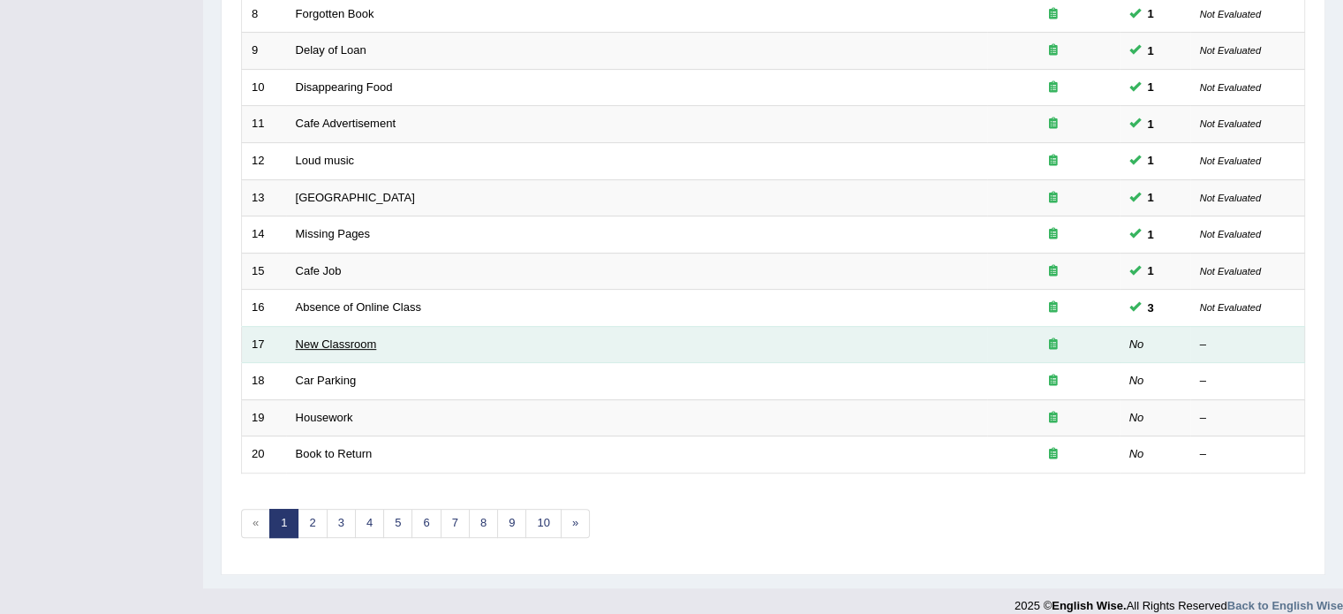
click at [316, 337] on link "New Classroom" at bounding box center [336, 343] width 81 height 13
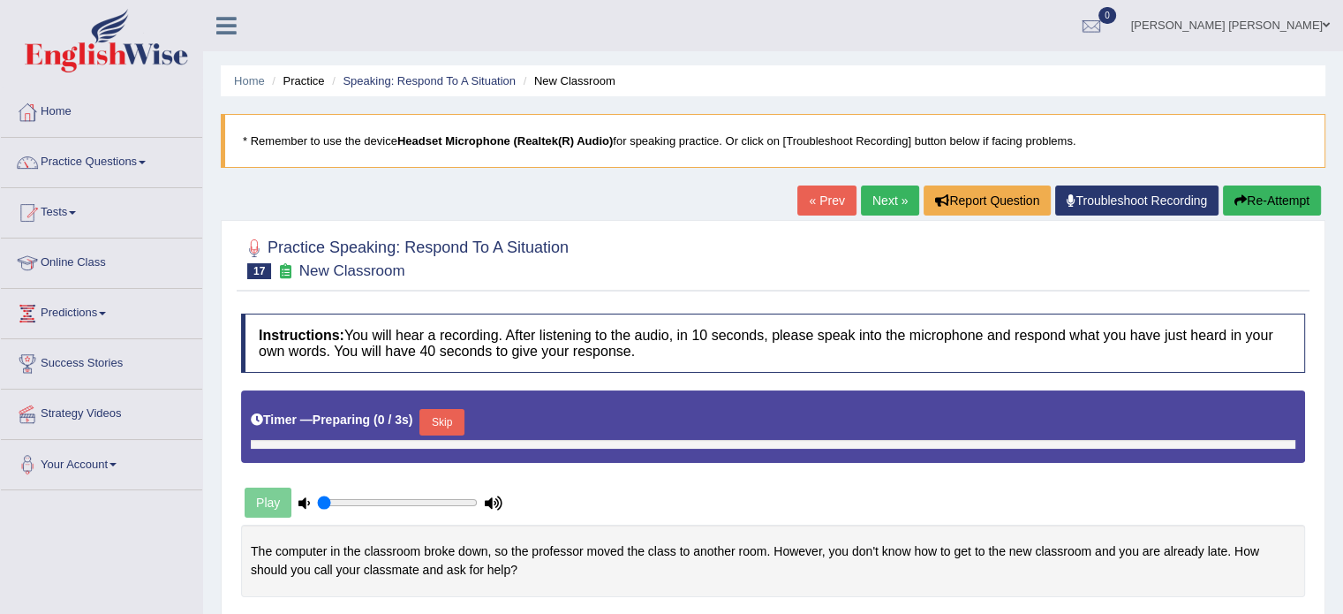
type input "0.65"
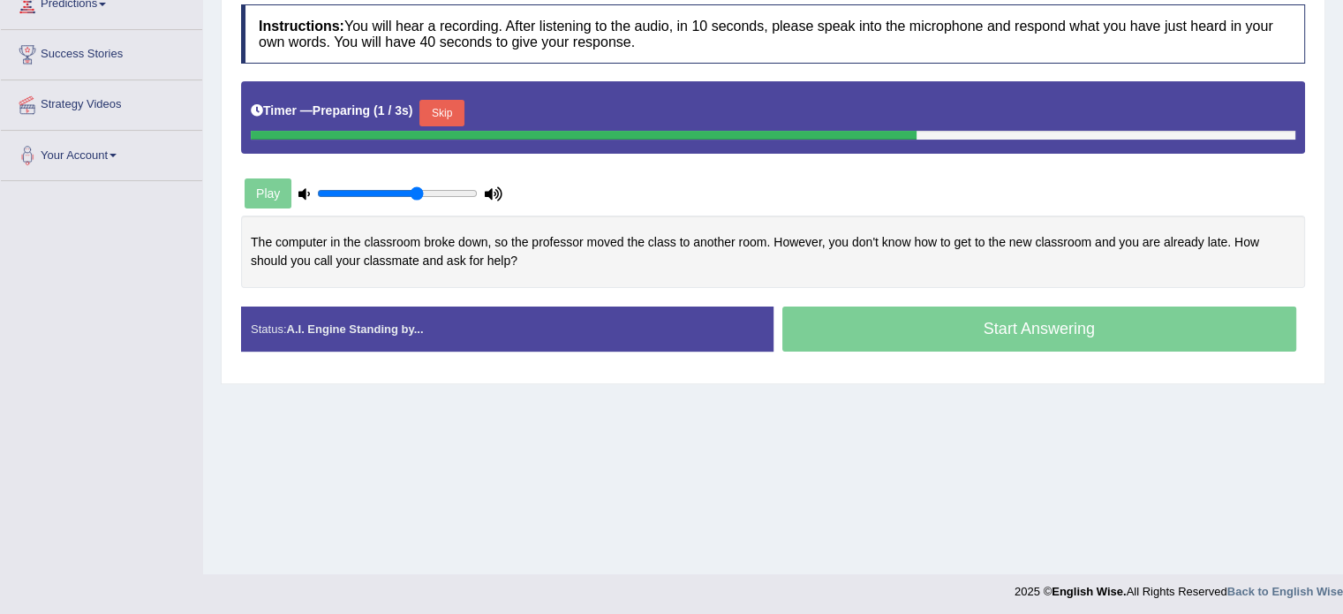
scroll to position [313, 0]
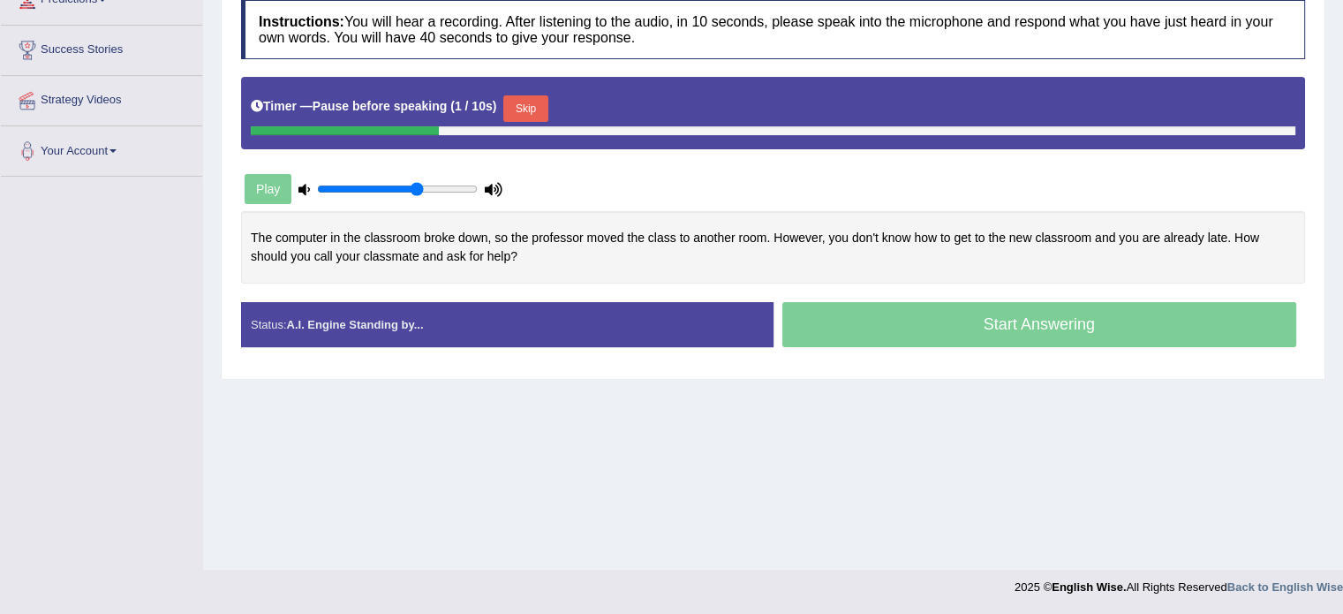
click at [544, 103] on button "Skip" at bounding box center [525, 108] width 44 height 26
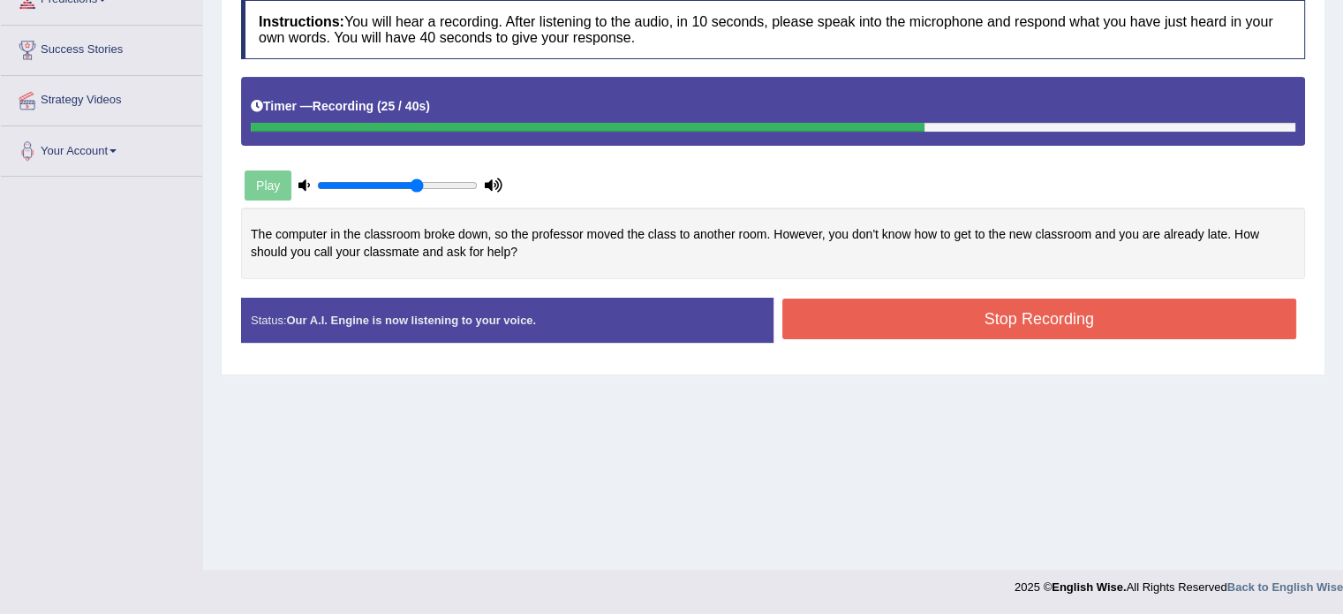
click at [838, 311] on button "Stop Recording" at bounding box center [1039, 318] width 515 height 41
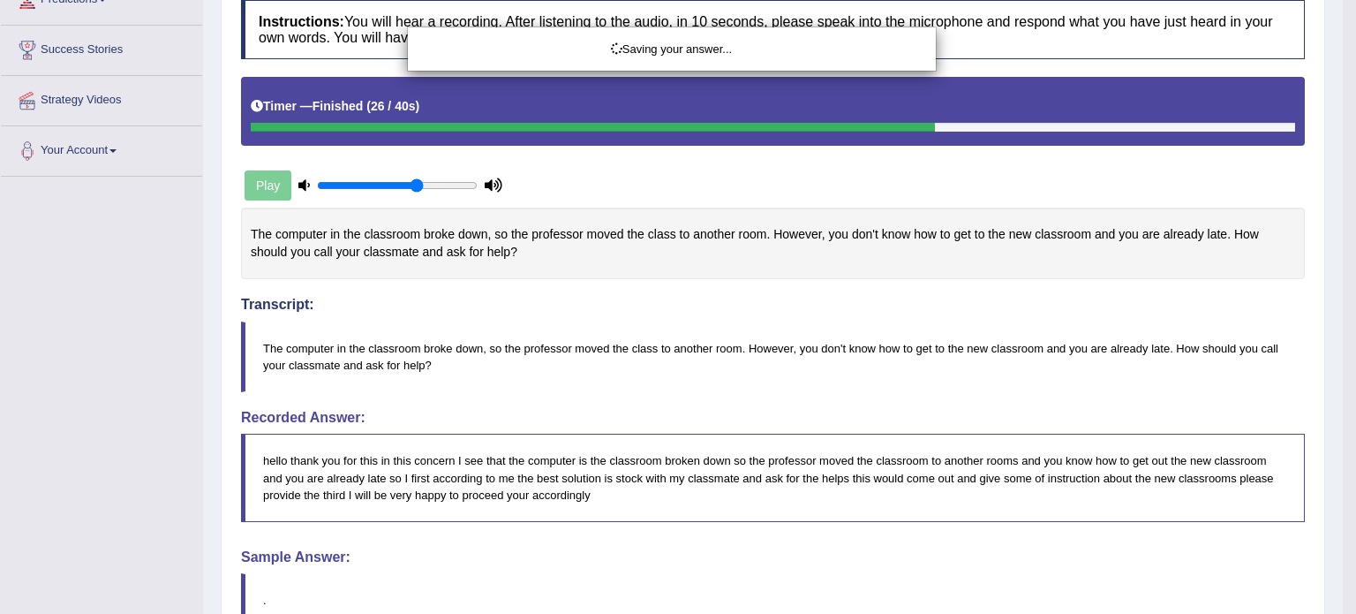
click at [1342, 431] on div "Saving your answer..." at bounding box center [678, 307] width 1356 height 614
click at [1342, 532] on div "Saving your answer..." at bounding box center [678, 307] width 1356 height 614
